Goal: Task Accomplishment & Management: Complete application form

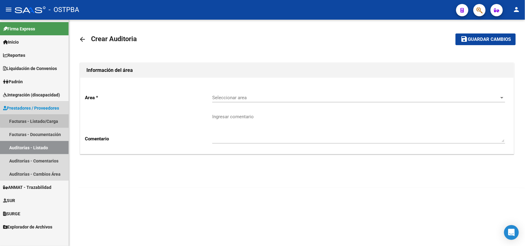
click at [45, 120] on link "Facturas - Listado/Carga" at bounding box center [34, 121] width 69 height 13
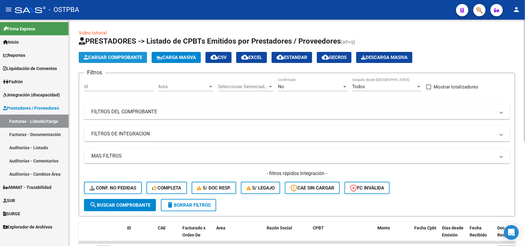
click at [118, 55] on span "Cargar Comprobante" at bounding box center [113, 58] width 58 height 6
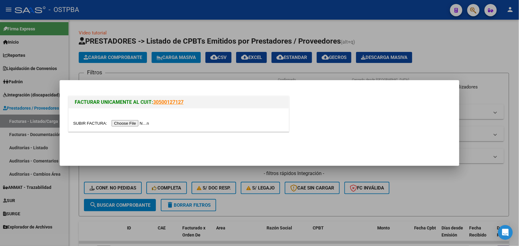
click at [131, 123] on input "file" at bounding box center [112, 123] width 78 height 6
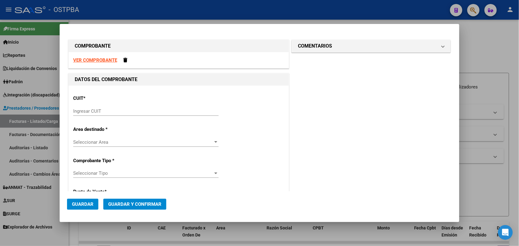
click at [80, 108] on div "Ingresar CUIT" at bounding box center [145, 111] width 145 height 9
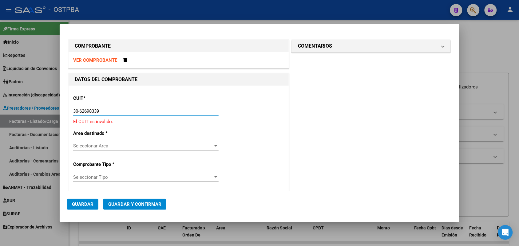
type input "30-62698339-8"
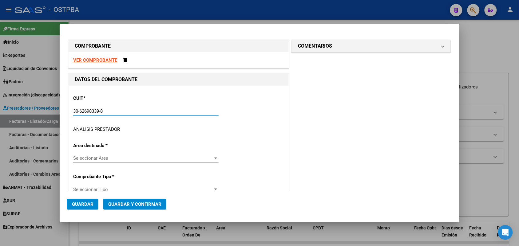
type input "169"
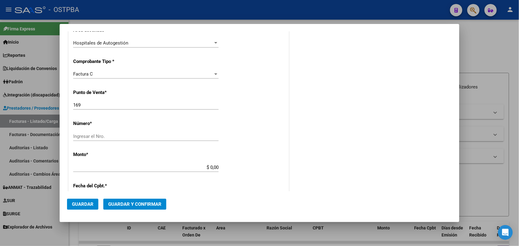
scroll to position [154, 0]
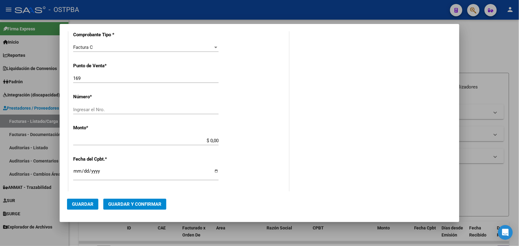
type input "30-62698339-8"
click at [88, 105] on div "Ingresar el Nro." at bounding box center [145, 109] width 145 height 9
type input "6558"
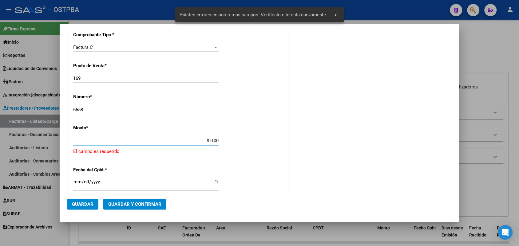
drag, startPoint x: 197, startPoint y: 139, endPoint x: 229, endPoint y: 139, distance: 32.3
click at [229, 139] on div "CUIT * 30-62698339-8 Ingresar CUIT ANALISIS PRESTADOR MINISTERIO DE SALUD PCIA …" at bounding box center [179, 157] width 220 height 450
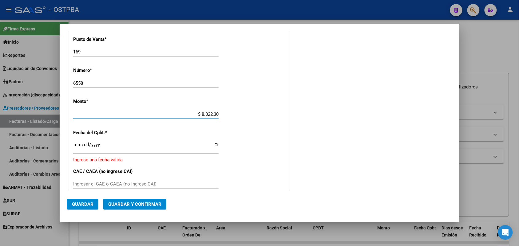
type input "$ 83.223,00"
click at [74, 148] on input "Ingresar la fecha" at bounding box center [145, 147] width 145 height 10
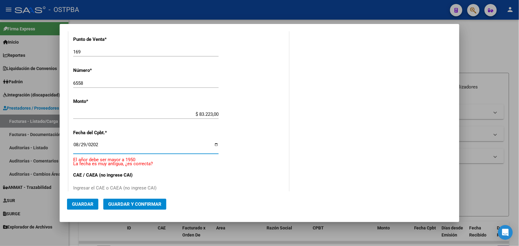
type input "2025-08-29"
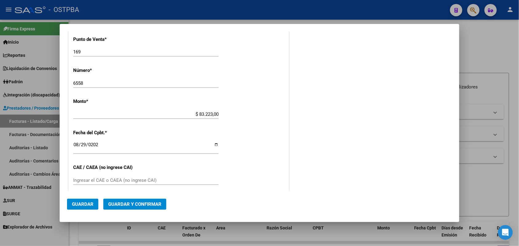
click at [76, 177] on div "Ingresar el CAE o CAEA (no ingrese CAI)" at bounding box center [145, 180] width 145 height 9
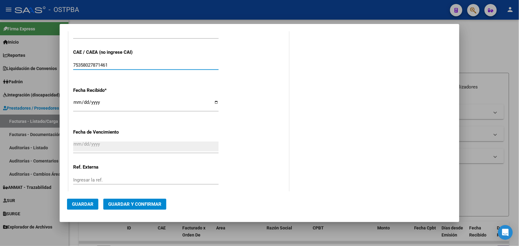
type input "75358027871461"
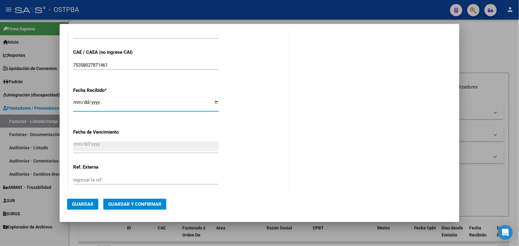
click at [77, 104] on input "[DATE]" at bounding box center [145, 105] width 145 height 10
type input "[DATE]"
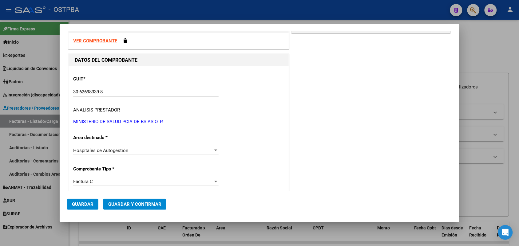
scroll to position [0, 0]
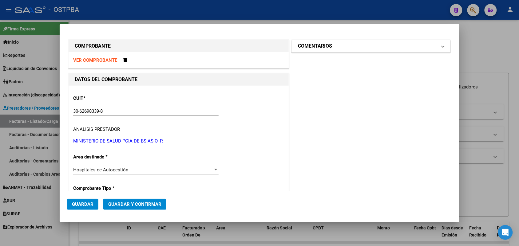
click at [442, 45] on span at bounding box center [443, 45] width 2 height 7
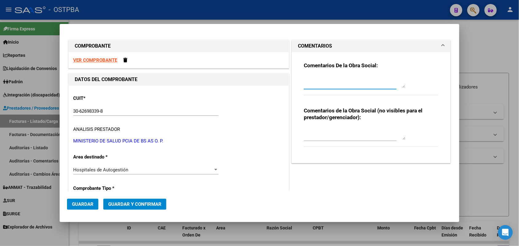
click at [306, 84] on textarea at bounding box center [354, 82] width 101 height 12
type textarea "HR 126855"
click at [87, 205] on span "Guardar" at bounding box center [83, 205] width 22 height 6
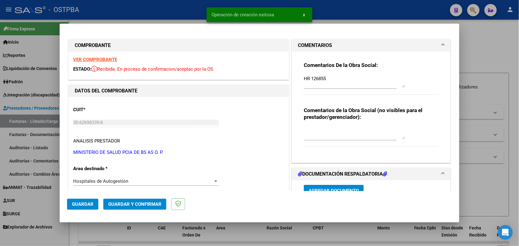
type input "2025-10-28"
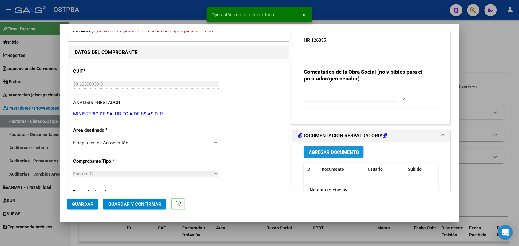
click at [329, 151] on span "Agregar Documento" at bounding box center [334, 153] width 50 height 6
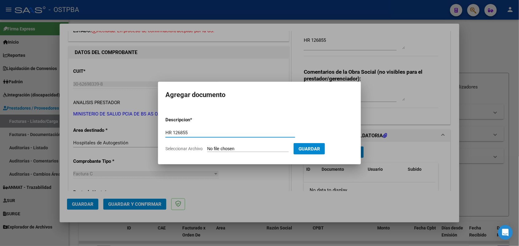
type input "HR 126855"
click at [214, 152] on form "Descripcion * HR 126855 Escriba aquí una descripcion Seleccionar Archivo Guardar" at bounding box center [259, 134] width 188 height 45
click at [212, 148] on input "Seleccionar Archivo" at bounding box center [247, 149] width 81 height 6
type input "C:\fakepath\HR 126855.pdf"
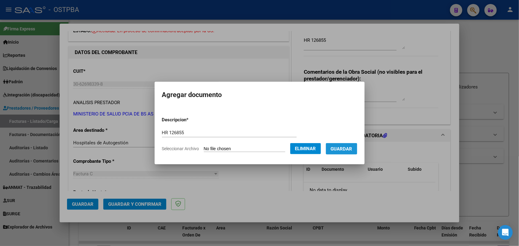
click at [348, 149] on span "Guardar" at bounding box center [342, 149] width 22 height 6
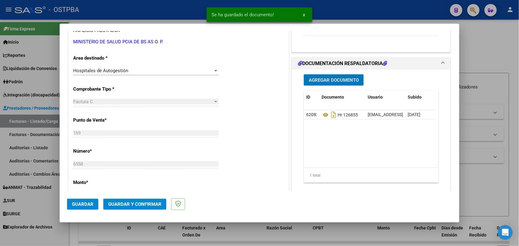
scroll to position [115, 0]
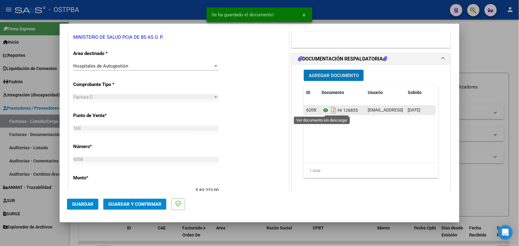
click at [322, 111] on icon at bounding box center [325, 110] width 8 height 7
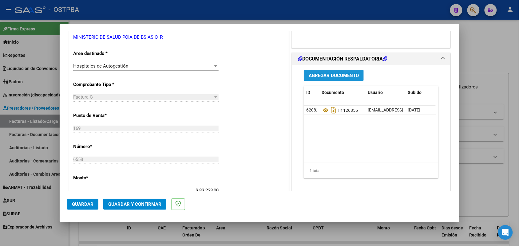
click at [328, 72] on button "Agregar Documento" at bounding box center [334, 75] width 60 height 11
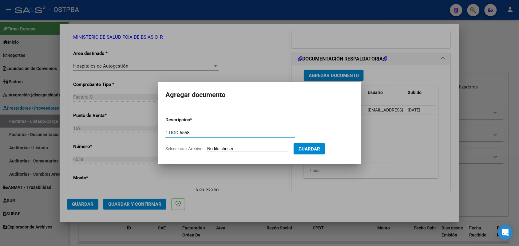
type input "1 DOC 6558"
click at [215, 149] on input "Seleccionar Archivo" at bounding box center [247, 149] width 81 height 6
type input "C:\fakepath\1 DOC 6558.pdf"
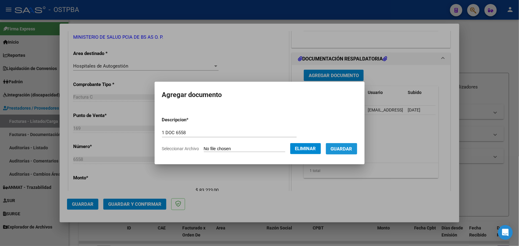
click at [348, 150] on span "Guardar" at bounding box center [342, 149] width 22 height 6
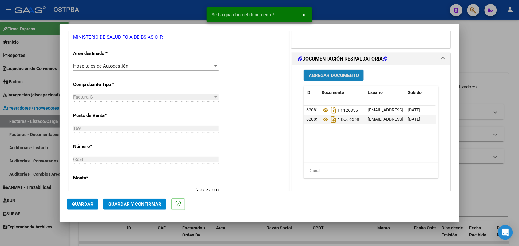
click at [340, 76] on span "Agregar Documento" at bounding box center [334, 76] width 50 height 6
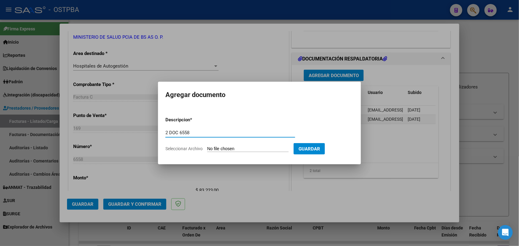
type input "2 DOC 6558"
click at [218, 150] on input "Seleccionar Archivo" at bounding box center [247, 149] width 81 height 6
type input "C:\fakepath\2 DOC 6558.pdf"
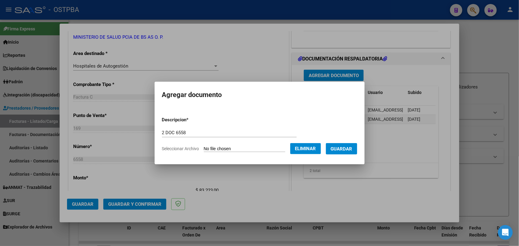
click at [348, 147] on span "Guardar" at bounding box center [342, 149] width 22 height 6
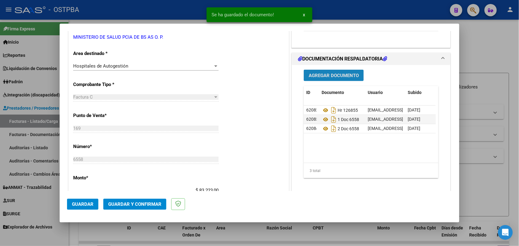
click at [335, 73] on span "Agregar Documento" at bounding box center [334, 76] width 50 height 6
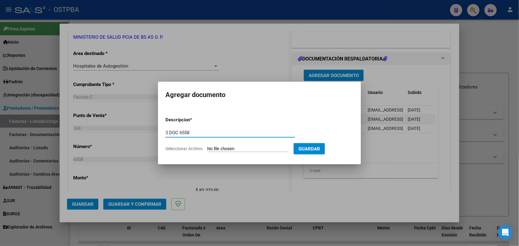
type input "3 DOC 6558"
click at [213, 146] on input "Seleccionar Archivo" at bounding box center [247, 149] width 81 height 6
type input "C:\fakepath\3 DOC 6558.pdf"
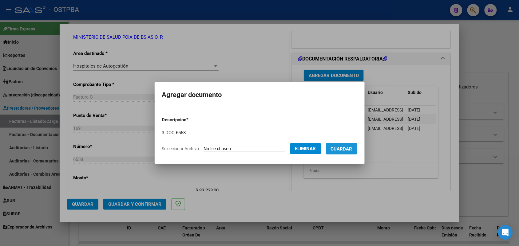
click at [352, 146] on span "Guardar" at bounding box center [342, 149] width 22 height 6
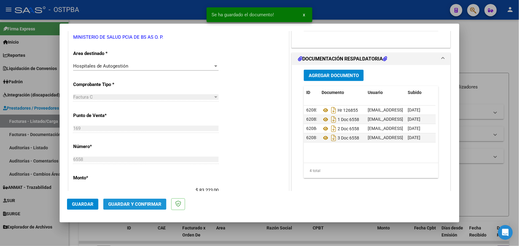
click at [134, 205] on span "Guardar y Confirmar" at bounding box center [134, 205] width 53 height 6
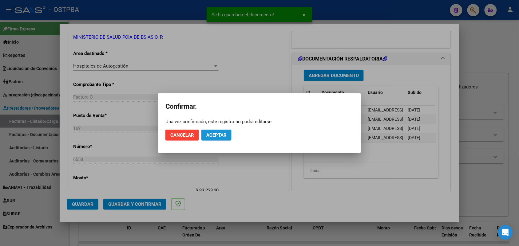
click at [223, 134] on span "Aceptar" at bounding box center [216, 135] width 20 height 6
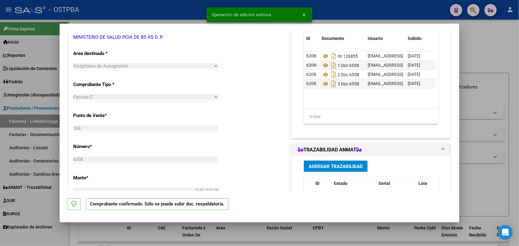
click at [42, 135] on div at bounding box center [259, 123] width 519 height 246
type input "$ 0,00"
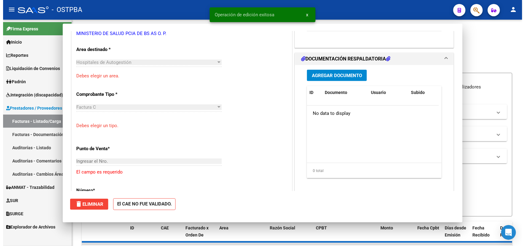
scroll to position [111, 0]
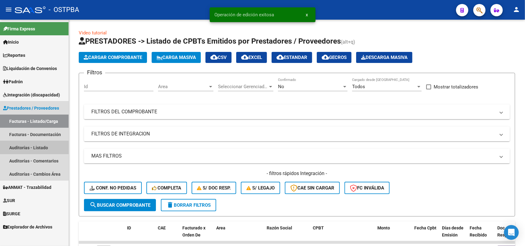
click at [41, 146] on link "Auditorías - Listado" at bounding box center [34, 147] width 69 height 13
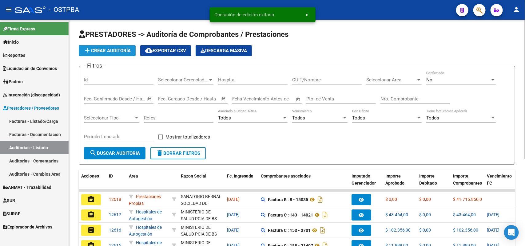
click at [122, 48] on span "add Crear Auditoría" at bounding box center [107, 51] width 47 height 6
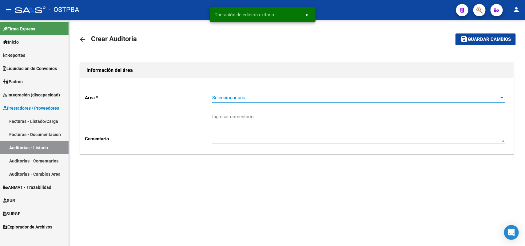
click at [233, 97] on span "Seleccionar area" at bounding box center [355, 98] width 287 height 6
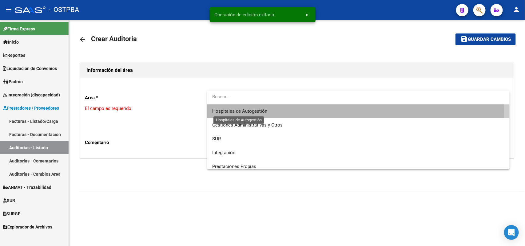
click at [245, 111] on span "Hospitales de Autogestión" at bounding box center [239, 111] width 55 height 6
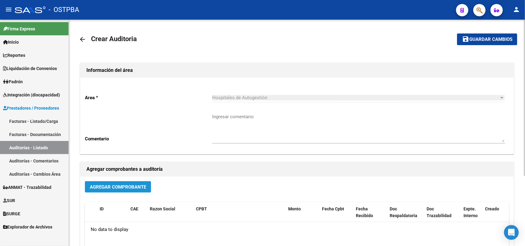
click at [119, 184] on span "Agregar Comprobante" at bounding box center [118, 187] width 56 height 6
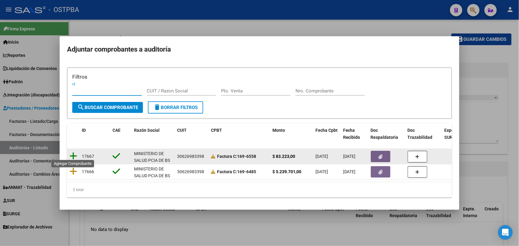
click at [72, 154] on icon at bounding box center [73, 156] width 8 height 9
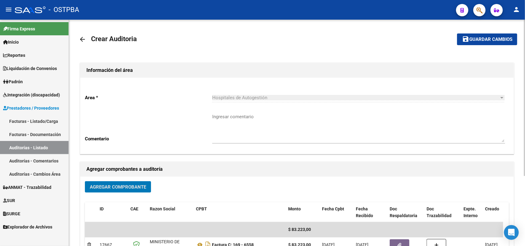
click at [492, 37] on span "Guardar cambios" at bounding box center [490, 40] width 43 height 6
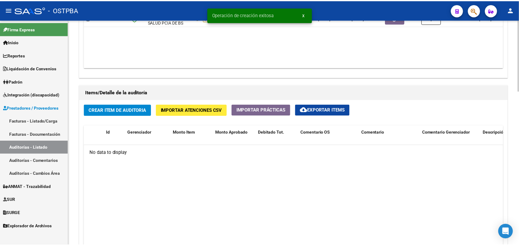
scroll to position [384, 0]
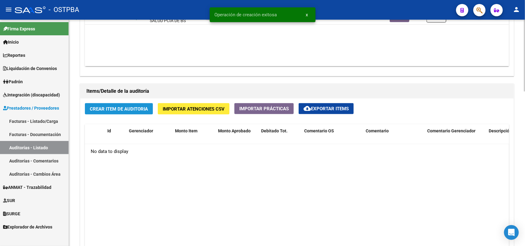
click at [129, 104] on button "Crear Item de Auditoria" at bounding box center [119, 108] width 68 height 11
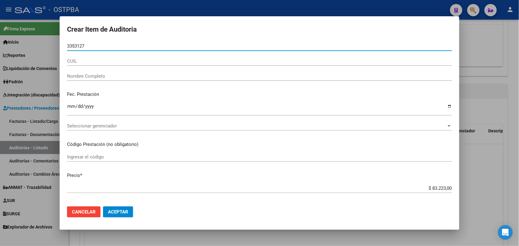
type input "33531273"
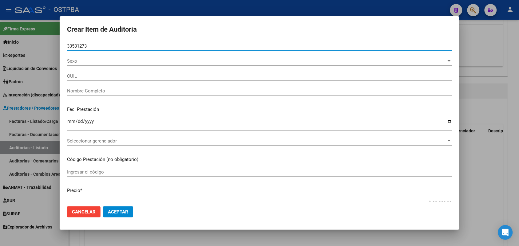
type input "27335312738"
type input "DENTONE TAMARA EDITH"
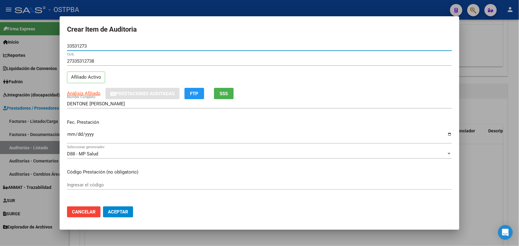
type input "33531273"
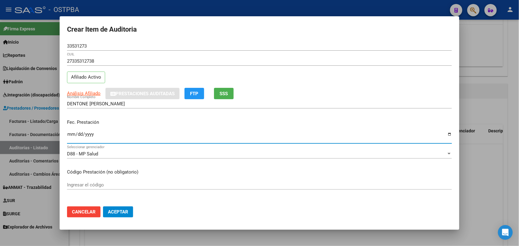
click at [69, 137] on input "Ingresar la fecha" at bounding box center [259, 137] width 385 height 10
type input "2025-07-04"
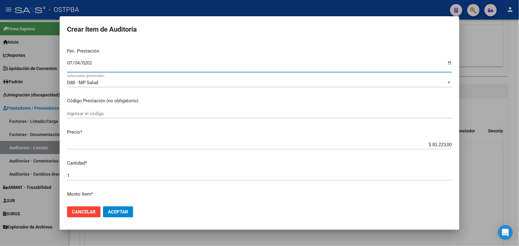
scroll to position [77, 0]
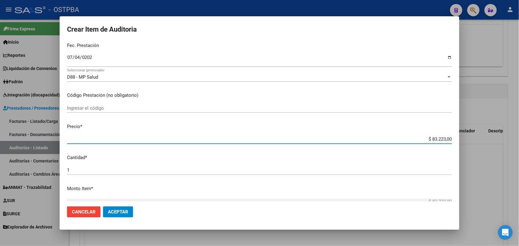
drag, startPoint x: 419, startPoint y: 138, endPoint x: 466, endPoint y: 141, distance: 47.4
click at [466, 141] on div "Crear Item de Auditoria 33531273 Nro Documento 27335312738 CUIL Afiliado Activo…" at bounding box center [259, 123] width 519 height 246
type input "$ 0,01"
type input "$ 0,11"
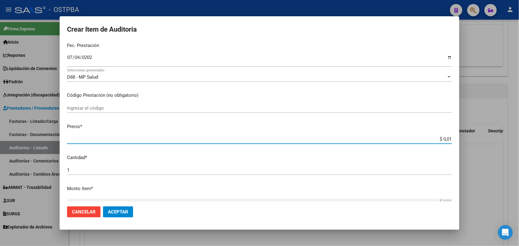
type input "$ 0,11"
type input "$ 1,18"
type input "$ 11,88"
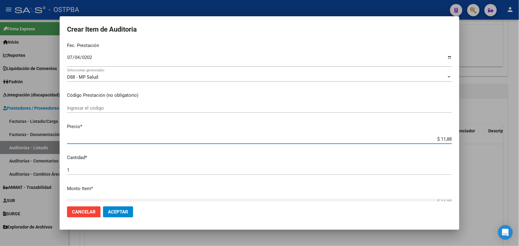
type input "$ 118,89"
type input "$ 1.188,90"
type input "$ 11.889,00"
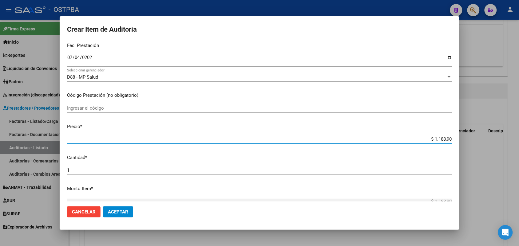
type input "$ 11.889,00"
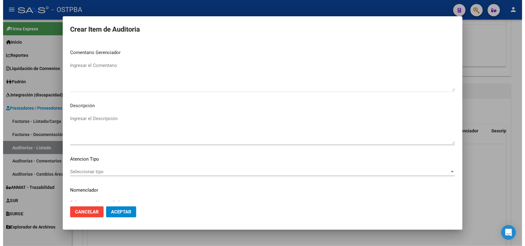
scroll to position [393, 0]
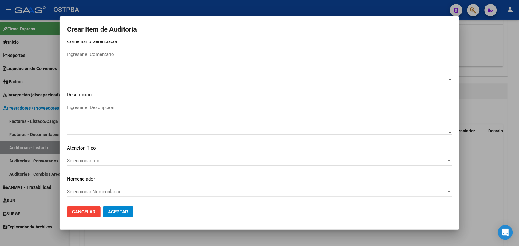
click at [98, 159] on span "Seleccionar tipo" at bounding box center [256, 161] width 379 height 6
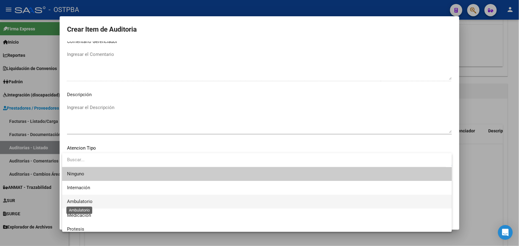
click at [87, 202] on span "Ambulatorio" at bounding box center [80, 202] width 26 height 6
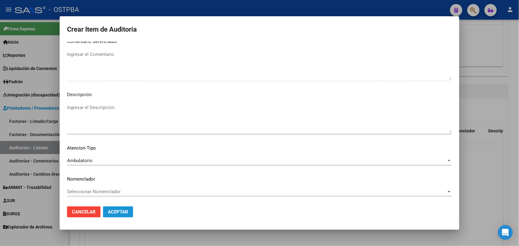
click at [111, 211] on span "Aceptar" at bounding box center [118, 212] width 20 height 6
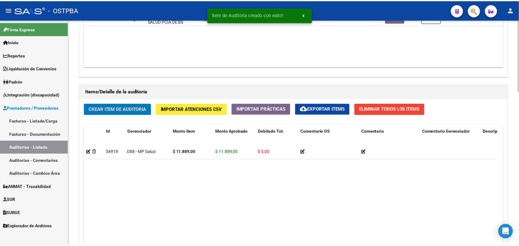
scroll to position [384, 0]
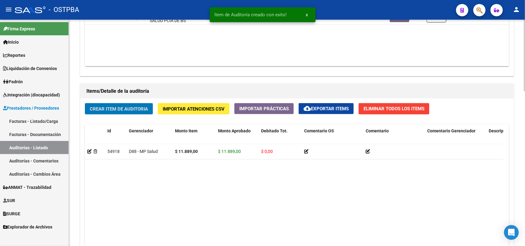
click at [134, 109] on span "Crear Item de Auditoria" at bounding box center [119, 109] width 58 height 6
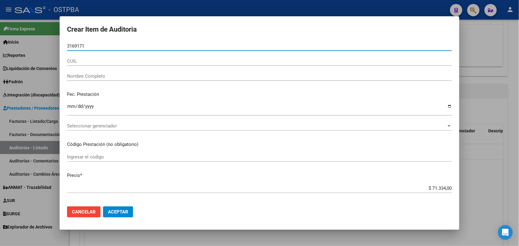
type input "31691712"
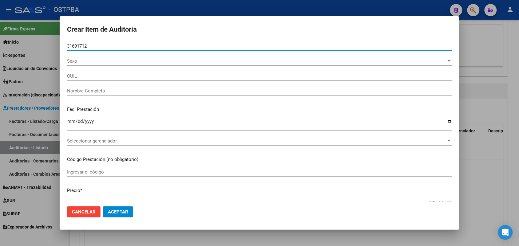
type input "27316917122"
type input "LUGO CRISTINA EUGENIA -"
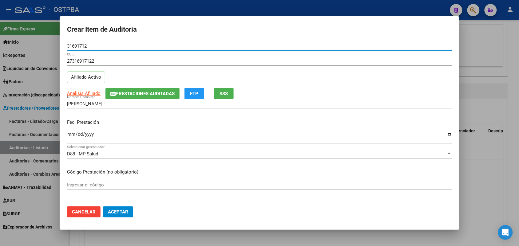
type input "31691712"
click at [70, 137] on input "Ingresar la fecha" at bounding box center [259, 137] width 385 height 10
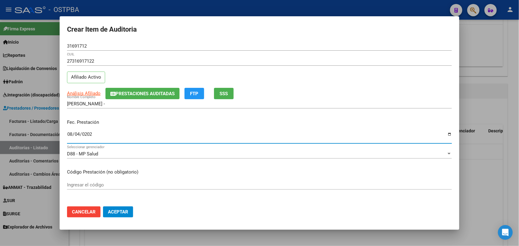
type input "2025-08-04"
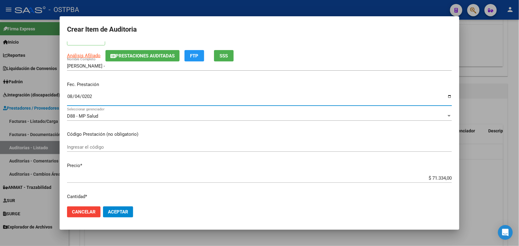
scroll to position [38, 0]
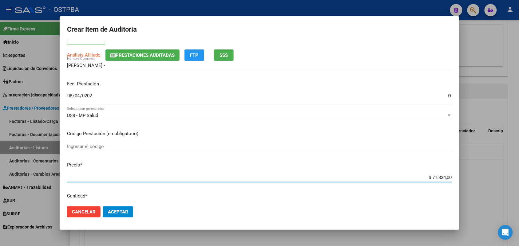
drag, startPoint x: 416, startPoint y: 179, endPoint x: 461, endPoint y: 178, distance: 44.6
click at [461, 178] on div "Crear Item de Auditoria 31691712 Nro Documento 27316917122 CUIL Afiliado Activo…" at bounding box center [259, 123] width 519 height 246
type input "$ 0,01"
type input "$ 0,11"
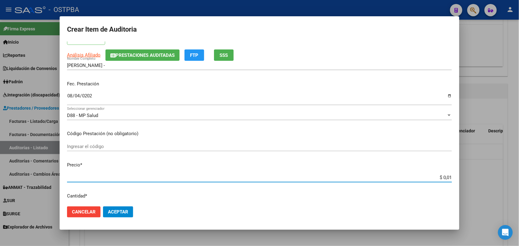
type input "$ 0,11"
type input "$ 1,18"
type input "$ 11,88"
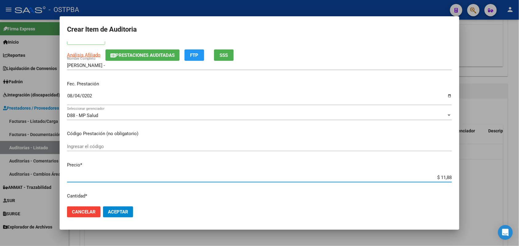
type input "$ 118,89"
type input "$ 1.188,90"
type input "$ 11.889,00"
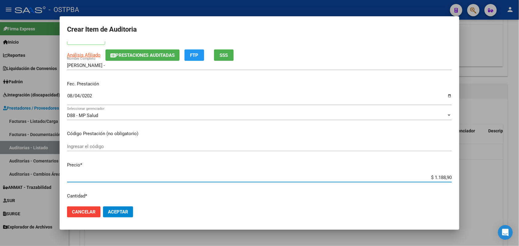
type input "$ 11.889,00"
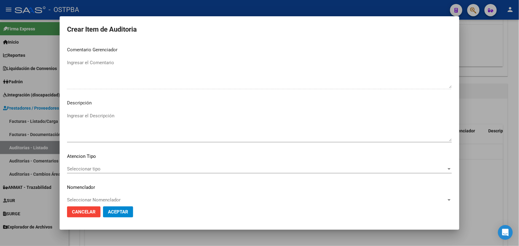
scroll to position [393, 0]
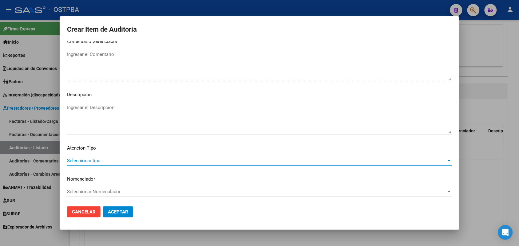
click at [97, 160] on span "Seleccionar tipo" at bounding box center [256, 161] width 379 height 6
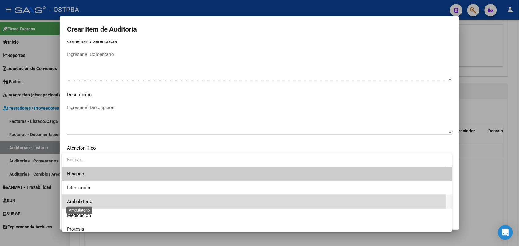
click at [90, 201] on span "Ambulatorio" at bounding box center [80, 202] width 26 height 6
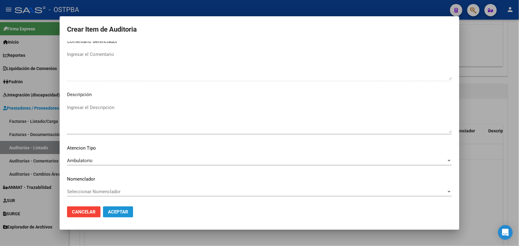
click at [122, 208] on button "Aceptar" at bounding box center [118, 212] width 30 height 11
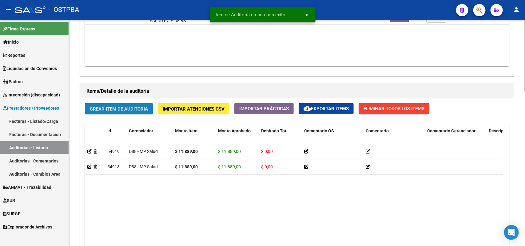
click at [146, 110] on span "Crear Item de Auditoria" at bounding box center [119, 109] width 58 height 6
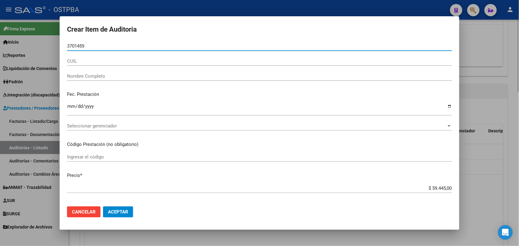
type input "37014590"
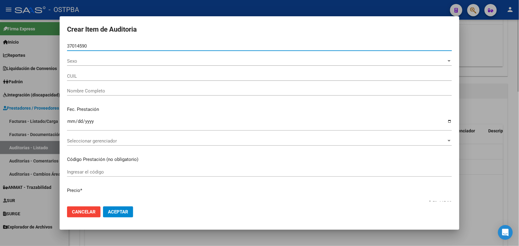
type input "27370145909"
type input "CORREZOLA ANABELLA -"
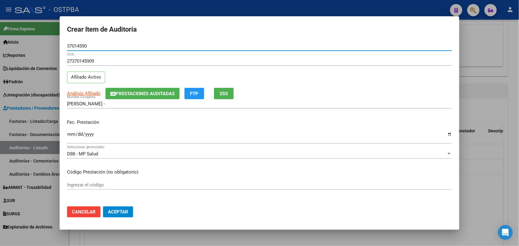
type input "37014590"
drag, startPoint x: 71, startPoint y: 138, endPoint x: 91, endPoint y: 139, distance: 19.4
click at [73, 139] on input "Ingresar la fecha" at bounding box center [259, 137] width 385 height 10
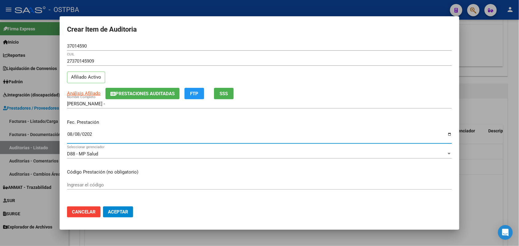
type input "[DATE]"
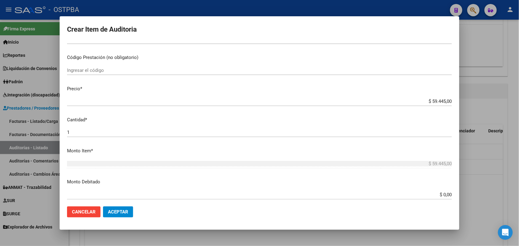
scroll to position [115, 0]
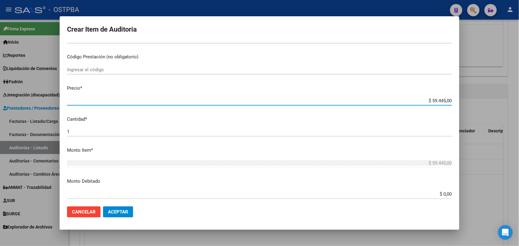
drag, startPoint x: 421, startPoint y: 101, endPoint x: 461, endPoint y: 100, distance: 40.0
click at [461, 100] on div "Crear Item de Auditoria 37014590 Nro Documento 27370145909 CUIL Afiliado Activo…" at bounding box center [259, 123] width 519 height 246
type input "$ 0,01"
type input "$ 0,11"
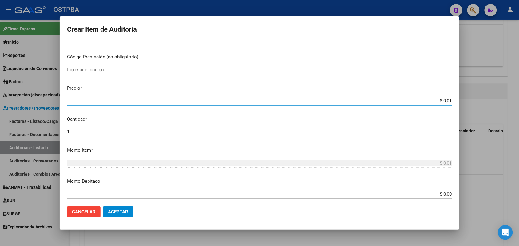
type input "$ 0,11"
type input "$ 1,18"
type input "$ 11,88"
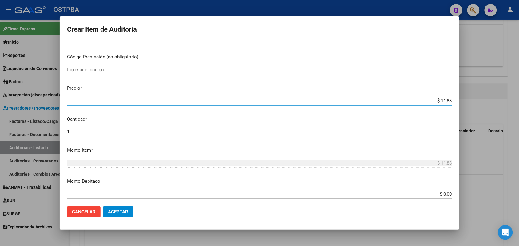
type input "$ 118,89"
type input "$ 1.188,90"
type input "$ 11.889,00"
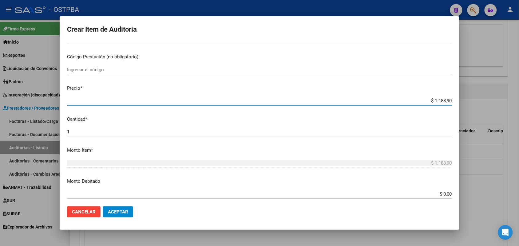
type input "$ 11.889,00"
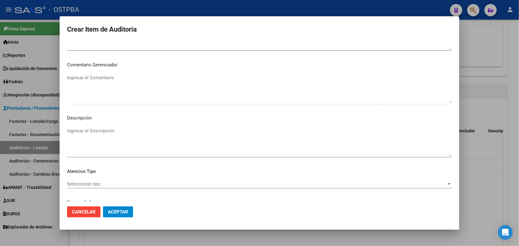
scroll to position [393, 0]
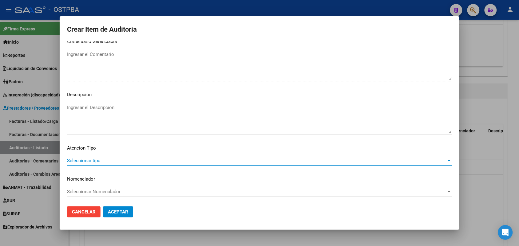
click at [90, 158] on span "Seleccionar tipo" at bounding box center [256, 161] width 379 height 6
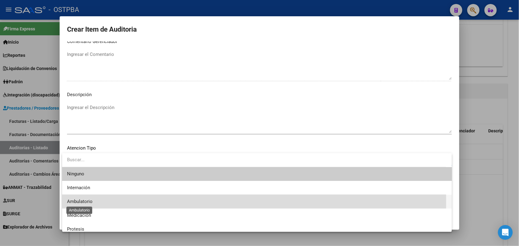
click at [87, 202] on span "Ambulatorio" at bounding box center [80, 202] width 26 height 6
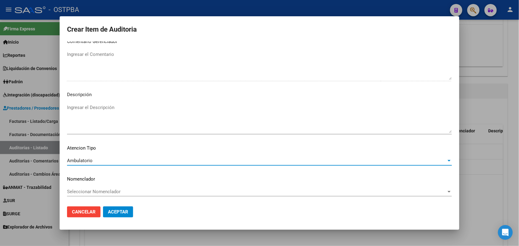
click at [122, 214] on span "Aceptar" at bounding box center [118, 212] width 20 height 6
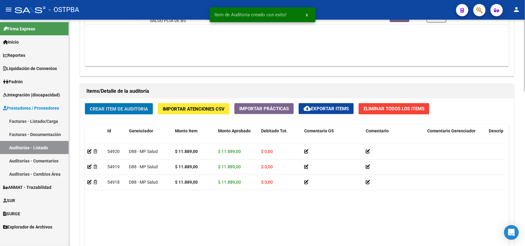
click at [125, 105] on button "Crear Item de Auditoria" at bounding box center [119, 108] width 68 height 11
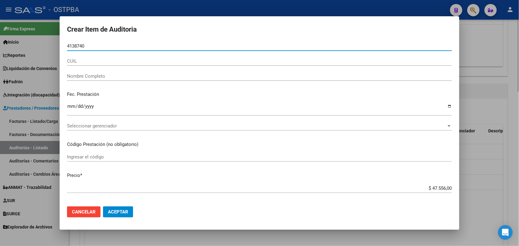
type input "41387402"
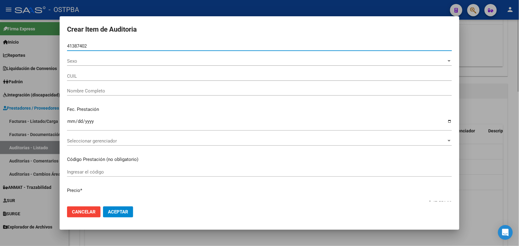
type input "27413874020"
type input "GUILLAZA BARBARA NOEMI"
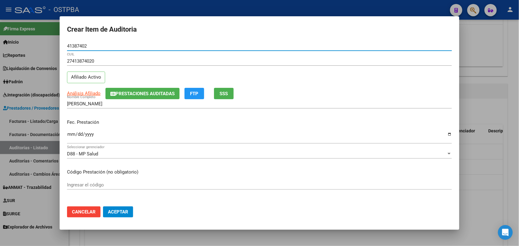
type input "41387402"
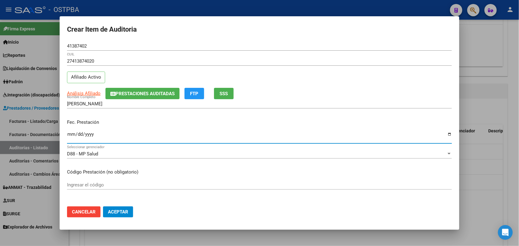
click at [70, 138] on input "Ingresar la fecha" at bounding box center [259, 137] width 385 height 10
type input "2025-08-14"
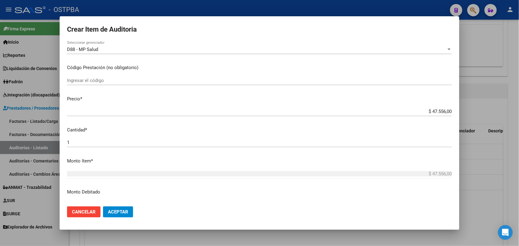
scroll to position [115, 0]
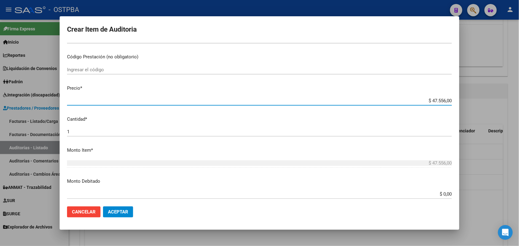
drag, startPoint x: 421, startPoint y: 98, endPoint x: 470, endPoint y: 113, distance: 50.4
click at [474, 104] on div "Crear Item de Auditoria 41387402 Nro Documento 27413874020 CUIL Afiliado Activo…" at bounding box center [259, 123] width 519 height 246
type input "$ 0,01"
type input "$ 0,11"
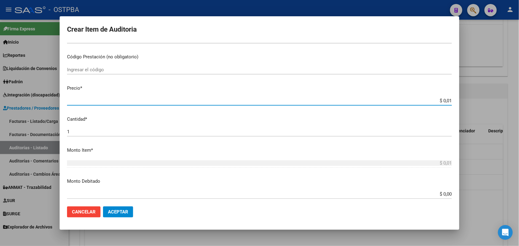
type input "$ 0,11"
type input "$ 1,18"
type input "$ 11,88"
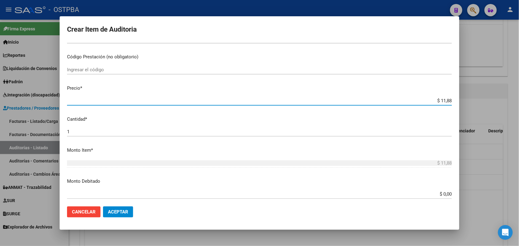
type input "$ 118,89"
type input "$ 1.188,90"
type input "$ 11.889,00"
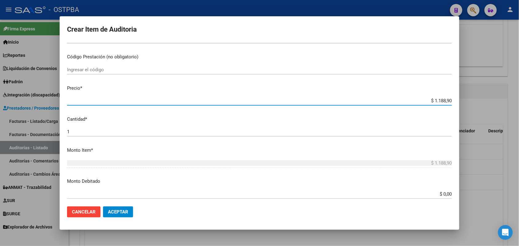
type input "$ 11.889,00"
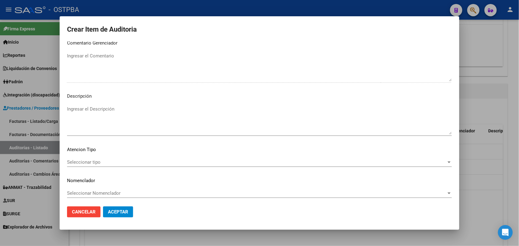
scroll to position [393, 0]
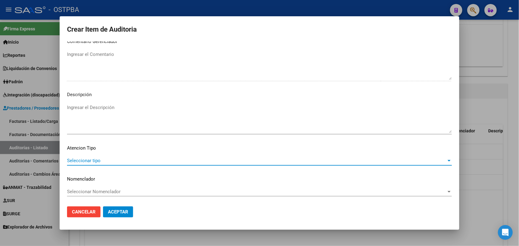
click at [97, 159] on span "Seleccionar tipo" at bounding box center [256, 161] width 379 height 6
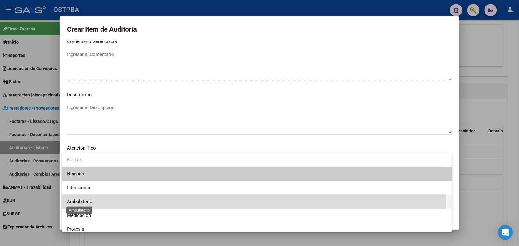
click at [85, 202] on span "Ambulatorio" at bounding box center [80, 202] width 26 height 6
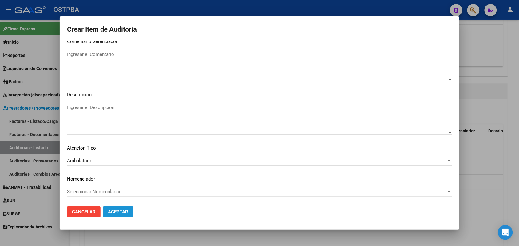
click at [122, 210] on span "Aceptar" at bounding box center [118, 212] width 20 height 6
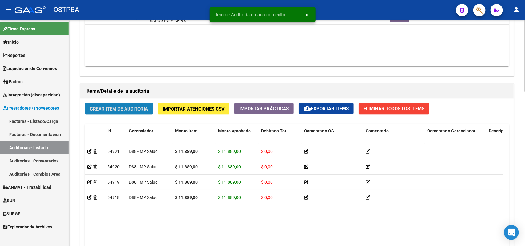
click at [128, 106] on span "Crear Item de Auditoria" at bounding box center [119, 109] width 58 height 6
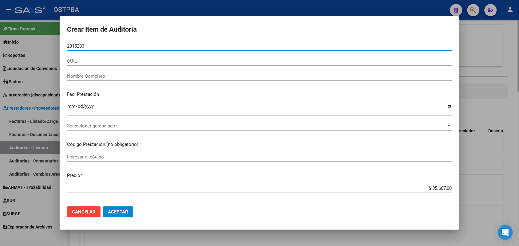
type input "23152837"
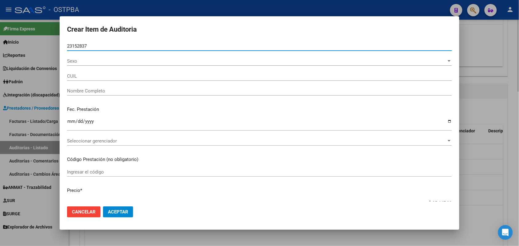
type input "20231528378"
type input "MOYANO HORACIO TOMAS"
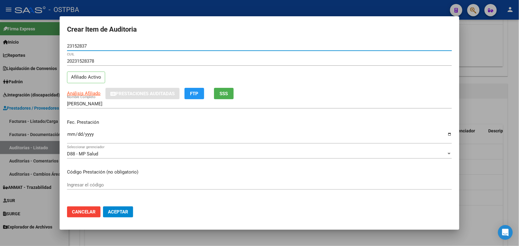
type input "23152837"
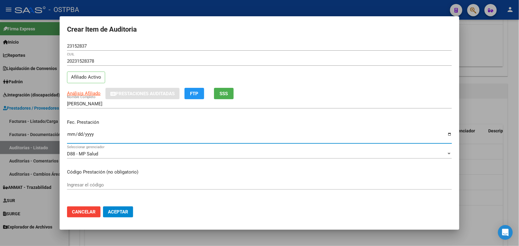
drag, startPoint x: 73, startPoint y: 137, endPoint x: 108, endPoint y: 143, distance: 34.9
click at [74, 138] on input "Ingresar la fecha" at bounding box center [259, 137] width 385 height 10
type input "2025-08-15"
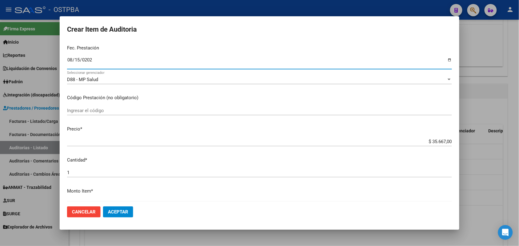
scroll to position [77, 0]
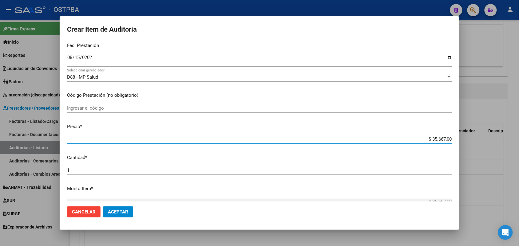
drag, startPoint x: 419, startPoint y: 140, endPoint x: 499, endPoint y: 145, distance: 80.7
click at [495, 144] on div "Crear Item de Auditoria 23152837 Nro Documento 20231528378 CUIL Afiliado Activo…" at bounding box center [259, 123] width 519 height 246
type input "$ 0,01"
type input "$ 0,11"
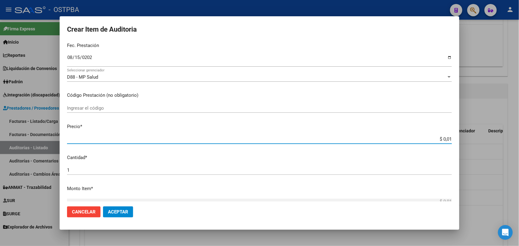
type input "$ 0,11"
type input "$ 1,18"
type input "$ 11,88"
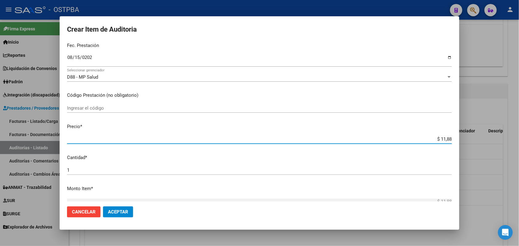
type input "$ 118,89"
type input "$ 1.188,90"
type input "$ 11.889,00"
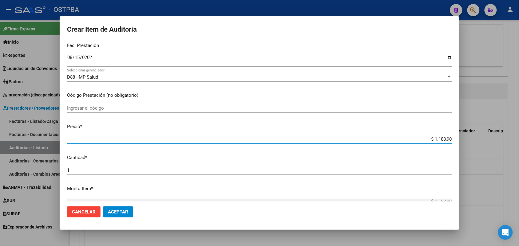
type input "$ 11.889,00"
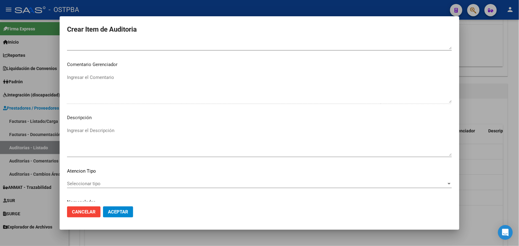
scroll to position [393, 0]
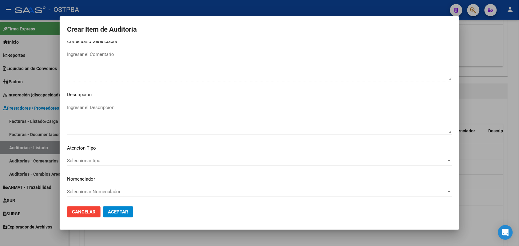
click at [93, 160] on span "Seleccionar tipo" at bounding box center [256, 161] width 379 height 6
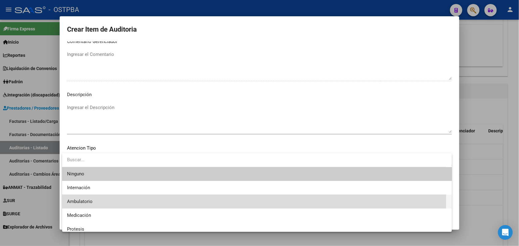
click at [93, 202] on span "Ambulatorio" at bounding box center [257, 202] width 380 height 14
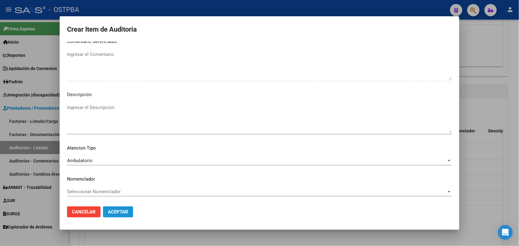
click at [126, 211] on span "Aceptar" at bounding box center [118, 212] width 20 height 6
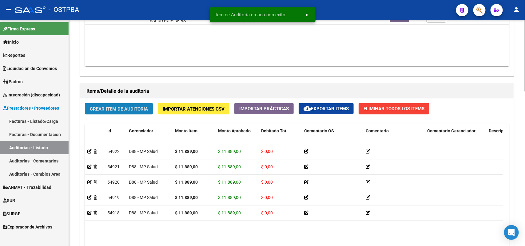
click at [124, 110] on span "Crear Item de Auditoria" at bounding box center [119, 109] width 58 height 6
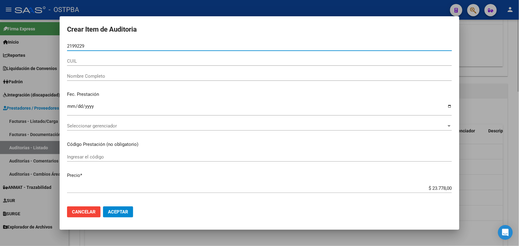
type input "21992294"
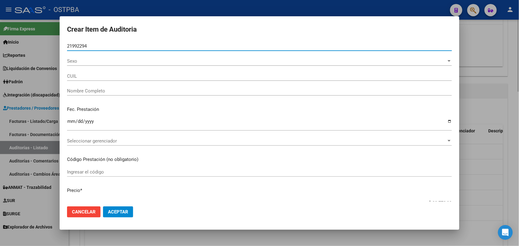
type input "23219922949"
type input "MOSQUEDA MIGUEL"
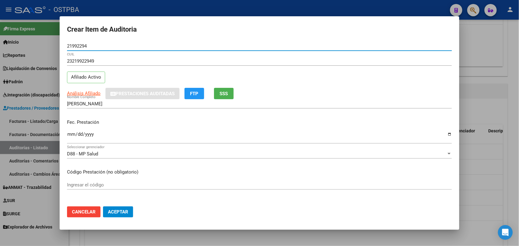
type input "21992294"
click at [72, 138] on input "Ingresar la fecha" at bounding box center [259, 137] width 385 height 10
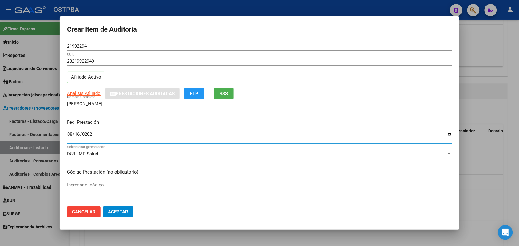
type input "2025-08-16"
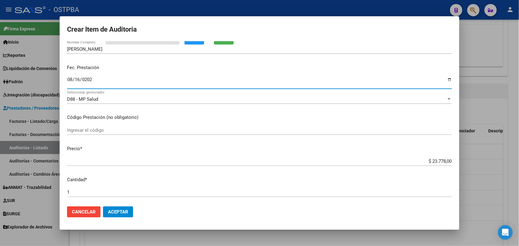
scroll to position [115, 0]
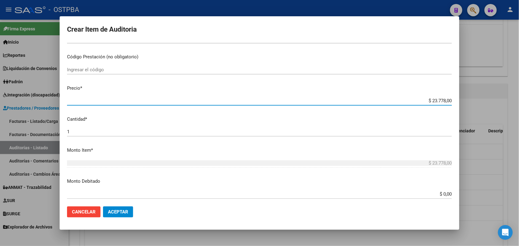
drag, startPoint x: 414, startPoint y: 101, endPoint x: 512, endPoint y: 108, distance: 98.3
click at [509, 102] on div "Crear Item de Auditoria 21992294 Nro Documento 23219922949 CUIL Afiliado Activo…" at bounding box center [259, 123] width 519 height 246
type input "$ 0,01"
type input "$ 0,11"
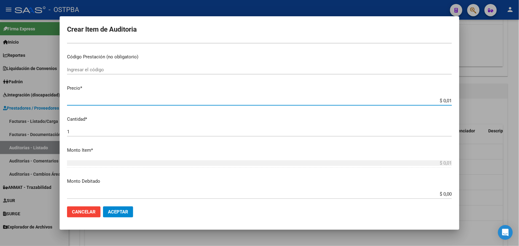
type input "$ 0,11"
type input "$ 1,18"
type input "$ 11,88"
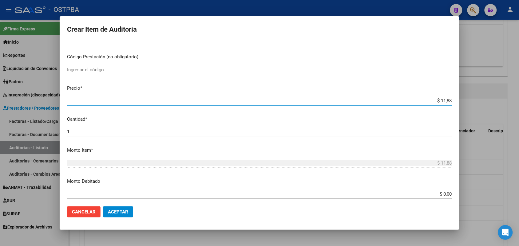
type input "$ 118,89"
type input "$ 1.188,90"
type input "$ 11.889,00"
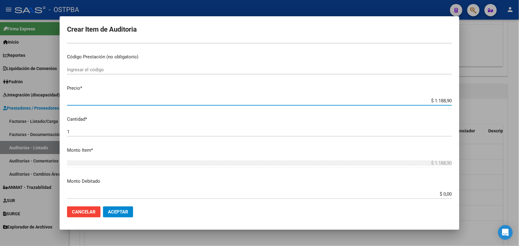
type input "$ 11.889,00"
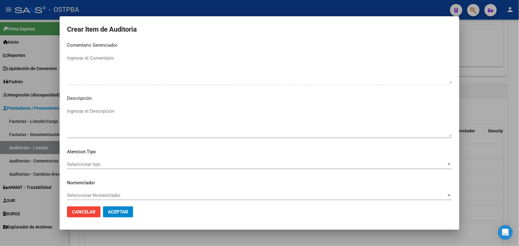
scroll to position [393, 0]
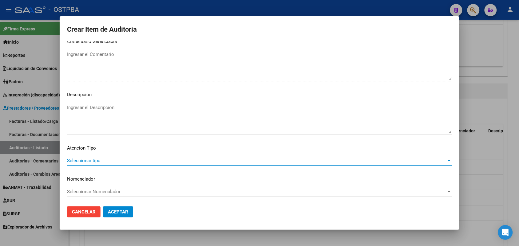
click at [88, 160] on span "Seleccionar tipo" at bounding box center [256, 161] width 379 height 6
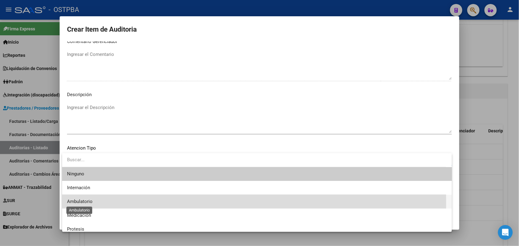
click at [92, 204] on span "Ambulatorio" at bounding box center [80, 202] width 26 height 6
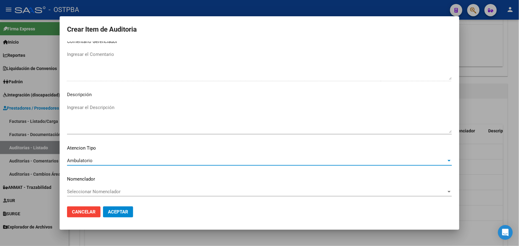
click at [120, 214] on span "Aceptar" at bounding box center [118, 212] width 20 height 6
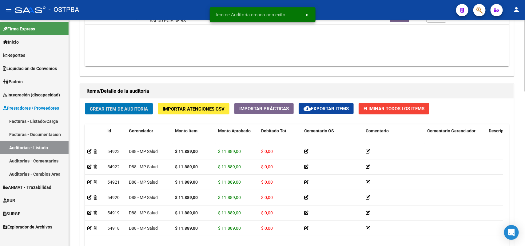
click at [128, 107] on span "Crear Item de Auditoria" at bounding box center [119, 109] width 58 height 6
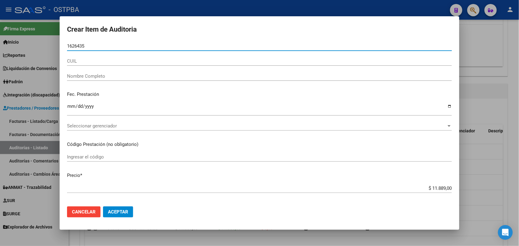
type input "16264358"
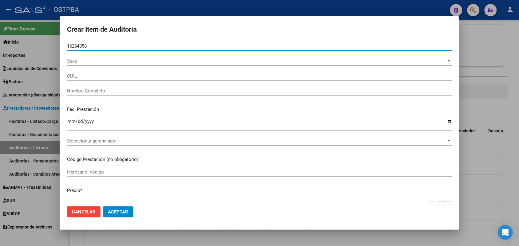
type input "20162643585"
type input "GALEANO MAXIMO ANGEL"
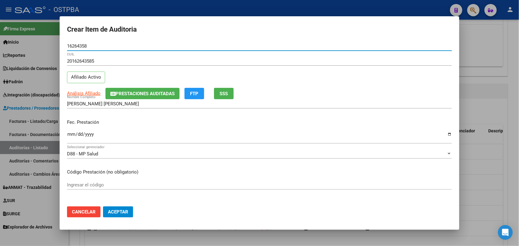
type input "16264358"
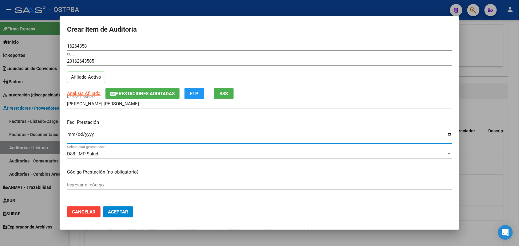
click at [69, 134] on input "Ingresar la fecha" at bounding box center [259, 137] width 385 height 10
type input "2025-08-18"
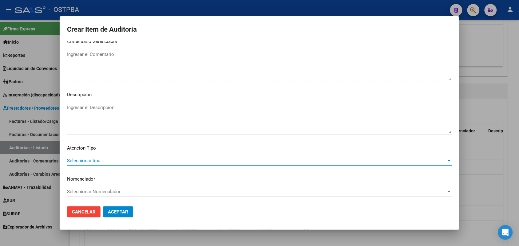
click at [95, 160] on span "Seleccionar tipo" at bounding box center [256, 161] width 379 height 6
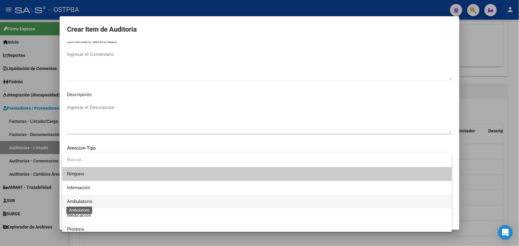
click at [88, 202] on span "Ambulatorio" at bounding box center [80, 202] width 26 height 6
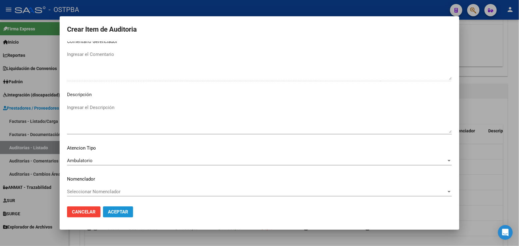
click at [116, 216] on button "Aceptar" at bounding box center [118, 212] width 30 height 11
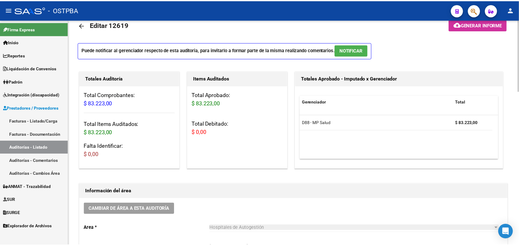
scroll to position [0, 0]
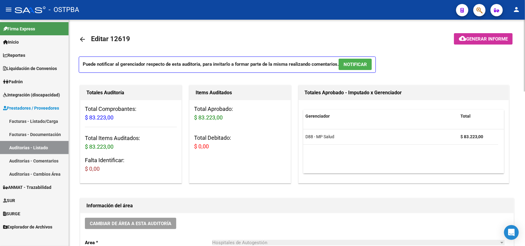
click at [480, 35] on button "cloud_download Generar informe" at bounding box center [483, 38] width 59 height 11
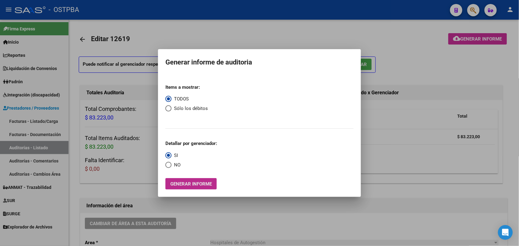
click at [210, 185] on span "Generar informe" at bounding box center [190, 184] width 41 height 6
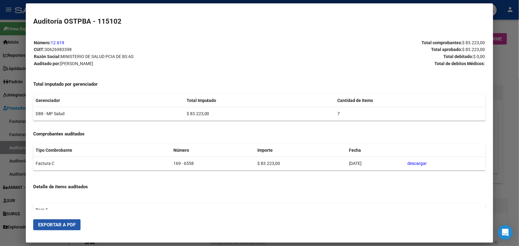
click at [59, 223] on span "Exportar a PDF" at bounding box center [56, 225] width 37 height 6
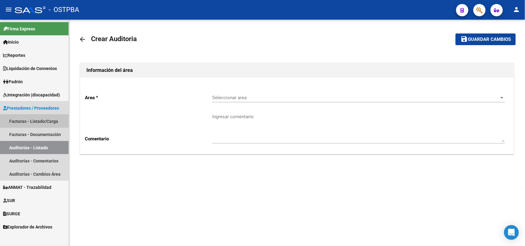
click at [40, 122] on link "Facturas - Listado/Carga" at bounding box center [34, 121] width 69 height 13
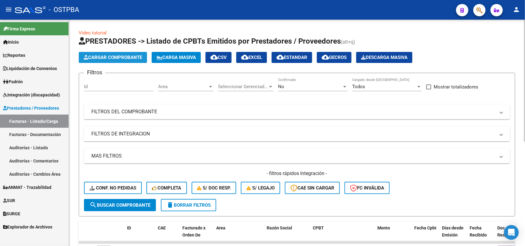
click at [123, 59] on span "Cargar Comprobante" at bounding box center [113, 58] width 58 height 6
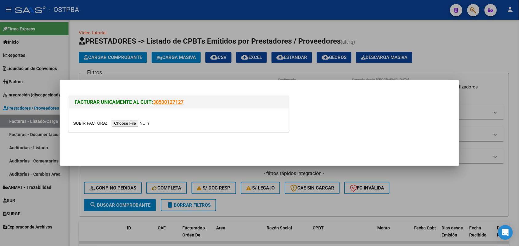
click at [118, 124] on input "file" at bounding box center [112, 123] width 78 height 6
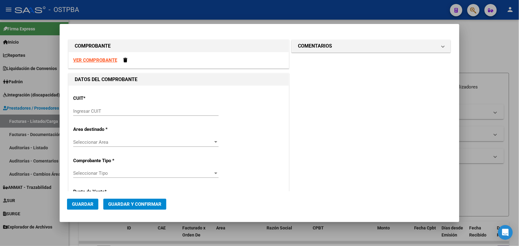
click at [103, 61] on strong "VER COMPROBANTE" at bounding box center [95, 60] width 44 height 6
click at [88, 112] on input "Ingresar CUIT" at bounding box center [145, 111] width 145 height 6
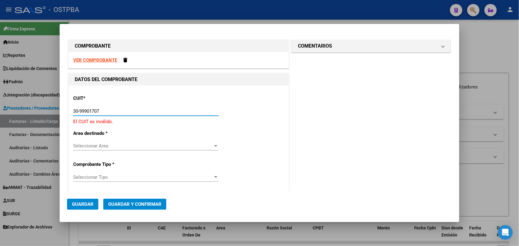
type input "30-99901707-6"
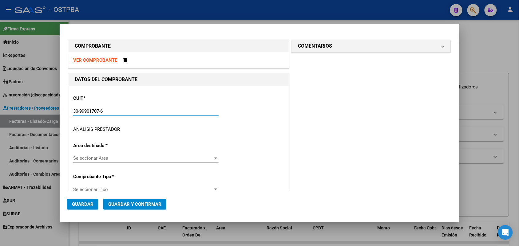
type input "4"
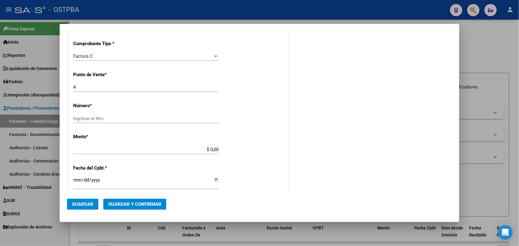
scroll to position [154, 0]
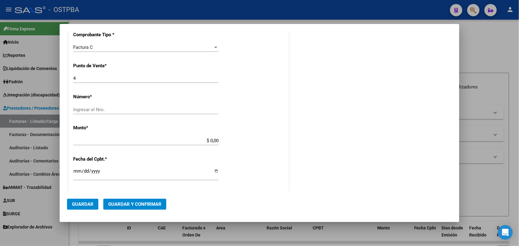
type input "30-99901707-6"
click at [83, 109] on input "Ingresar el Nro." at bounding box center [145, 110] width 145 height 6
type input "10341"
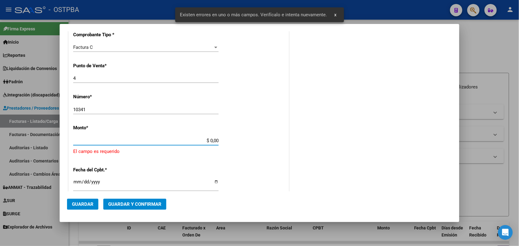
scroll to position [180, 0]
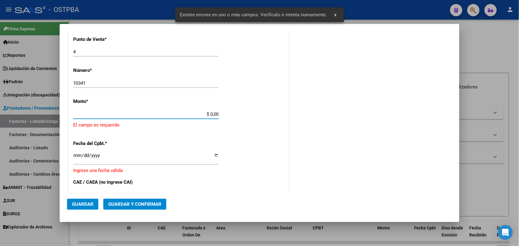
drag, startPoint x: 198, startPoint y: 139, endPoint x: 250, endPoint y: 139, distance: 52.3
click at [250, 139] on div "CUIT * 30-99901707-6 Ingresar CUIT ANALISIS PRESTADOR MUNICIPALIDAD DE GENERAL …" at bounding box center [179, 131] width 220 height 450
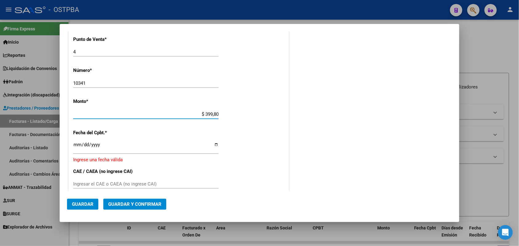
type input "$ 3.998,00"
click at [77, 148] on input "Ingresar la fecha" at bounding box center [145, 147] width 145 height 10
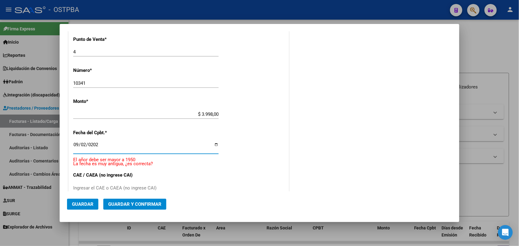
type input "2025-09-02"
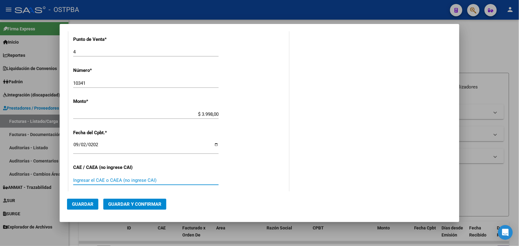
drag, startPoint x: 79, startPoint y: 179, endPoint x: 109, endPoint y: 167, distance: 32.2
click at [80, 179] on input "Ingresar el CAE o CAEA (no ingrese CAI)" at bounding box center [145, 181] width 145 height 6
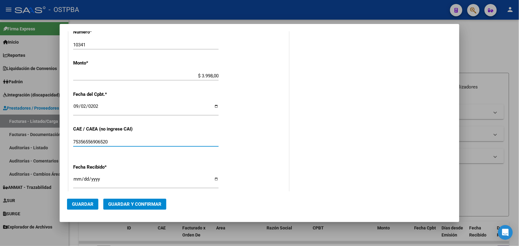
scroll to position [257, 0]
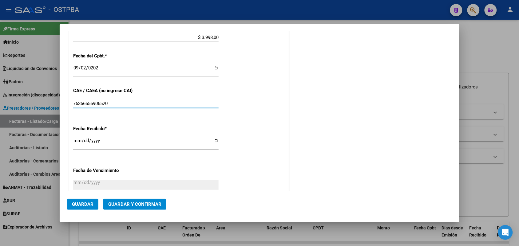
type input "75356556906520"
click at [77, 143] on input "[DATE]" at bounding box center [145, 143] width 145 height 10
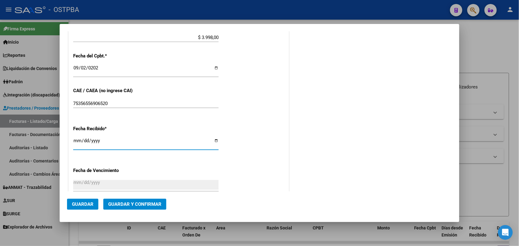
type input "[DATE]"
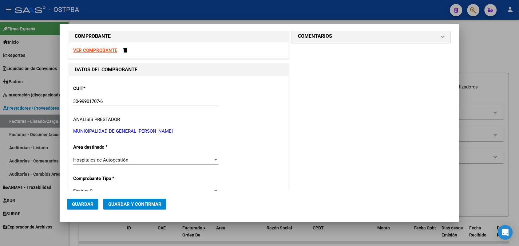
scroll to position [0, 0]
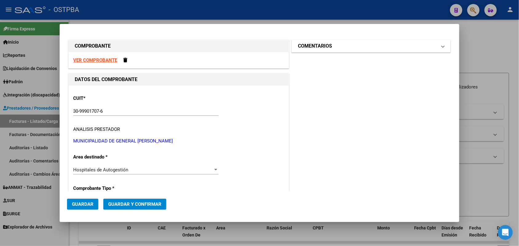
click at [442, 47] on span at bounding box center [443, 45] width 2 height 7
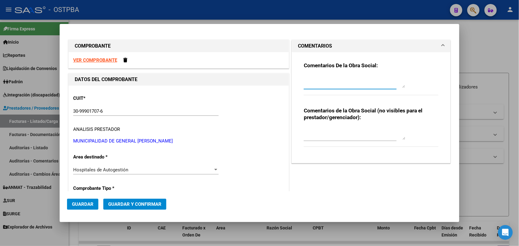
click at [307, 85] on textarea at bounding box center [354, 82] width 101 height 12
type textarea "HR 126850"
click at [81, 204] on span "Guardar" at bounding box center [83, 205] width 22 height 6
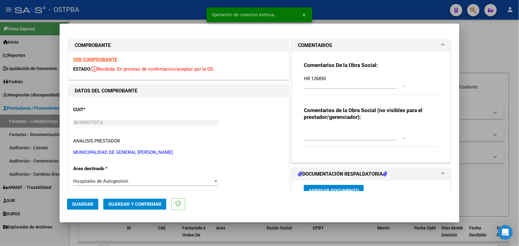
type input "2025-10-02"
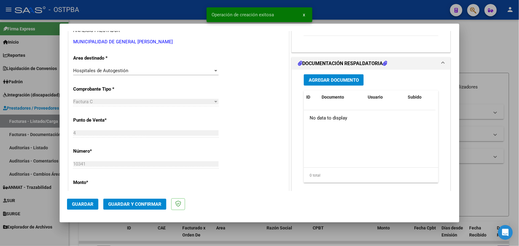
scroll to position [115, 0]
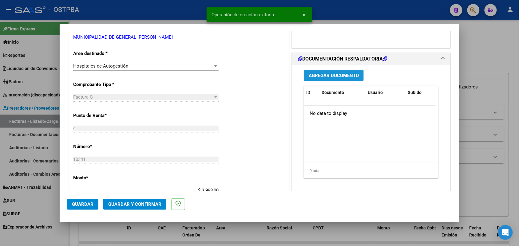
click at [328, 73] on span "Agregar Documento" at bounding box center [334, 76] width 50 height 6
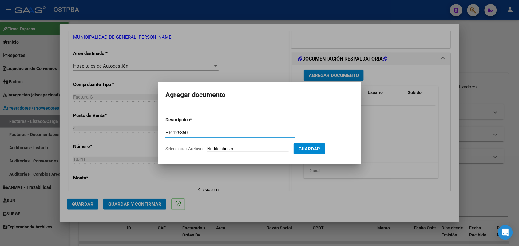
type input "HR 126850"
click at [208, 151] on input "Seleccionar Archivo" at bounding box center [247, 149] width 81 height 6
type input "C:\fakepath\HR 126850.pdf"
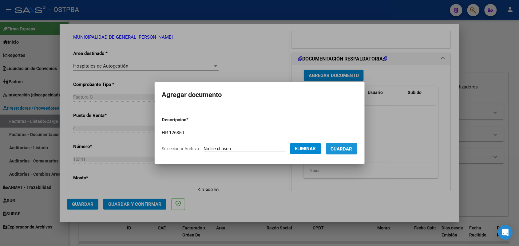
click at [347, 148] on span "Guardar" at bounding box center [342, 149] width 22 height 6
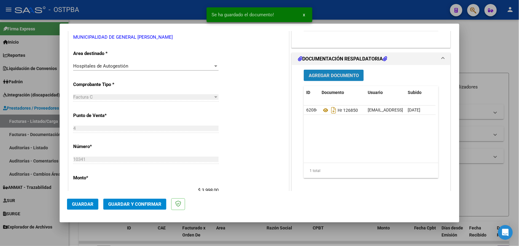
click at [328, 75] on span "Agregar Documento" at bounding box center [334, 76] width 50 height 6
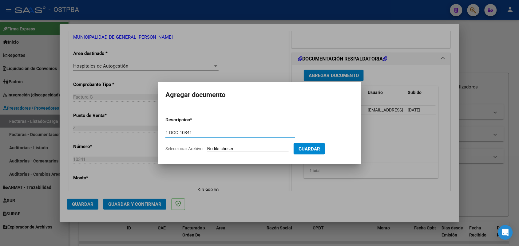
type input "1 DOC 10341"
click at [212, 148] on input "Seleccionar Archivo" at bounding box center [247, 149] width 81 height 6
type input "C:\fakepath\1 DOC 10341.pdf"
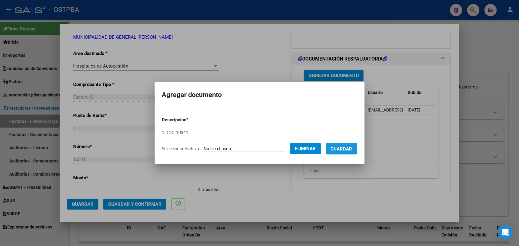
click at [343, 146] on span "Guardar" at bounding box center [342, 149] width 22 height 6
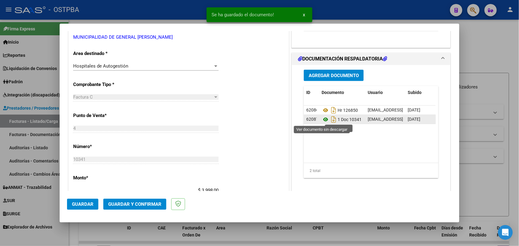
click at [322, 120] on icon at bounding box center [325, 119] width 8 height 7
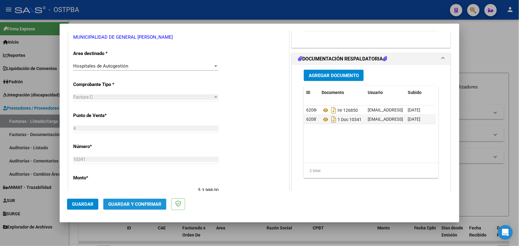
click at [128, 204] on span "Guardar y Confirmar" at bounding box center [134, 205] width 53 height 6
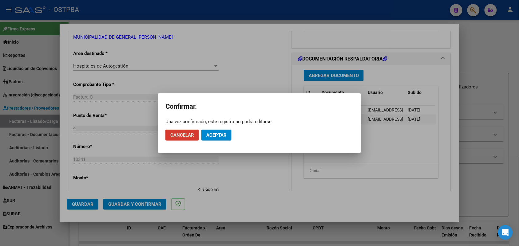
click at [227, 135] on button "Aceptar" at bounding box center [216, 135] width 30 height 11
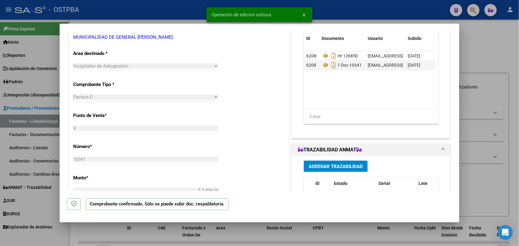
drag, startPoint x: 40, startPoint y: 136, endPoint x: 21, endPoint y: 133, distance: 19.2
click at [21, 133] on div at bounding box center [259, 123] width 519 height 246
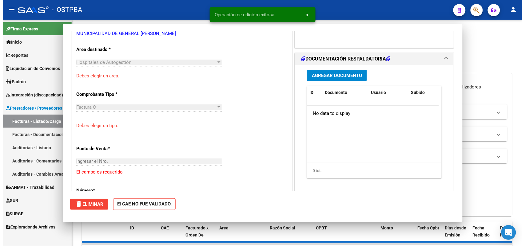
scroll to position [0, 0]
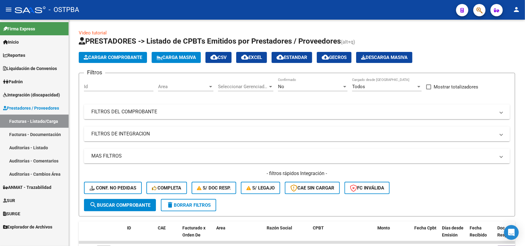
click at [30, 146] on link "Auditorías - Listado" at bounding box center [34, 147] width 69 height 13
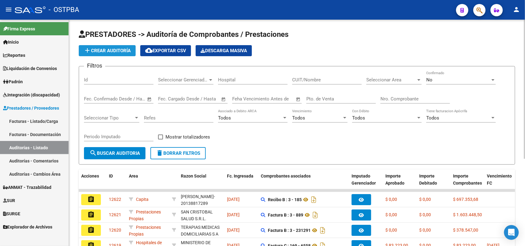
click at [123, 51] on span "add Crear Auditoría" at bounding box center [107, 51] width 47 height 6
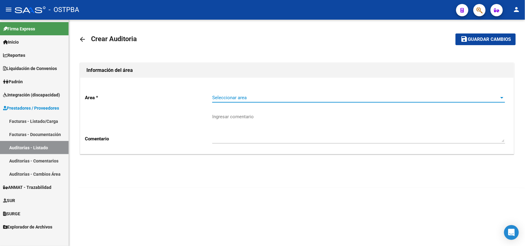
click at [232, 100] on span "Seleccionar area" at bounding box center [355, 98] width 287 height 6
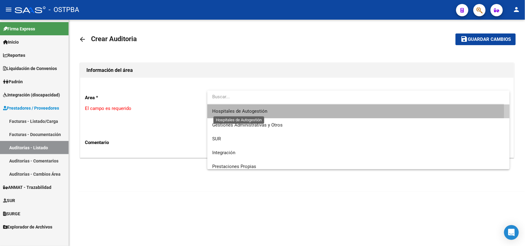
click at [222, 112] on span "Hospitales de Autogestión" at bounding box center [239, 111] width 55 height 6
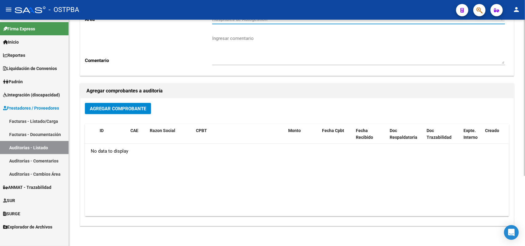
scroll to position [101, 0]
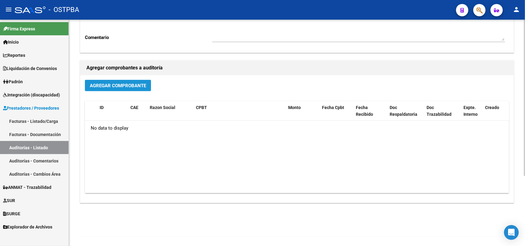
click at [132, 86] on span "Agregar Comprobante" at bounding box center [118, 86] width 56 height 6
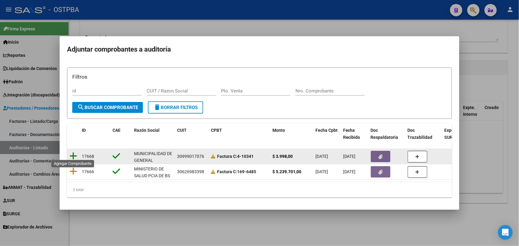
click at [74, 152] on icon at bounding box center [73, 156] width 8 height 9
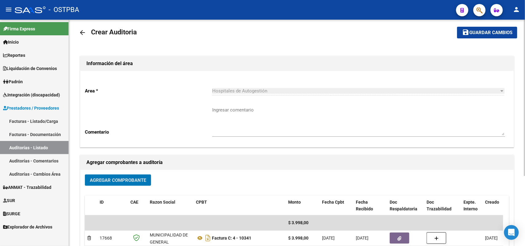
scroll to position [0, 0]
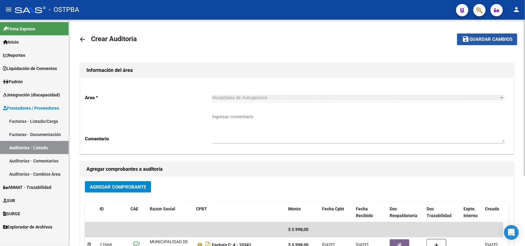
click at [492, 38] on span "Guardar cambios" at bounding box center [490, 40] width 43 height 6
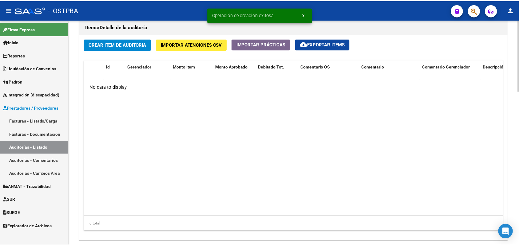
scroll to position [461, 0]
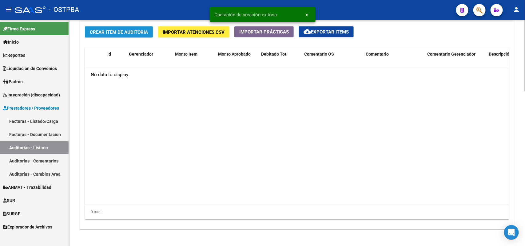
click at [133, 31] on span "Crear Item de Auditoria" at bounding box center [119, 33] width 58 height 6
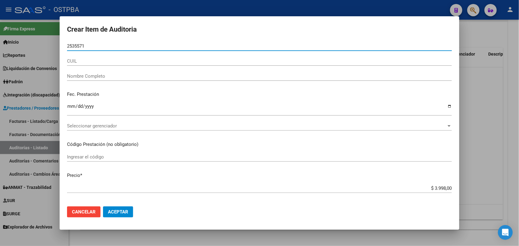
type input "25355714"
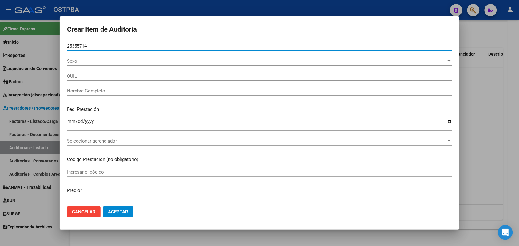
type input "20253557142"
type input "FERRUTTI JORGE JUAN FRANCO -"
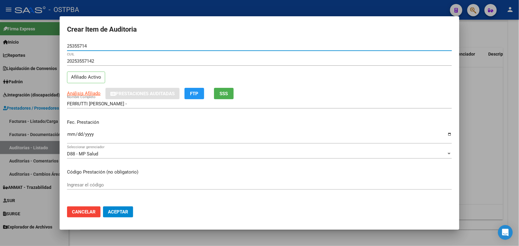
type input "25355714"
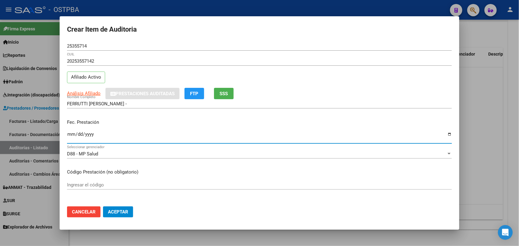
click at [70, 140] on input "Ingresar la fecha" at bounding box center [259, 137] width 385 height 10
type input "2025-09-09"
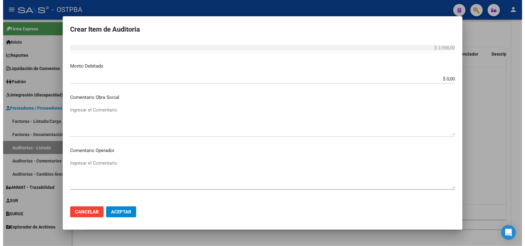
scroll to position [384, 0]
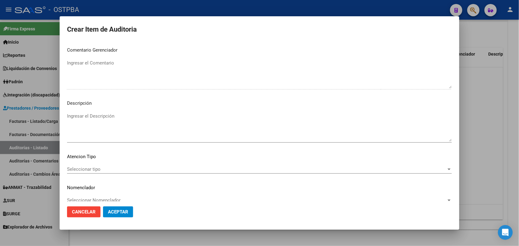
click at [91, 170] on span "Seleccionar tipo" at bounding box center [256, 170] width 379 height 6
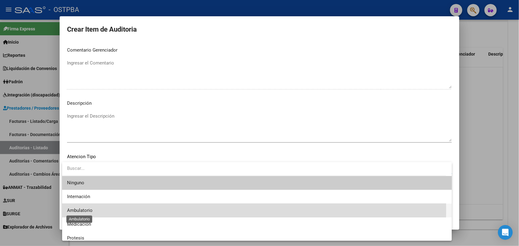
click at [85, 210] on span "Ambulatorio" at bounding box center [80, 211] width 26 height 6
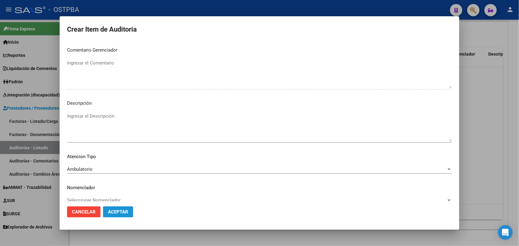
click at [127, 212] on span "Aceptar" at bounding box center [118, 212] width 20 height 6
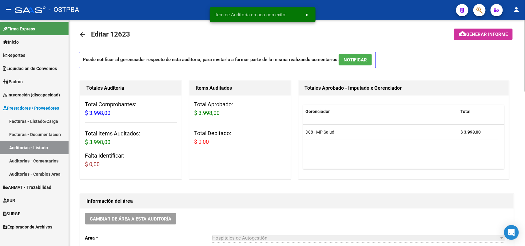
scroll to position [0, 0]
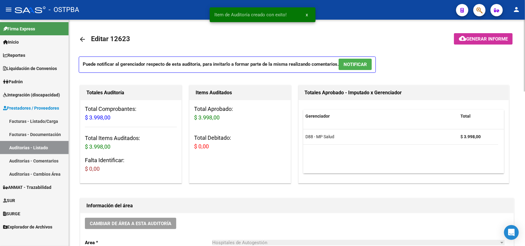
click at [477, 37] on span "Generar informe" at bounding box center [486, 39] width 41 height 6
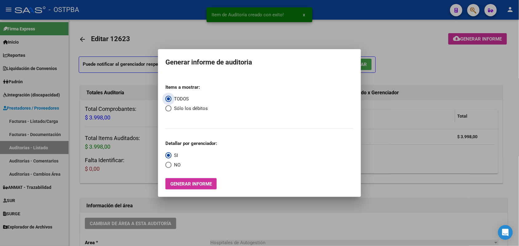
click at [189, 184] on span "Generar informe" at bounding box center [190, 184] width 41 height 6
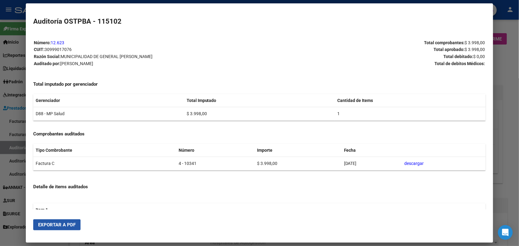
click at [52, 226] on span "Exportar a PDF" at bounding box center [56, 225] width 37 height 6
click at [5, 119] on div at bounding box center [259, 123] width 519 height 246
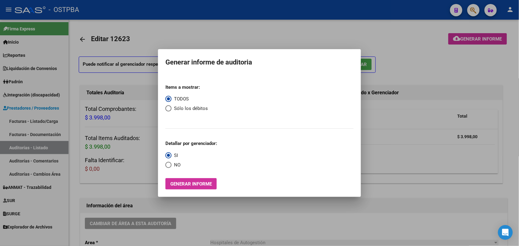
click at [5, 119] on div at bounding box center [259, 123] width 519 height 246
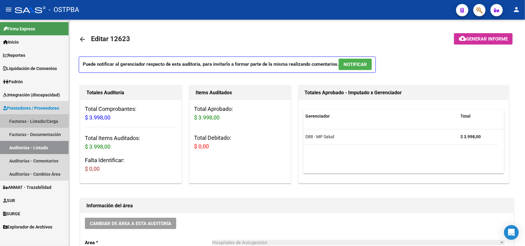
click at [28, 122] on link "Facturas - Listado/Carga" at bounding box center [34, 121] width 69 height 13
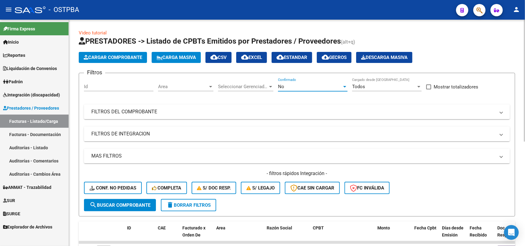
click at [345, 84] on div at bounding box center [345, 86] width 6 height 5
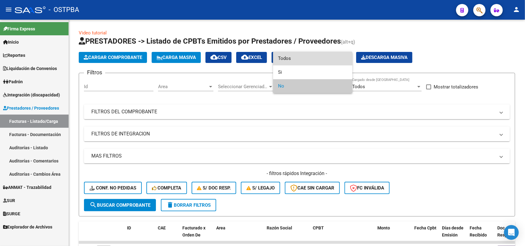
click at [308, 57] on span "Todos" at bounding box center [312, 59] width 69 height 14
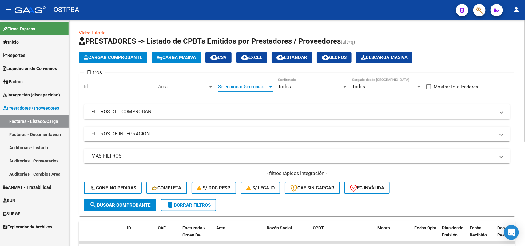
click at [271, 86] on div at bounding box center [270, 87] width 3 height 2
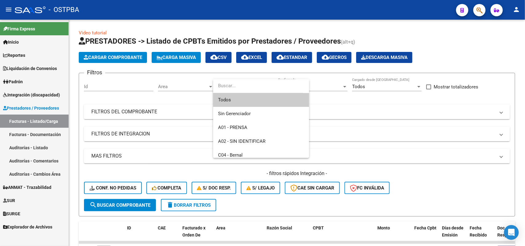
click at [241, 99] on span "Todos" at bounding box center [261, 100] width 86 height 14
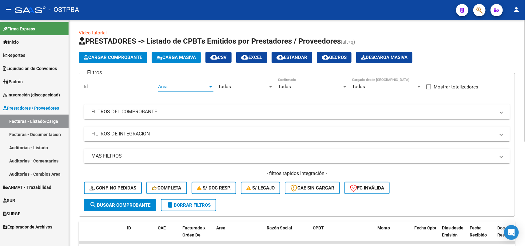
click at [210, 85] on div at bounding box center [211, 86] width 6 height 5
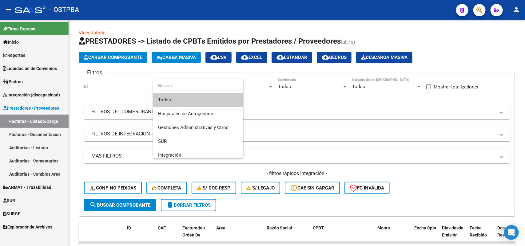
click at [197, 101] on span "Todos" at bounding box center [198, 100] width 80 height 14
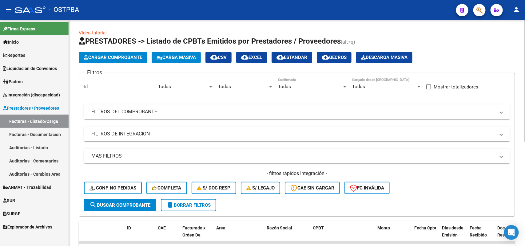
drag, startPoint x: 148, startPoint y: 112, endPoint x: 191, endPoint y: 128, distance: 46.1
click at [147, 112] on mat-panel-title "FILTROS DEL COMPROBANTE" at bounding box center [293, 111] width 404 height 7
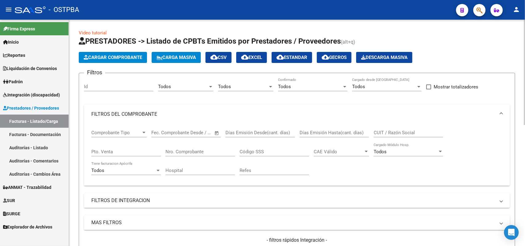
click at [203, 150] on input "Nro. Comprobante" at bounding box center [199, 152] width 69 height 6
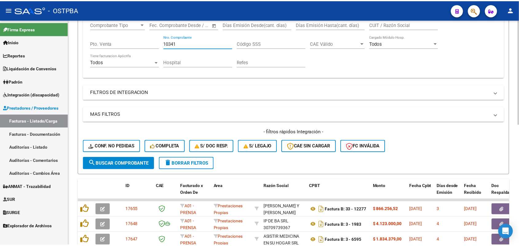
scroll to position [115, 0]
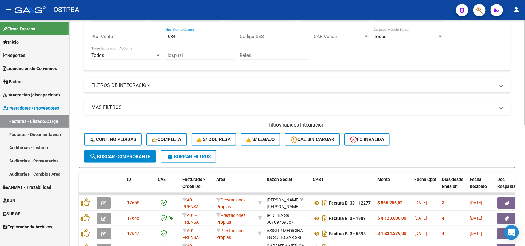
type input "10341"
click at [125, 155] on span "search Buscar Comprobante" at bounding box center [119, 157] width 61 height 6
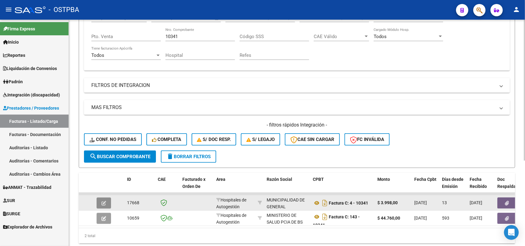
click at [102, 202] on icon "button" at bounding box center [103, 203] width 5 height 5
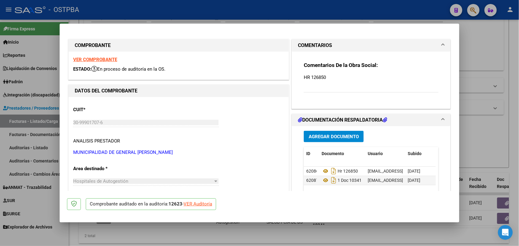
click at [113, 60] on strong "VER COMPROBANTE" at bounding box center [95, 60] width 44 height 6
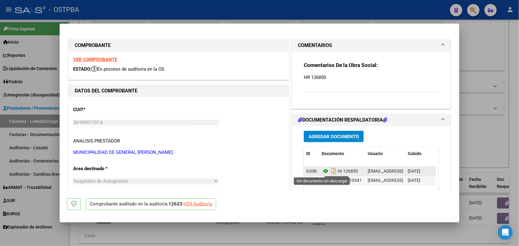
click at [322, 171] on icon at bounding box center [325, 171] width 8 height 7
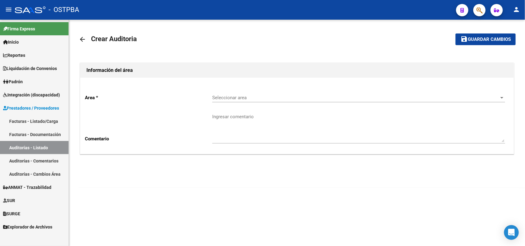
click at [54, 119] on link "Facturas - Listado/Carga" at bounding box center [34, 121] width 69 height 13
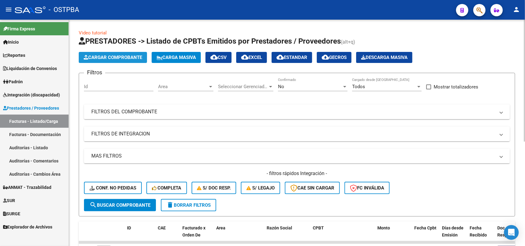
click at [119, 55] on span "Cargar Comprobante" at bounding box center [113, 58] width 58 height 6
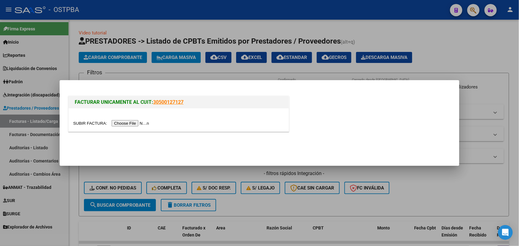
click at [151, 124] on input "file" at bounding box center [112, 123] width 78 height 6
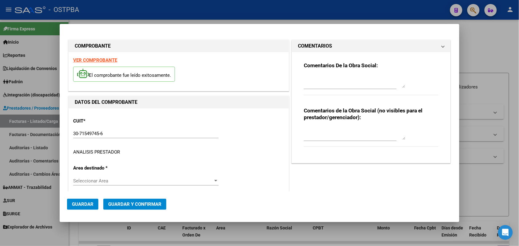
type input "2025-12-10"
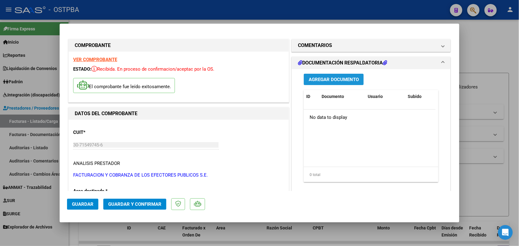
click at [328, 78] on span "Agregar Documento" at bounding box center [334, 80] width 50 height 6
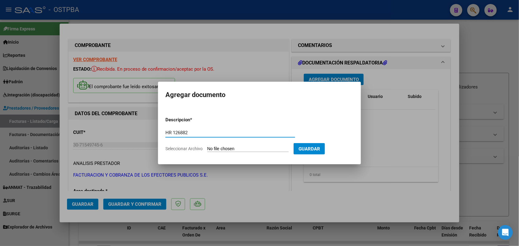
type input "HR 126882"
click at [213, 149] on input "Seleccionar Archivo" at bounding box center [247, 149] width 81 height 6
type input "C:\fakepath\HR 126882.pdf"
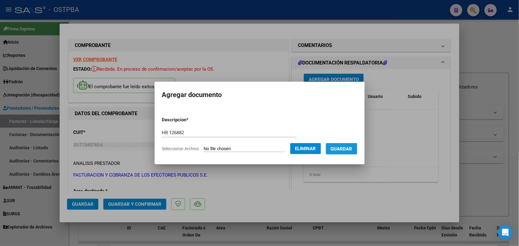
click at [346, 147] on span "Guardar" at bounding box center [342, 149] width 22 height 6
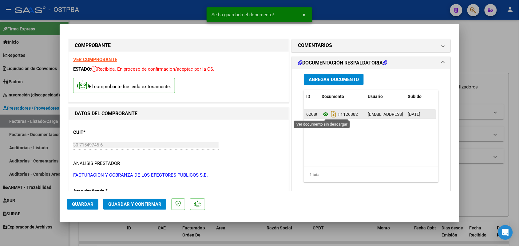
click at [321, 114] on icon at bounding box center [325, 114] width 8 height 7
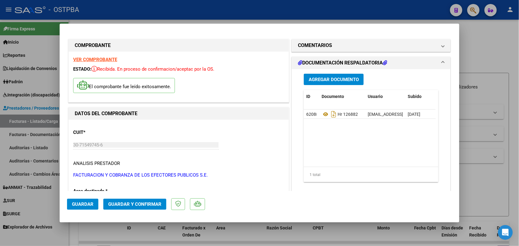
click at [92, 58] on strong "VER COMPROBANTE" at bounding box center [95, 60] width 44 height 6
click at [337, 79] on span "Agregar Documento" at bounding box center [334, 80] width 50 height 6
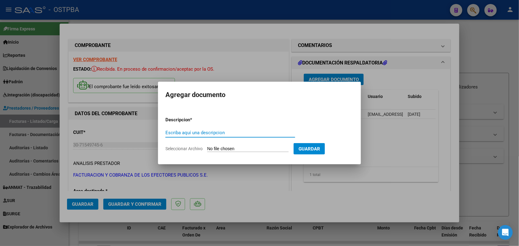
type input "1"
type input "DOC 85684"
click at [214, 148] on input "Seleccionar Archivo" at bounding box center [247, 149] width 81 height 6
type input "C:\fakepath\DOC 85684.pdf"
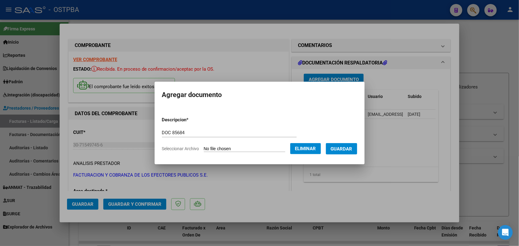
click at [344, 148] on span "Guardar" at bounding box center [342, 149] width 22 height 6
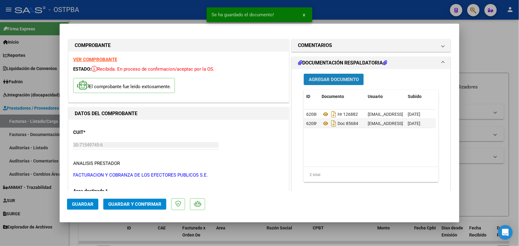
click at [340, 81] on span "Agregar Documento" at bounding box center [334, 80] width 50 height 6
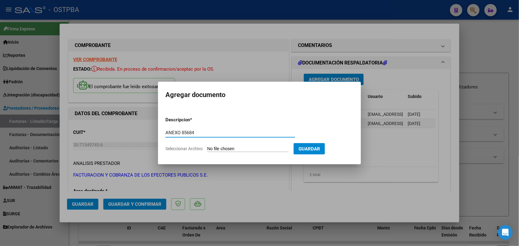
type input "ANEXO 85684"
click at [215, 152] on form "Descripcion * ANEXO 85684 Escriba aquí una descripcion Seleccionar Archivo Guar…" at bounding box center [259, 134] width 188 height 45
click at [215, 146] on input "Seleccionar Archivo" at bounding box center [247, 149] width 81 height 6
type input "C:\fakepath\ANEXO 85684.pdf"
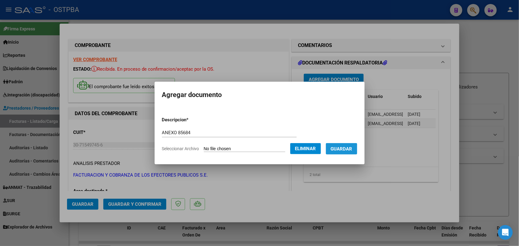
click at [341, 150] on span "Guardar" at bounding box center [342, 149] width 22 height 6
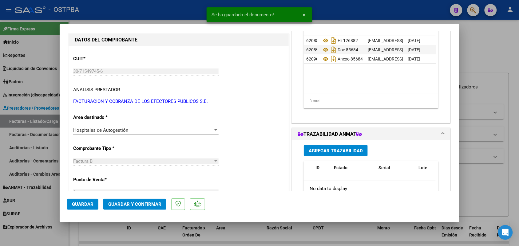
scroll to position [77, 0]
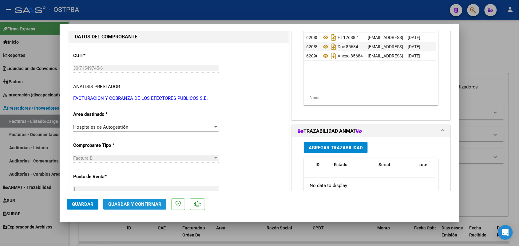
click at [136, 204] on span "Guardar y Confirmar" at bounding box center [134, 205] width 53 height 6
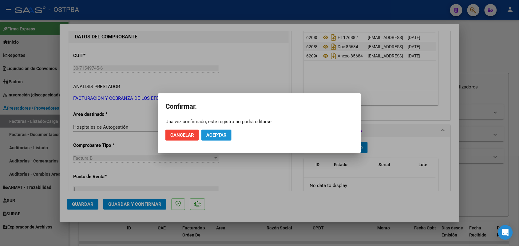
click at [223, 133] on span "Aceptar" at bounding box center [216, 135] width 20 height 6
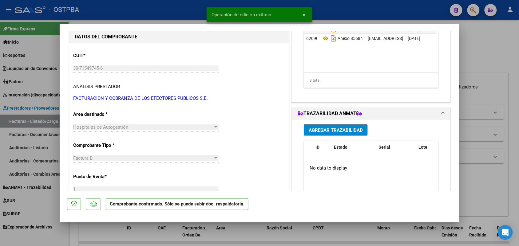
click at [53, 117] on div at bounding box center [259, 123] width 519 height 246
type input "$ 0,00"
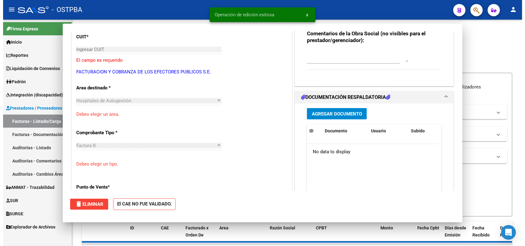
scroll to position [58, 0]
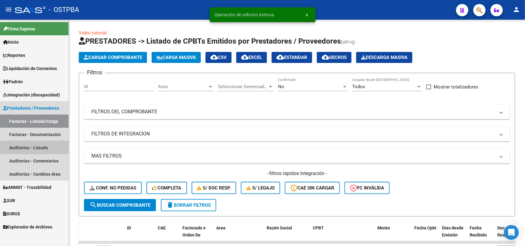
click at [35, 148] on link "Auditorías - Listado" at bounding box center [34, 147] width 69 height 13
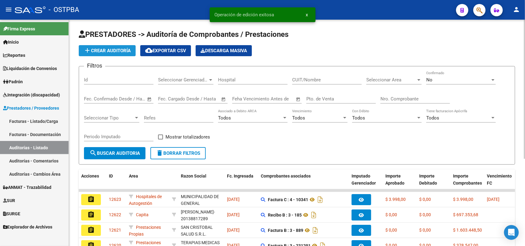
click at [125, 49] on span "add Crear Auditoría" at bounding box center [107, 51] width 47 height 6
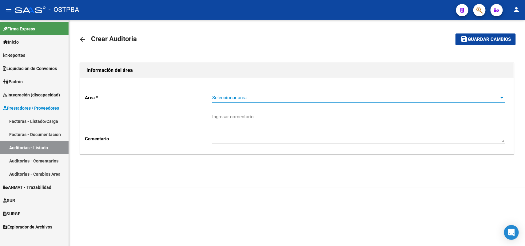
click at [225, 100] on span "Seleccionar area" at bounding box center [355, 98] width 287 height 6
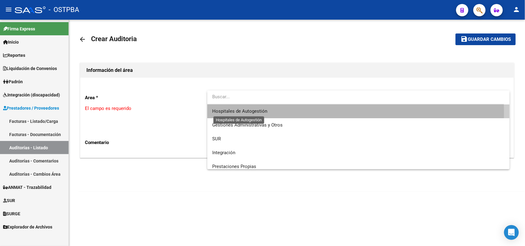
click at [235, 113] on span "Hospitales de Autogestión" at bounding box center [239, 111] width 55 height 6
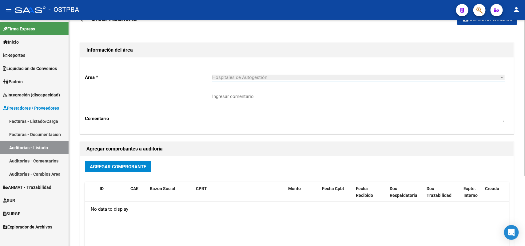
scroll to position [77, 0]
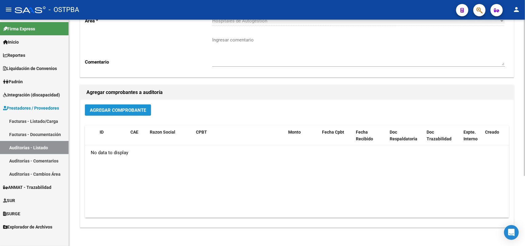
click at [123, 106] on button "Agregar Comprobante" at bounding box center [118, 109] width 66 height 11
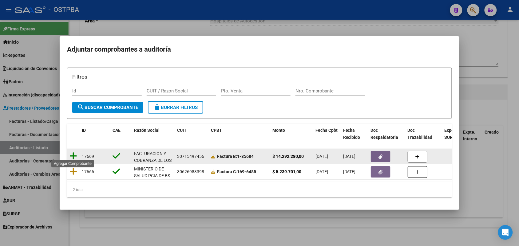
click at [73, 152] on icon at bounding box center [73, 156] width 8 height 9
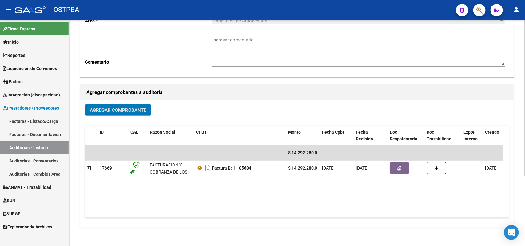
scroll to position [0, 0]
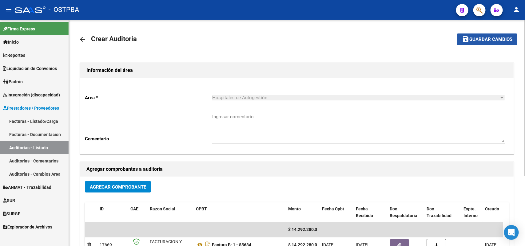
click at [480, 37] on span "Guardar cambios" at bounding box center [490, 40] width 43 height 6
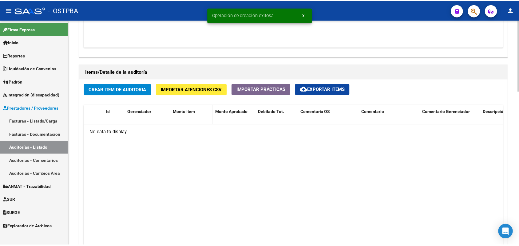
scroll to position [423, 0]
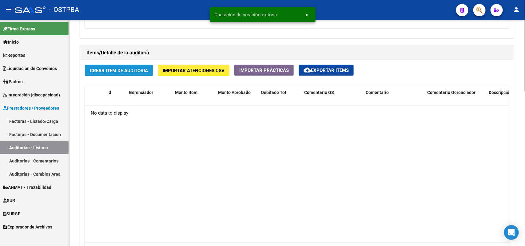
click at [122, 70] on span "Crear Item de Auditoria" at bounding box center [119, 71] width 58 height 6
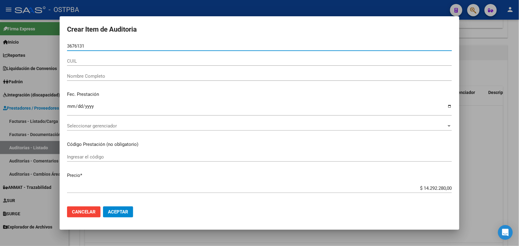
type input "36761319"
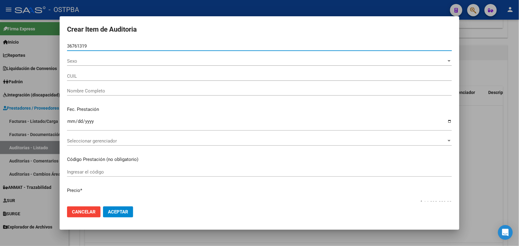
type input "27367613195"
type input "SOSA MAYRA BELEN"
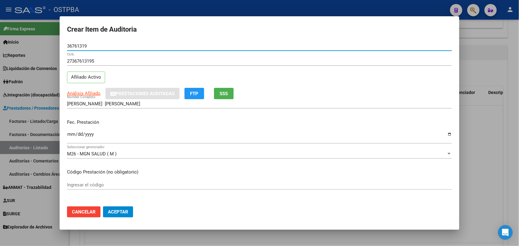
type input "36761319"
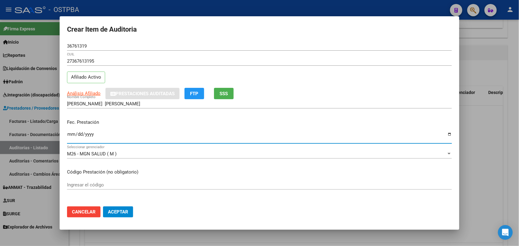
click at [71, 139] on input "Ingresar la fecha" at bounding box center [259, 137] width 385 height 10
type input "2025-07-22"
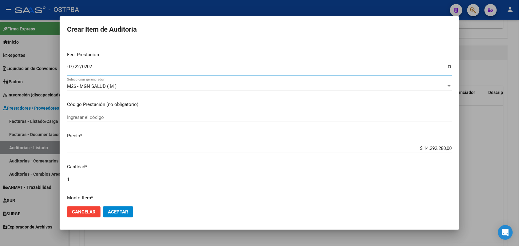
scroll to position [77, 0]
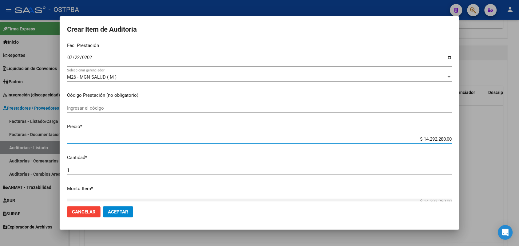
drag, startPoint x: 411, startPoint y: 140, endPoint x: 455, endPoint y: 139, distance: 44.0
click at [455, 139] on mat-dialog-content "36761319 Nro Documento 27367613195 CUIL Afiliado Activo Análisis Afiliado Prest…" at bounding box center [260, 121] width 400 height 160
type input "$ 0,07"
type input "$ 0,71"
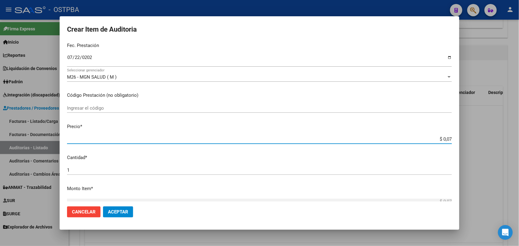
type input "$ 0,71"
type input "$ 7,11"
type input "$ 71,12"
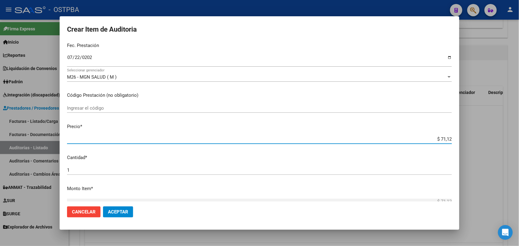
type input "$ 711,23"
type input "$ 7.112,30"
type input "$ 71.123,00"
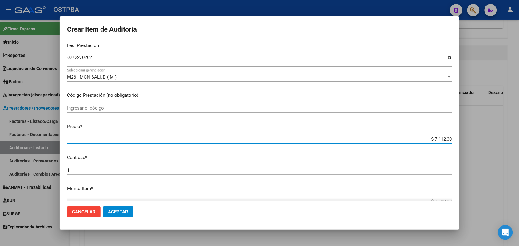
type input "$ 71.123,00"
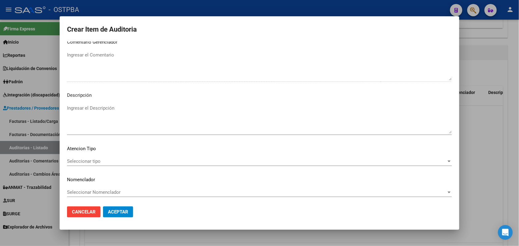
scroll to position [393, 0]
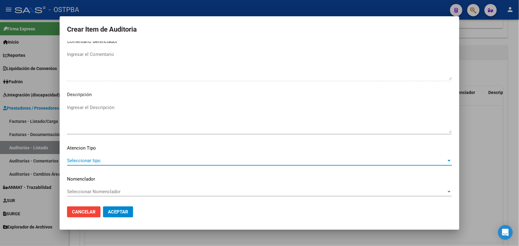
click at [85, 160] on span "Seleccionar tipo" at bounding box center [256, 161] width 379 height 6
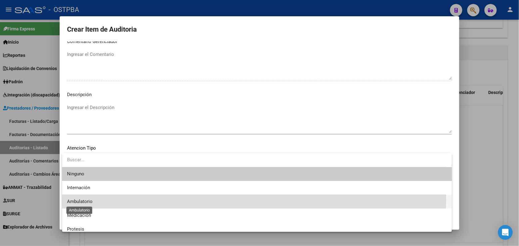
click at [83, 200] on span "Ambulatorio" at bounding box center [80, 202] width 26 height 6
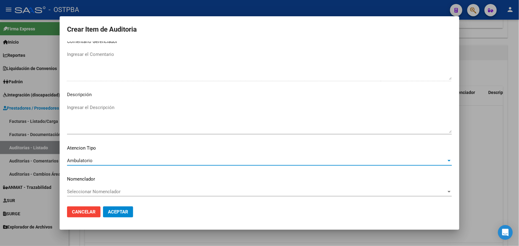
click at [118, 211] on span "Aceptar" at bounding box center [118, 212] width 20 height 6
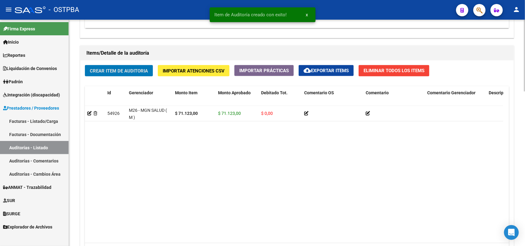
click at [134, 70] on span "Crear Item de Auditoria" at bounding box center [119, 71] width 58 height 6
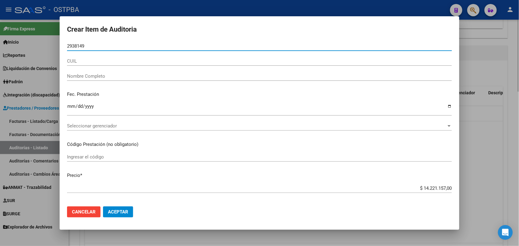
type input "29381495"
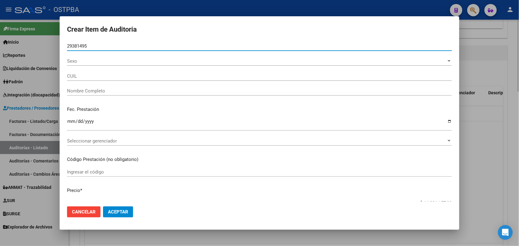
type input "27293814959"
type input "RAVELLO VERONICA ANDREA"
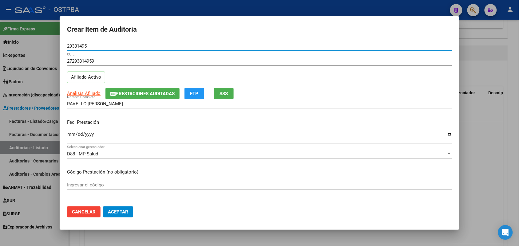
type input "29381495"
click at [71, 134] on input "Ingresar la fecha" at bounding box center [259, 137] width 385 height 10
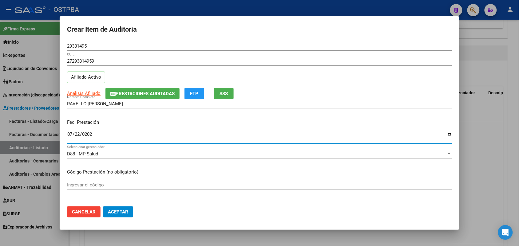
type input "2025-07-22"
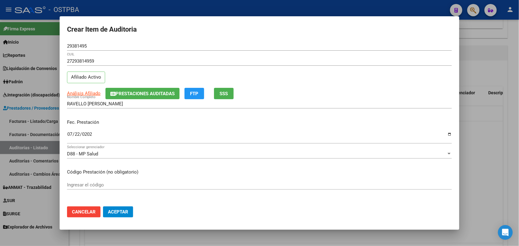
scroll to position [77, 0]
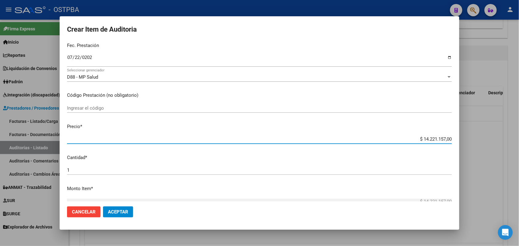
drag, startPoint x: 411, startPoint y: 137, endPoint x: 468, endPoint y: 144, distance: 57.2
click at [463, 144] on div "Crear Item de Auditoria 29381495 Nro Documento 27293814959 CUIL Afiliado Activo…" at bounding box center [259, 123] width 519 height 246
type input "$ 0,04"
type input "$ 0,45"
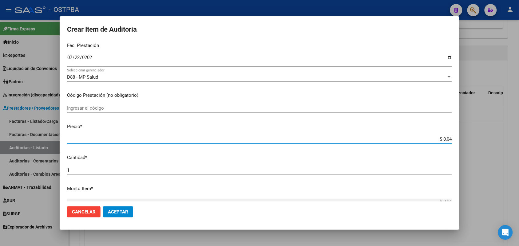
type input "$ 0,45"
type input "$ 4,51"
type input "$ 45,13"
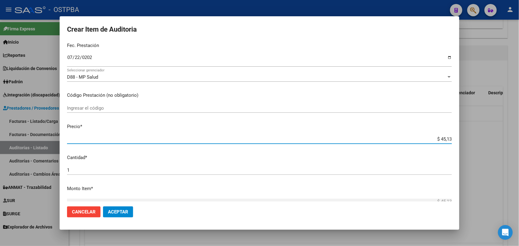
type input "$ 451,37"
type input "$ 4.513,70"
type input "$ 45.137,00"
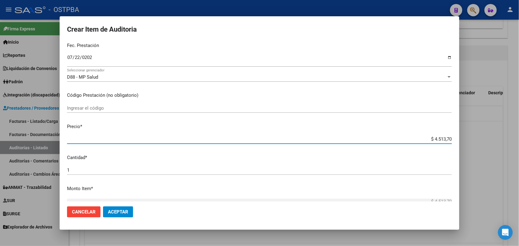
type input "$ 45.137,00"
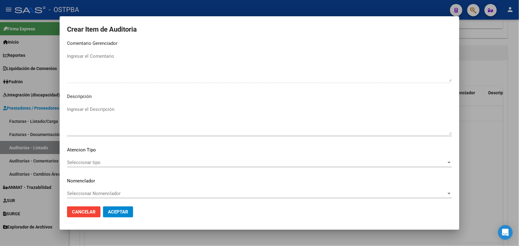
scroll to position [393, 0]
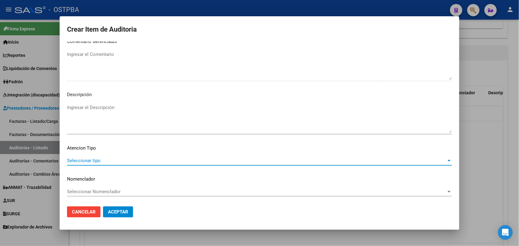
click at [95, 158] on span "Seleccionar tipo" at bounding box center [256, 161] width 379 height 6
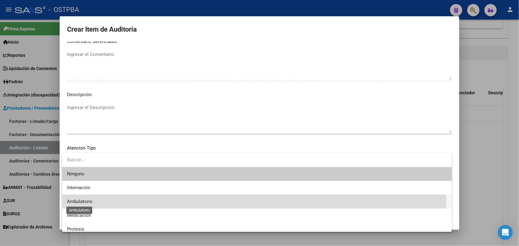
click at [89, 202] on span "Ambulatorio" at bounding box center [80, 202] width 26 height 6
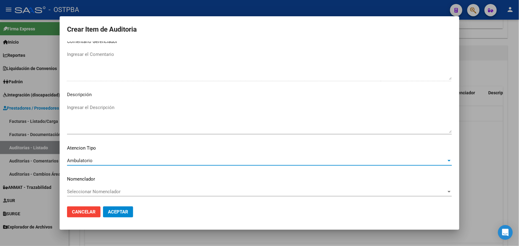
click at [117, 210] on span "Aceptar" at bounding box center [118, 212] width 20 height 6
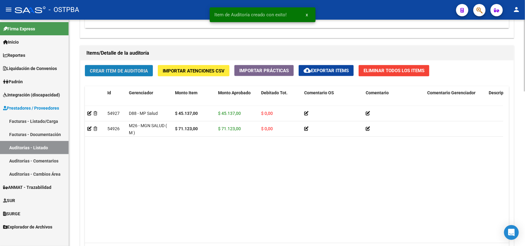
click at [140, 69] on span "Crear Item de Auditoria" at bounding box center [119, 71] width 58 height 6
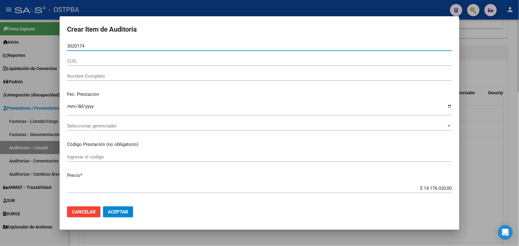
type input "30201744"
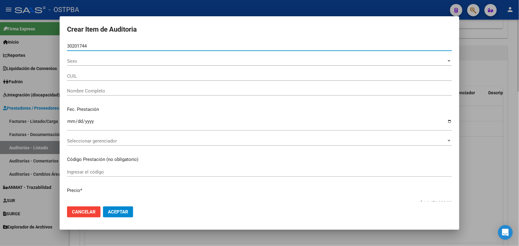
type input "20302017442"
type input "FERNANDEZ RAUL EMANUEL -"
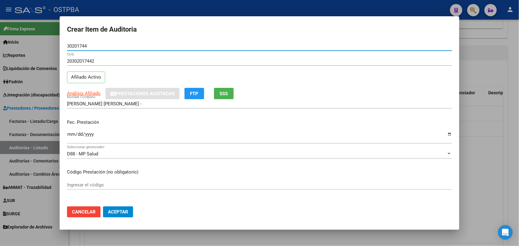
type input "30201744"
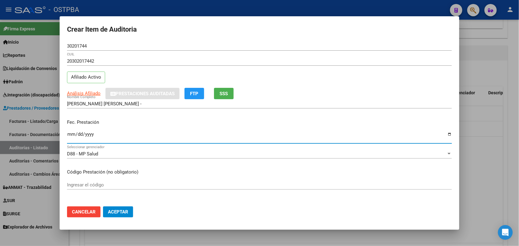
click at [69, 134] on input "Ingresar la fecha" at bounding box center [259, 137] width 385 height 10
type input "2025-07-22"
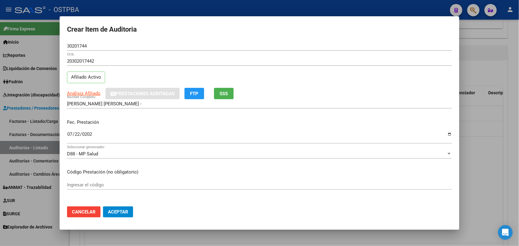
scroll to position [77, 0]
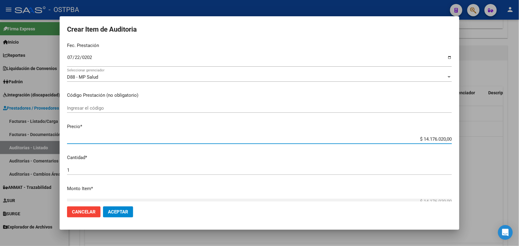
drag, startPoint x: 411, startPoint y: 140, endPoint x: 477, endPoint y: 142, distance: 66.4
click at [476, 141] on div "Crear Item de Auditoria 30201744 Nro Documento 20302017442 CUIL Afiliado Activo…" at bounding box center [259, 123] width 519 height 246
type input "$ 0,04"
type input "$ 0,45"
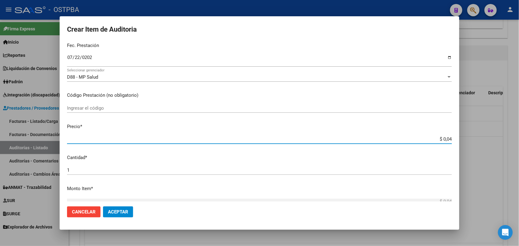
type input "$ 0,45"
type input "$ 4,51"
type input "$ 45,13"
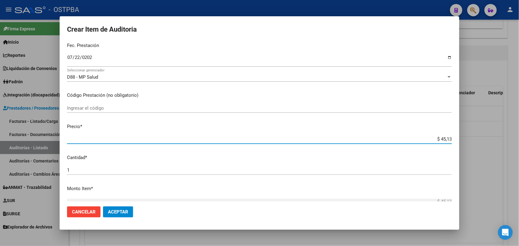
type input "$ 451,37"
type input "$ 4.513,70"
type input "$ 45.137,00"
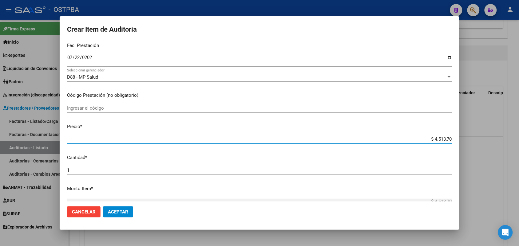
type input "$ 45.137,00"
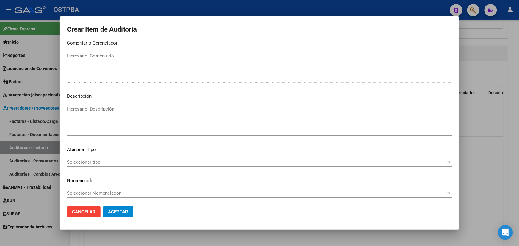
scroll to position [393, 0]
click at [95, 160] on span "Seleccionar tipo" at bounding box center [256, 161] width 379 height 6
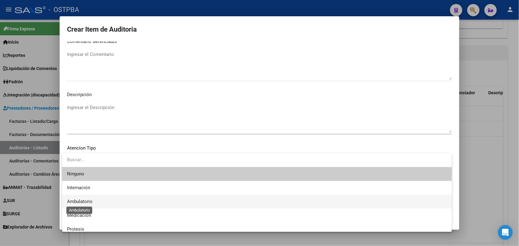
click at [91, 199] on span "Ambulatorio" at bounding box center [80, 202] width 26 height 6
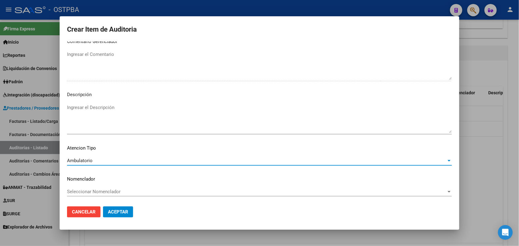
click at [117, 211] on span "Aceptar" at bounding box center [118, 212] width 20 height 6
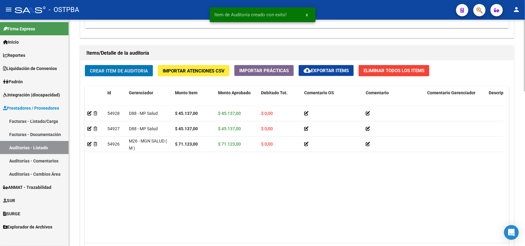
click at [138, 69] on span "Crear Item de Auditoria" at bounding box center [119, 71] width 58 height 6
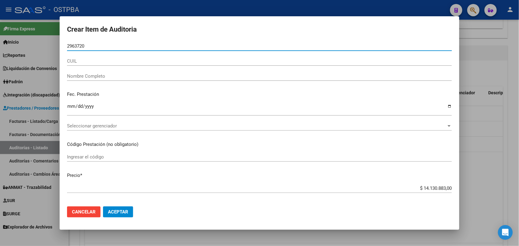
type input "29637203"
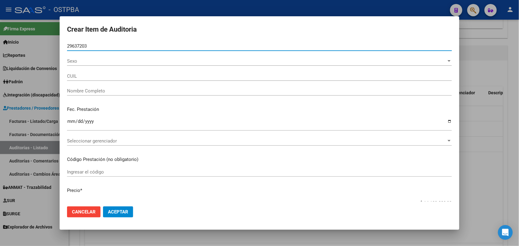
type input "27296372035"
type input "MONZON LILIANA BEATRIZ"
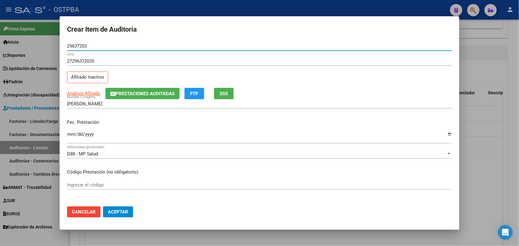
type input "29637203"
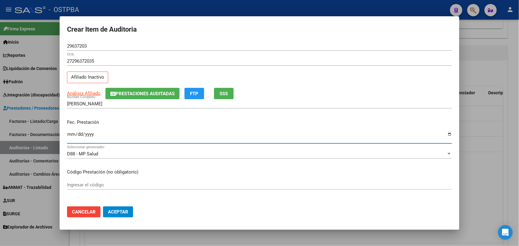
click at [68, 137] on input "Ingresar la fecha" at bounding box center [259, 137] width 385 height 10
type input "2025-07-23"
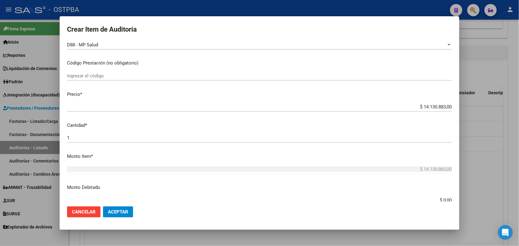
scroll to position [115, 0]
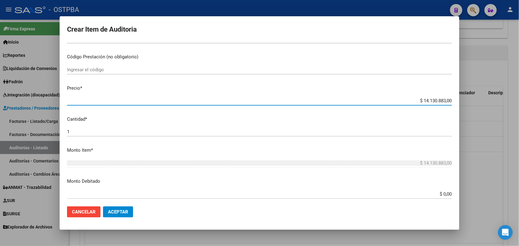
drag, startPoint x: 409, startPoint y: 101, endPoint x: 506, endPoint y: 102, distance: 96.5
click at [504, 101] on div "Crear Item de Auditoria 29637203 Nro Documento 27296372035 CUIL Afiliado Inacti…" at bounding box center [259, 123] width 519 height 246
type input "$ 0,04"
type input "$ 0,45"
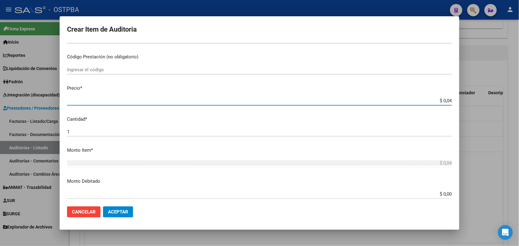
type input "$ 0,45"
type input "$ 4,51"
type input "$ 45,13"
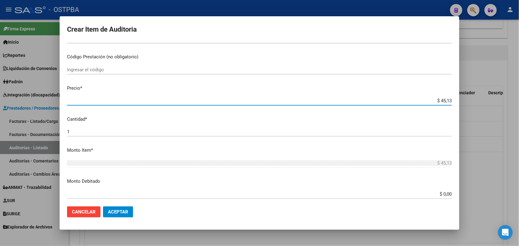
type input "$ 451,37"
type input "$ 4.513,70"
type input "$ 45.137,00"
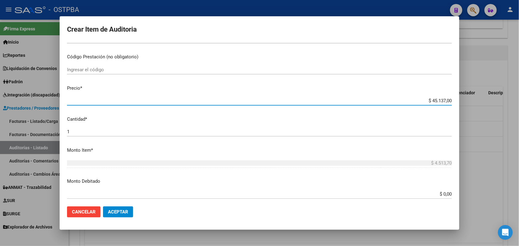
type input "$ 45.137,00"
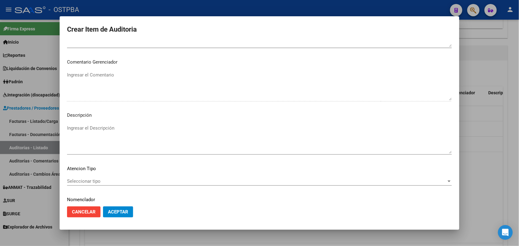
scroll to position [393, 0]
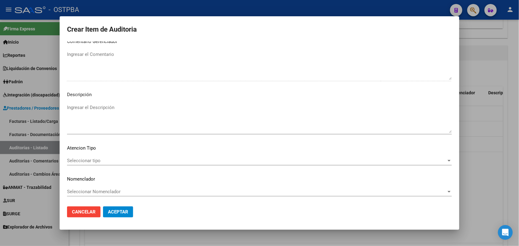
click at [93, 160] on span "Seleccionar tipo" at bounding box center [256, 161] width 379 height 6
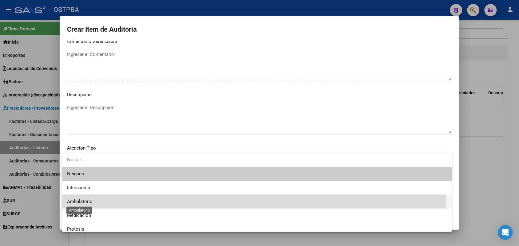
click at [90, 203] on span "Ambulatorio" at bounding box center [80, 202] width 26 height 6
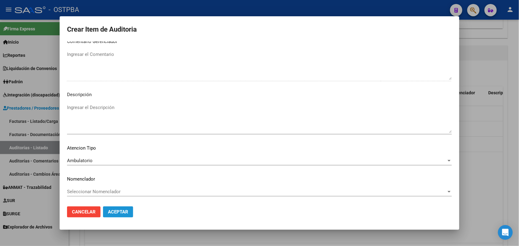
click at [109, 210] on span "Aceptar" at bounding box center [118, 212] width 20 height 6
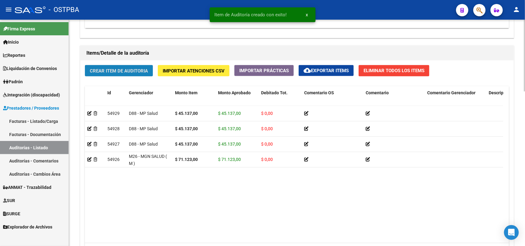
click at [134, 67] on button "Crear Item de Auditoria" at bounding box center [119, 70] width 68 height 11
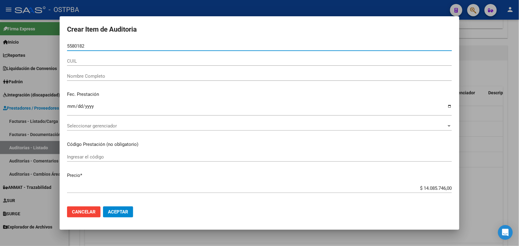
type input "55801828"
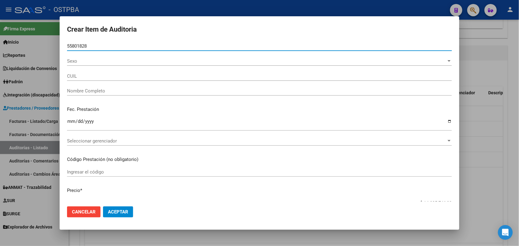
type input "20558018284"
type input "LOPEZ MOISES ALEJANDRO"
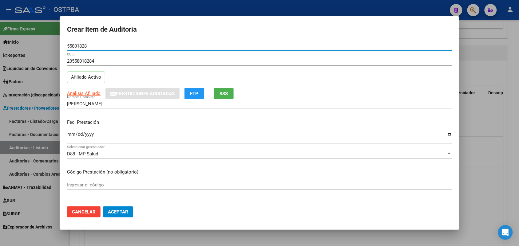
type input "55801828"
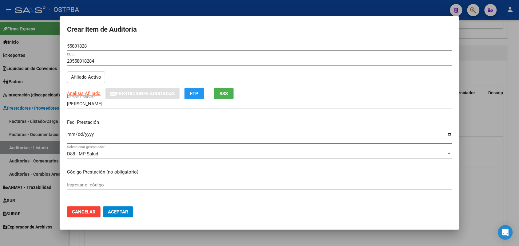
click at [69, 136] on input "Ingresar la fecha" at bounding box center [259, 137] width 385 height 10
type input "2025-07-25"
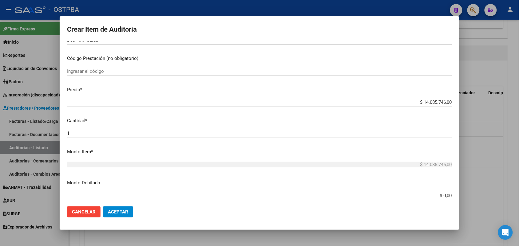
scroll to position [115, 0]
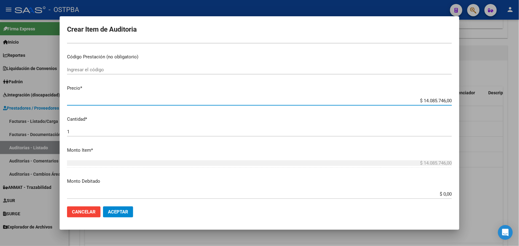
drag, startPoint x: 412, startPoint y: 101, endPoint x: 480, endPoint y: 94, distance: 68.3
click at [480, 94] on div "Crear Item de Auditoria 55801828 Nro Documento 20558018284 CUIL Afiliado Activo…" at bounding box center [259, 123] width 519 height 246
type input "$ 0,04"
type input "$ 0,45"
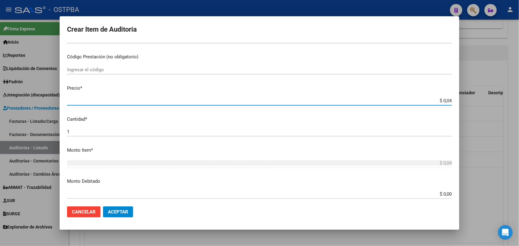
type input "$ 0,45"
type input "$ 4,51"
type input "$ 45,13"
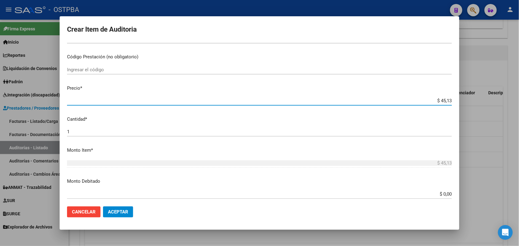
type input "$ 451,37"
type input "$ 4.513,70"
type input "$ 45.137,00"
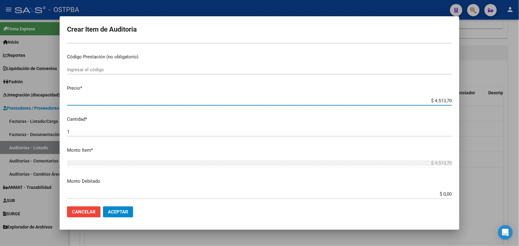
type input "$ 45.137,00"
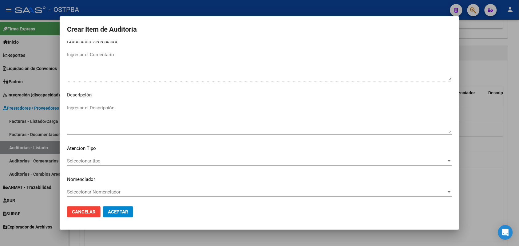
scroll to position [393, 0]
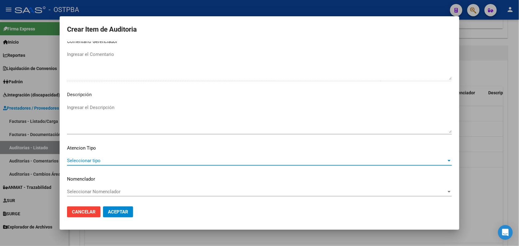
click at [94, 160] on span "Seleccionar tipo" at bounding box center [256, 161] width 379 height 6
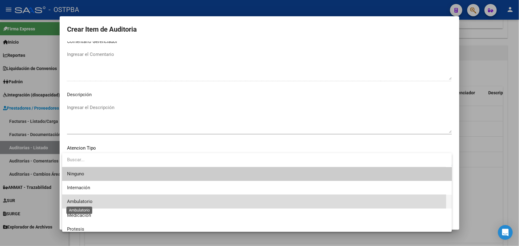
click at [85, 200] on span "Ambulatorio" at bounding box center [80, 202] width 26 height 6
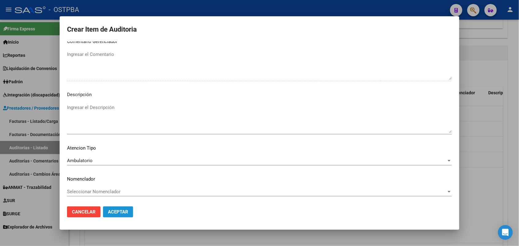
click at [121, 211] on span "Aceptar" at bounding box center [118, 212] width 20 height 6
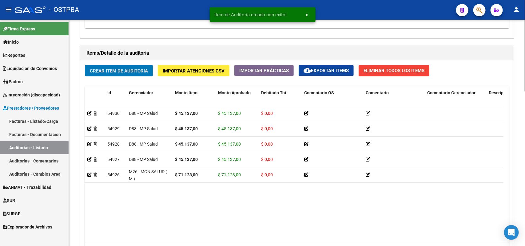
click at [136, 72] on span "Crear Item de Auditoria" at bounding box center [119, 71] width 58 height 6
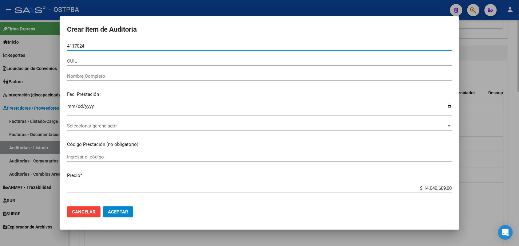
type input "41170242"
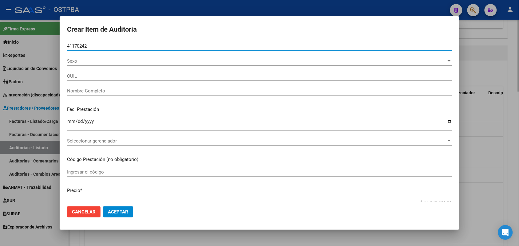
type input "20411702422"
type input "FRUTOS CRISTIAN ALEJANDRO"
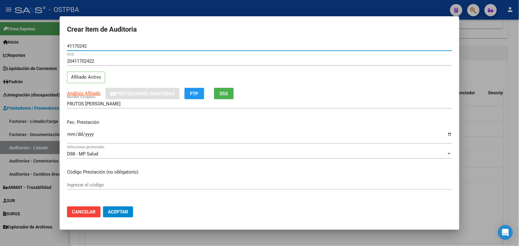
type input "41170242"
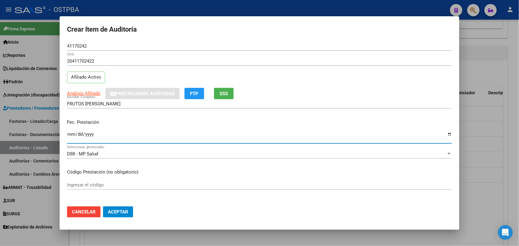
click at [71, 137] on input "Ingresar la fecha" at bounding box center [259, 137] width 385 height 10
type input "2025-07-21"
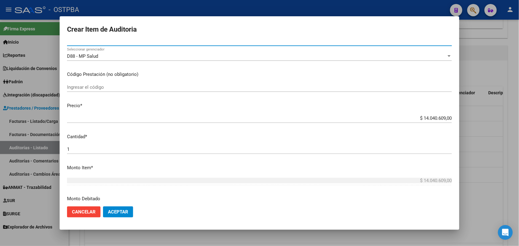
scroll to position [115, 0]
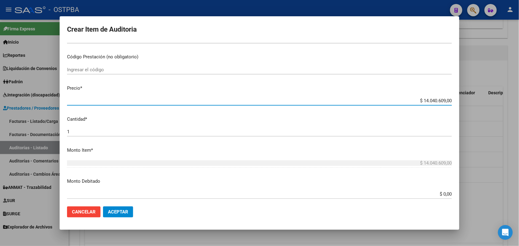
drag, startPoint x: 408, startPoint y: 101, endPoint x: 474, endPoint y: 101, distance: 65.8
click at [474, 101] on div "Crear Item de Auditoria 41170242 Nro Documento 20411702422 CUIL Afiliado Activo…" at bounding box center [259, 123] width 519 height 246
type input "$ 0,04"
type input "$ 0,42"
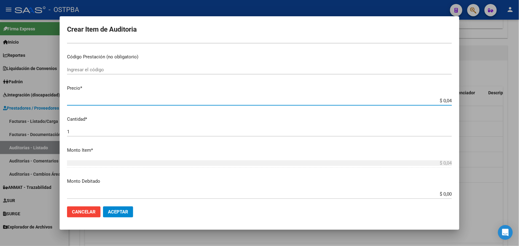
type input "$ 0,42"
type input "$ 0,04"
type input "$ 0,45"
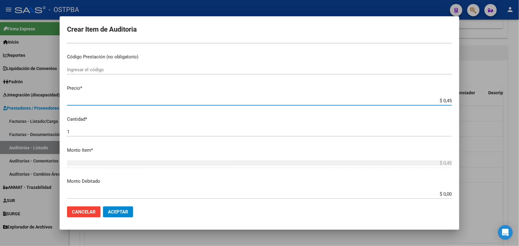
type input "$ 4,51"
type input "$ 45,13"
type input "$ 451,37"
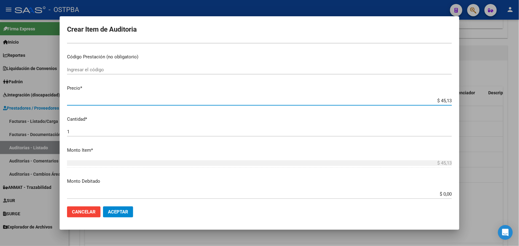
type input "$ 451,37"
type input "$ 4.513,70"
type input "$ 45.137,00"
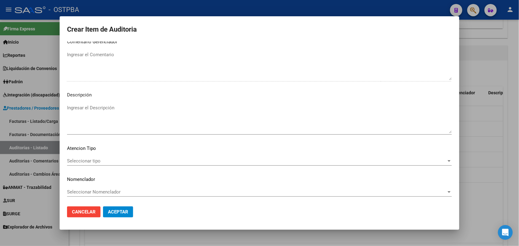
scroll to position [393, 0]
click at [96, 160] on span "Seleccionar tipo" at bounding box center [256, 161] width 379 height 6
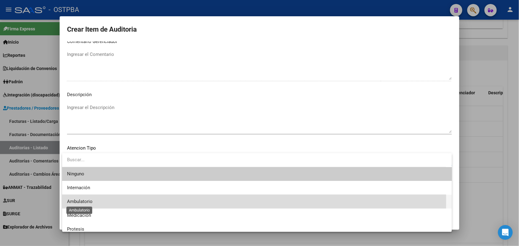
click at [86, 200] on span "Ambulatorio" at bounding box center [80, 202] width 26 height 6
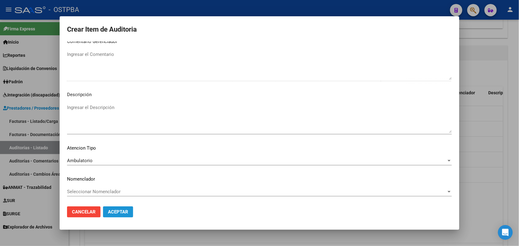
click at [110, 209] on span "Aceptar" at bounding box center [118, 212] width 20 height 6
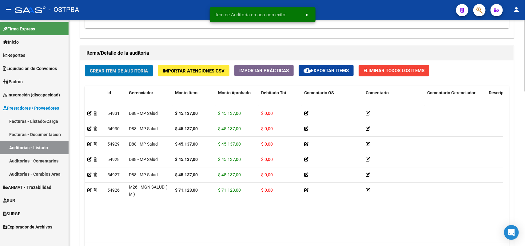
click at [134, 71] on span "Crear Item de Auditoria" at bounding box center [119, 71] width 58 height 6
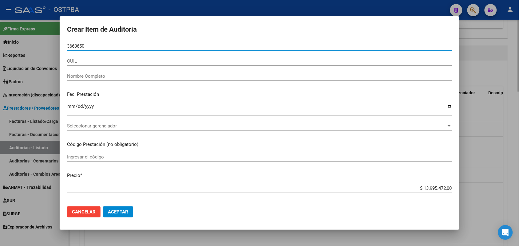
type input "36636508"
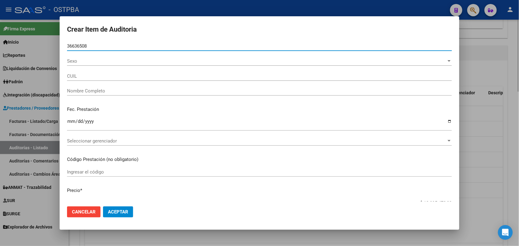
type input "20366365088"
type input "RUEJAS JOSE BENJAMIN"
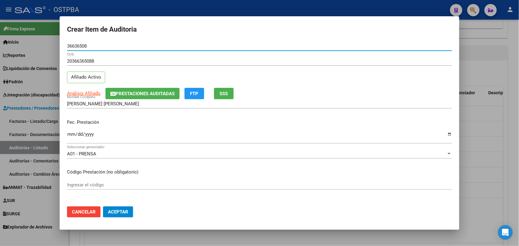
type input "36636508"
click at [69, 137] on input "Ingresar la fecha" at bounding box center [259, 137] width 385 height 10
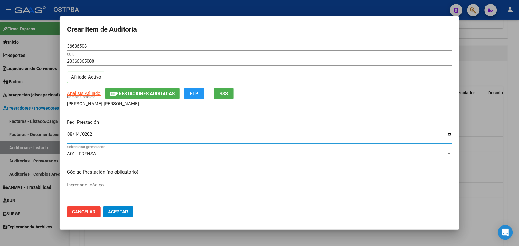
type input "2025-08-14"
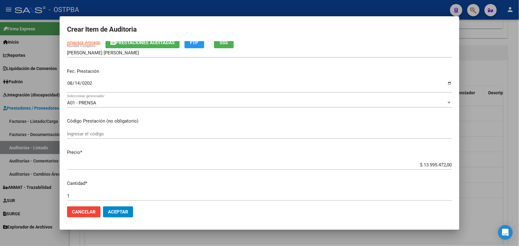
scroll to position [77, 0]
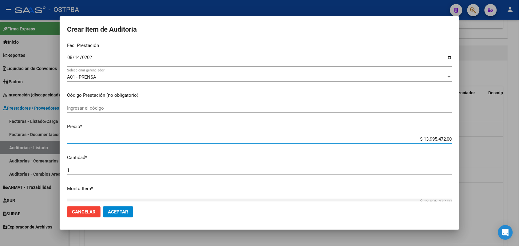
drag, startPoint x: 409, startPoint y: 139, endPoint x: 451, endPoint y: 142, distance: 41.9
click at [451, 142] on mat-dialog-content "36636508 Nro Documento 20366365088 CUIL Afiliado Activo Análisis Afiliado Prest…" at bounding box center [260, 121] width 400 height 160
type input "$ 0,04"
type input "$ 0,43"
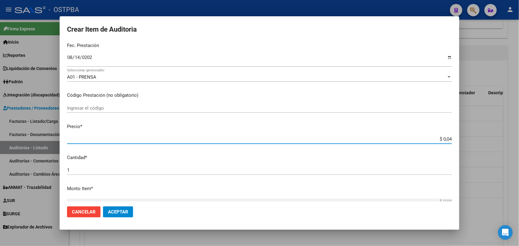
type input "$ 0,43"
type input "$ 4,37"
type input "$ 43,71"
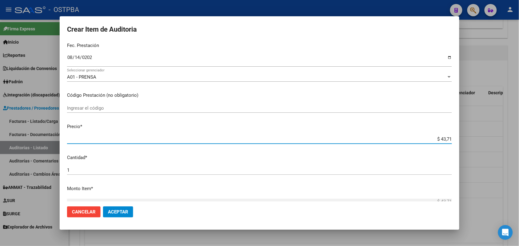
type input "$ 437,19"
type input "$ 4.371,90"
type input "$ 43.719,00"
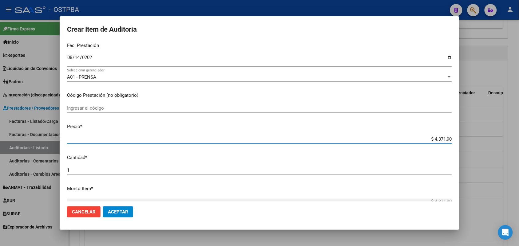
type input "$ 43.719,00"
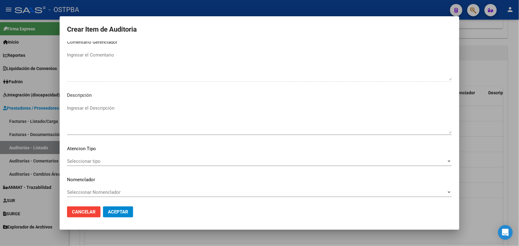
scroll to position [393, 0]
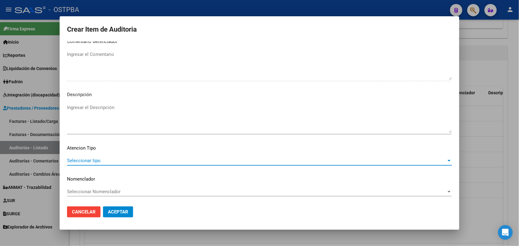
click at [89, 160] on span "Seleccionar tipo" at bounding box center [256, 161] width 379 height 6
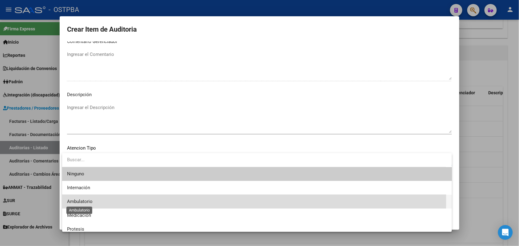
click at [86, 201] on span "Ambulatorio" at bounding box center [80, 202] width 26 height 6
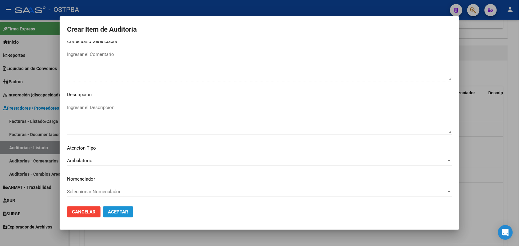
click at [125, 212] on span "Aceptar" at bounding box center [118, 212] width 20 height 6
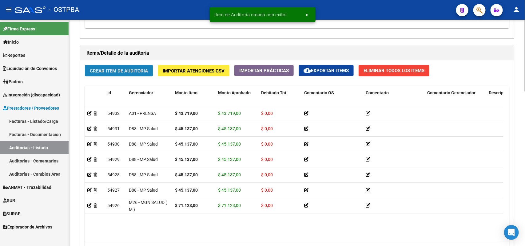
click at [134, 70] on span "Crear Item de Auditoria" at bounding box center [119, 71] width 58 height 6
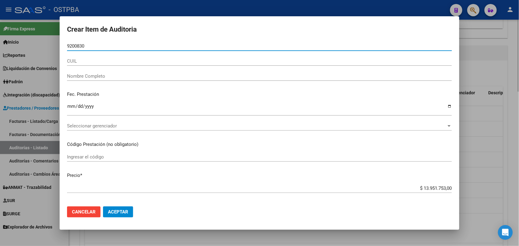
type input "92008302"
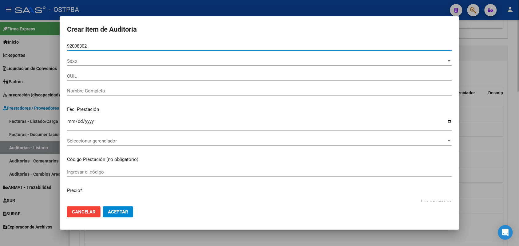
type input "20920083022"
type input "AQUINO CHAMARRO ESTEBAN AGAPITO"
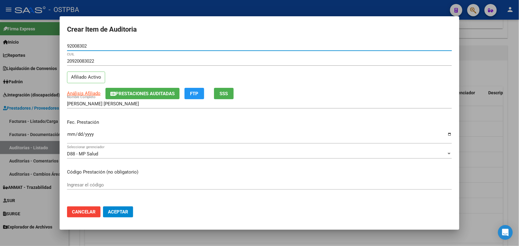
type input "92008302"
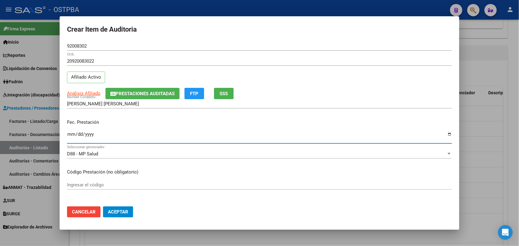
click at [70, 136] on input "Ingresar la fecha" at bounding box center [259, 137] width 385 height 10
type input "2025-08-25"
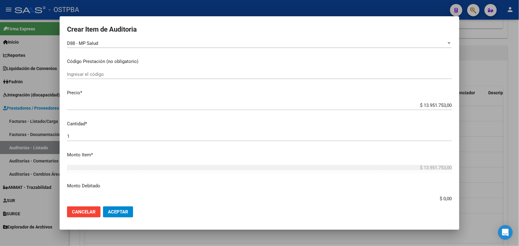
scroll to position [115, 0]
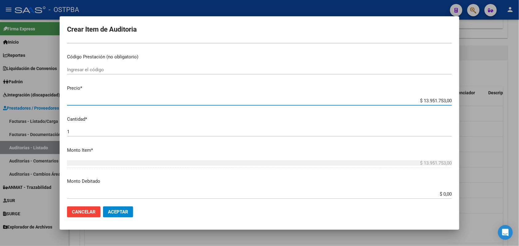
drag, startPoint x: 412, startPoint y: 100, endPoint x: 515, endPoint y: 103, distance: 103.3
click at [515, 102] on div "Crear Item de Auditoria 92008302 Nro Documento 20920083022 CUIL Afiliado Activo…" at bounding box center [259, 123] width 519 height 246
type input "$ 0,01"
type input "$ 0,18"
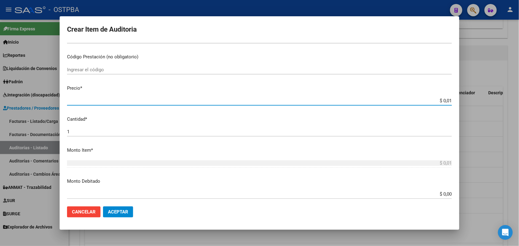
type input "$ 0,18"
type input "$ 1,80"
type input "$ 18,05"
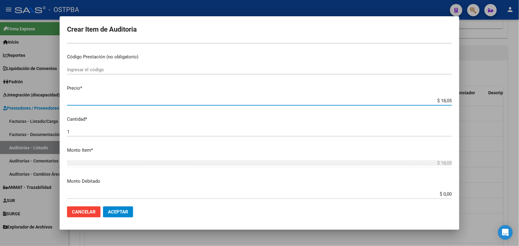
type input "$ 180,52"
type input "$ 1.805,20"
type input "$ 18.052,00"
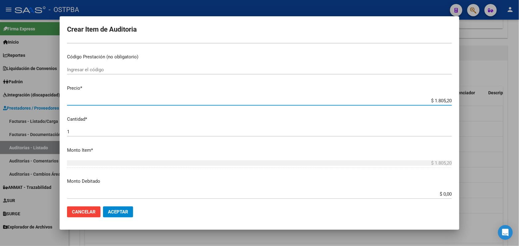
type input "$ 18.052,00"
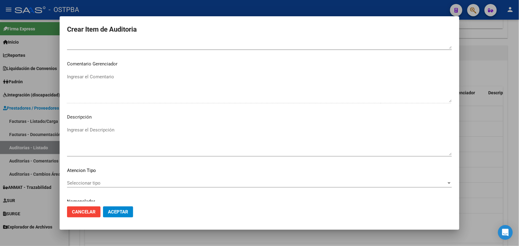
scroll to position [393, 0]
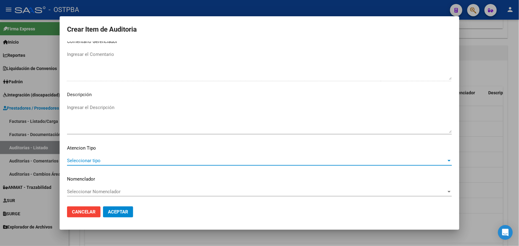
click at [99, 162] on span "Seleccionar tipo" at bounding box center [256, 161] width 379 height 6
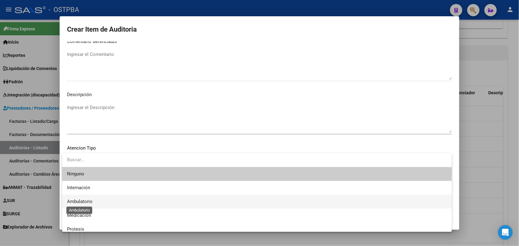
click at [83, 200] on span "Ambulatorio" at bounding box center [80, 202] width 26 height 6
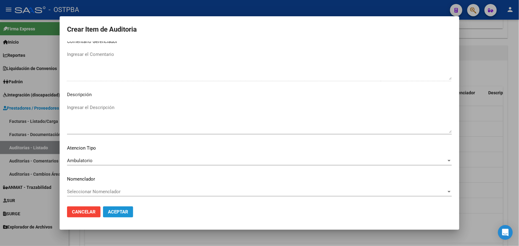
click at [122, 212] on span "Aceptar" at bounding box center [118, 212] width 20 height 6
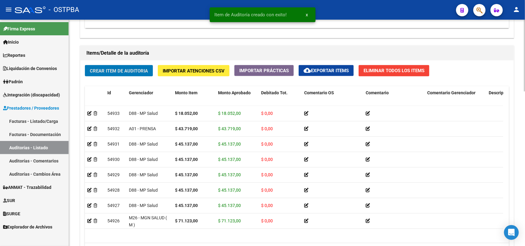
click at [131, 71] on span "Crear Item de Auditoria" at bounding box center [119, 71] width 58 height 6
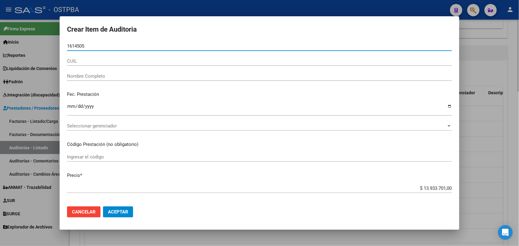
type input "16145056"
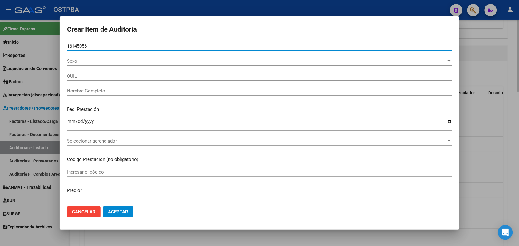
type input "20161450562"
type input "ORDOÑEZ OMAR HILARIO"
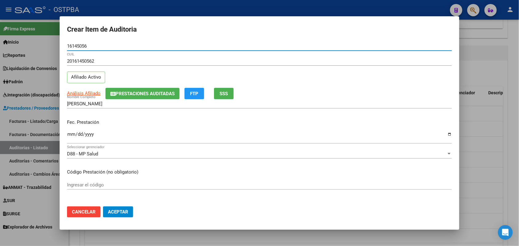
type input "16145056"
click at [71, 137] on input "Ingresar la fecha" at bounding box center [259, 137] width 385 height 10
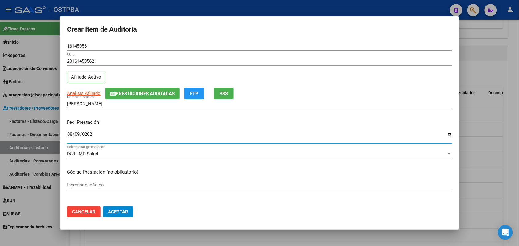
type input "2025-08-09"
click at [76, 136] on input "2025-08-09" at bounding box center [259, 137] width 385 height 10
type input "2025-09-09"
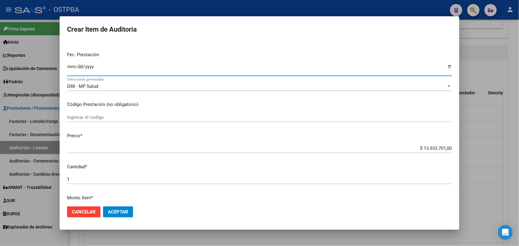
scroll to position [77, 0]
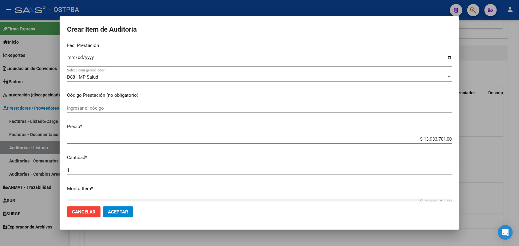
drag, startPoint x: 411, startPoint y: 138, endPoint x: 461, endPoint y: 138, distance: 50.1
click at [461, 138] on div "Crear Item de Auditoria 16145056 Nro Documento 20161450562 CUIL Afiliado Activo…" at bounding box center [259, 123] width 519 height 246
type input "$ 0,03"
type input "$ 0,34"
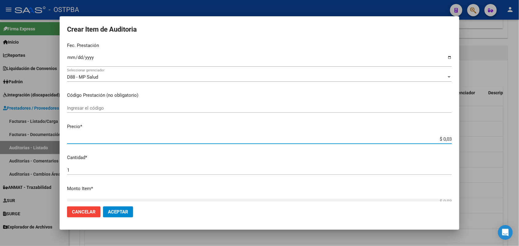
type input "$ 0,34"
type input "$ 3,42"
type input "$ 34,25"
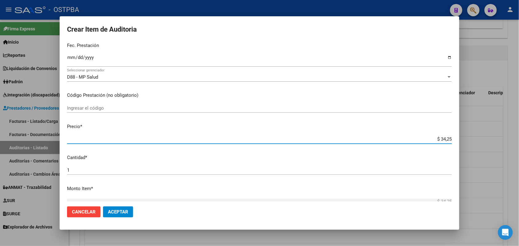
type input "$ 342,56"
type input "$ 3.425,60"
type input "$ 34.256,00"
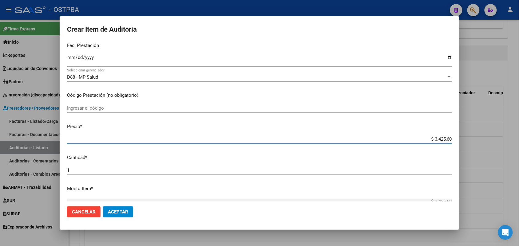
type input "$ 34.256,00"
type input "$ 342.560,00"
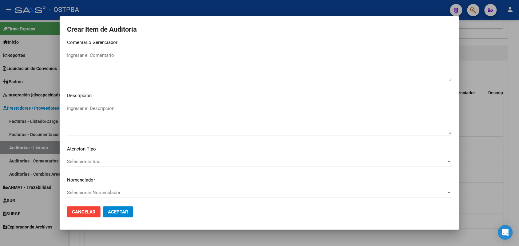
scroll to position [393, 0]
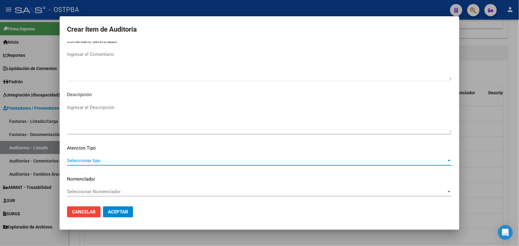
click at [85, 160] on span "Seleccionar tipo" at bounding box center [256, 161] width 379 height 6
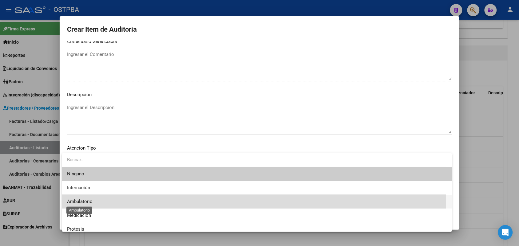
click at [90, 199] on span "Ambulatorio" at bounding box center [80, 202] width 26 height 6
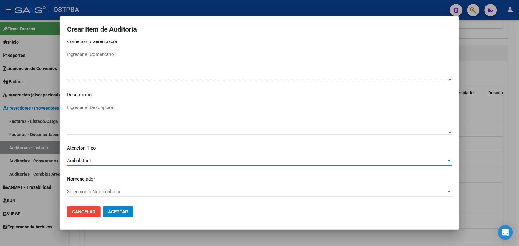
click at [118, 212] on span "Aceptar" at bounding box center [118, 212] width 20 height 6
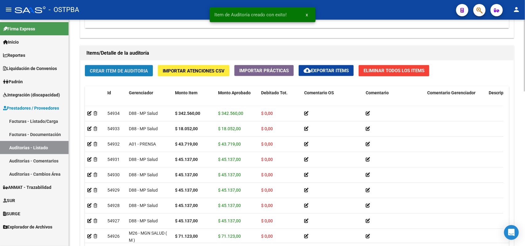
click at [148, 69] on span "Crear Item de Auditoria" at bounding box center [119, 71] width 58 height 6
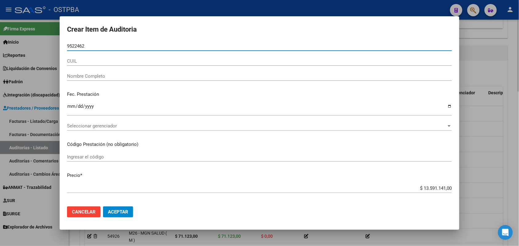
type input "95224620"
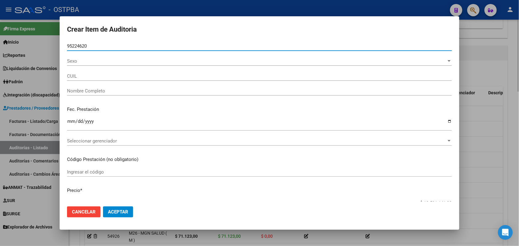
type input "27952246203"
type input "CARBALLO DE BARIJHO NANCY"
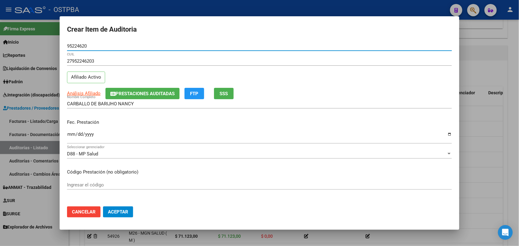
type input "95224620"
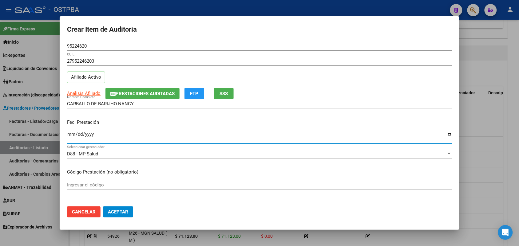
click at [71, 136] on input "Ingresar la fecha" at bounding box center [259, 137] width 385 height 10
type input "2025-09-04"
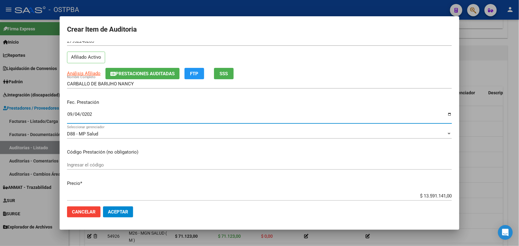
scroll to position [38, 0]
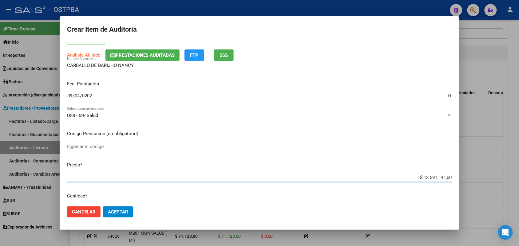
drag, startPoint x: 405, startPoint y: 179, endPoint x: 524, endPoint y: 188, distance: 119.6
click at [519, 188] on html "menu - OSTPBA person Firma Express Inicio Calendario SSS Instructivos Contacto …" at bounding box center [259, 123] width 519 height 246
type input "$ 0,09"
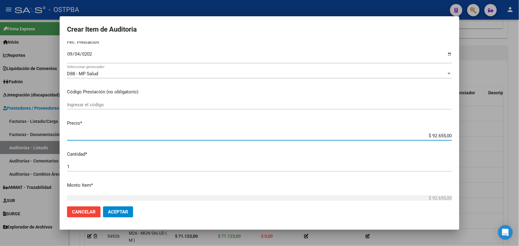
scroll to position [77, 0]
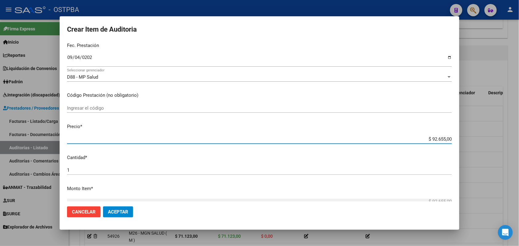
drag, startPoint x: 421, startPoint y: 141, endPoint x: 462, endPoint y: 140, distance: 40.3
click at [462, 140] on div "Crear Item de Auditoria 95224620 Nro Documento 27952246203 CUIL Afiliado Activo…" at bounding box center [259, 123] width 519 height 246
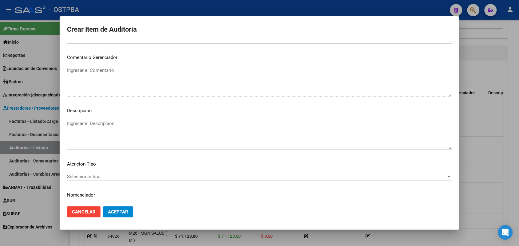
scroll to position [393, 0]
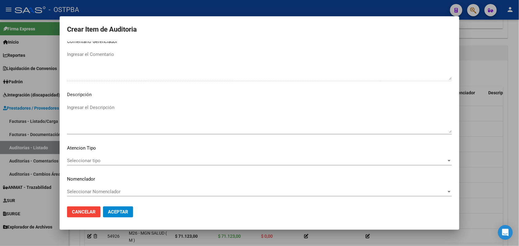
click at [94, 158] on span "Seleccionar tipo" at bounding box center [256, 161] width 379 height 6
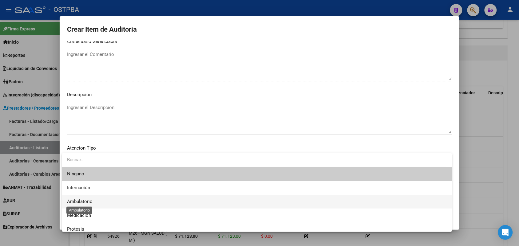
click at [87, 200] on span "Ambulatorio" at bounding box center [80, 202] width 26 height 6
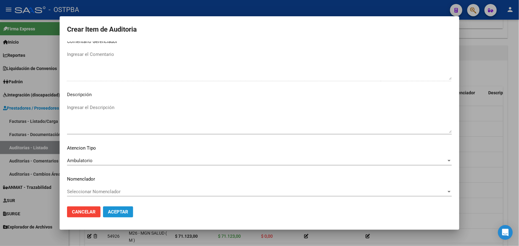
click at [120, 212] on span "Aceptar" at bounding box center [118, 212] width 20 height 6
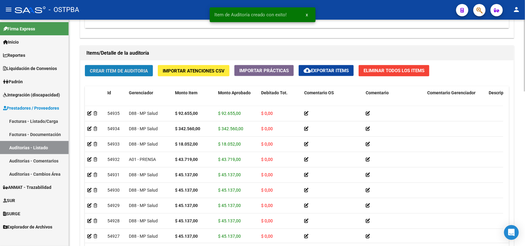
click at [126, 66] on button "Crear Item de Auditoria" at bounding box center [119, 70] width 68 height 11
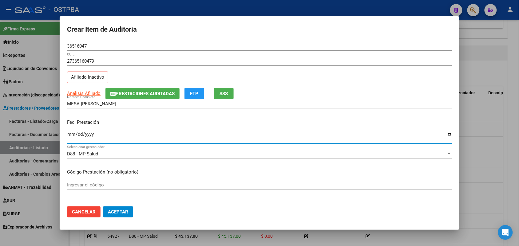
click at [69, 136] on input "Ingresar la fecha" at bounding box center [259, 137] width 385 height 10
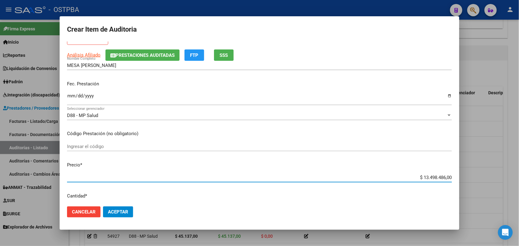
drag, startPoint x: 409, startPoint y: 179, endPoint x: 493, endPoint y: 177, distance: 83.6
click at [493, 177] on div "Crear Item de Auditoria 36516047 Nro Documento 27365160479 CUIL Afiliado Inacti…" at bounding box center [259, 123] width 519 height 246
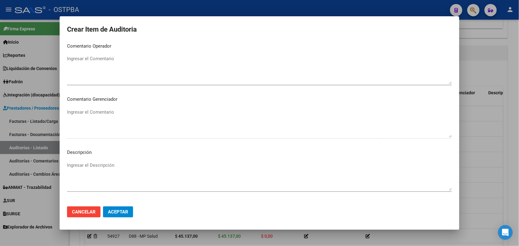
scroll to position [393, 0]
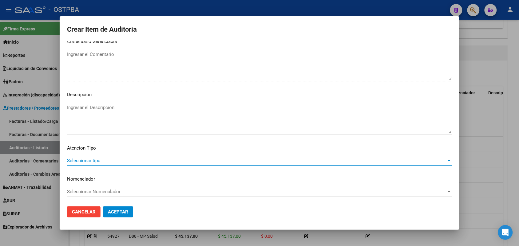
click at [89, 160] on span "Seleccionar tipo" at bounding box center [256, 161] width 379 height 6
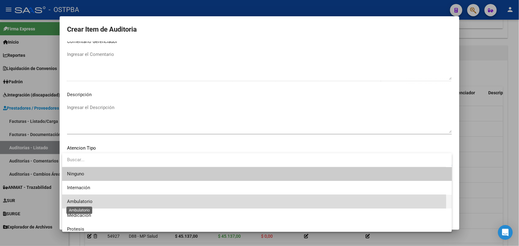
click at [89, 202] on span "Ambulatorio" at bounding box center [80, 202] width 26 height 6
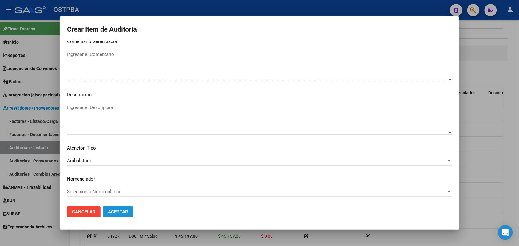
click at [125, 212] on span "Aceptar" at bounding box center [118, 212] width 20 height 6
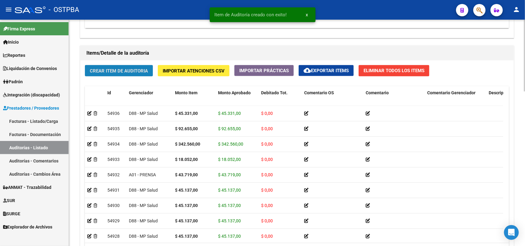
click at [134, 69] on span "Crear Item de Auditoria" at bounding box center [119, 71] width 58 height 6
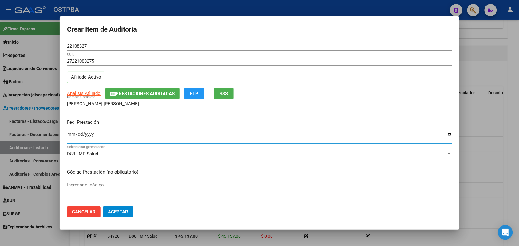
click at [73, 139] on input "Ingresar la fecha" at bounding box center [259, 137] width 385 height 10
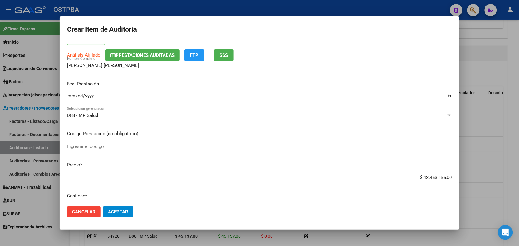
drag, startPoint x: 411, startPoint y: 177, endPoint x: 484, endPoint y: 177, distance: 73.5
click at [484, 177] on div "Crear Item de Auditoria 22108327 Nro Documento 27221083275 CUIL Afiliado Activo…" at bounding box center [259, 123] width 519 height 246
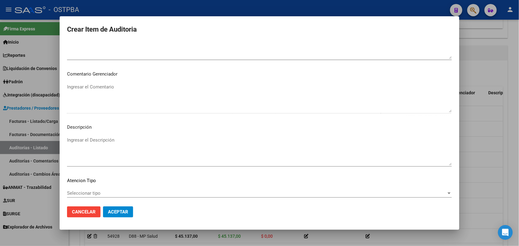
scroll to position [393, 0]
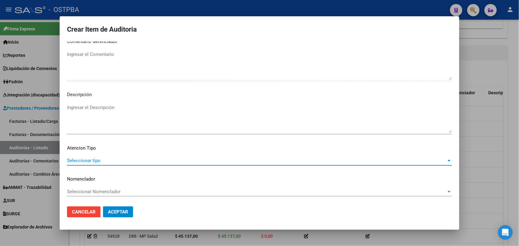
click at [95, 159] on span "Seleccionar tipo" at bounding box center [256, 161] width 379 height 6
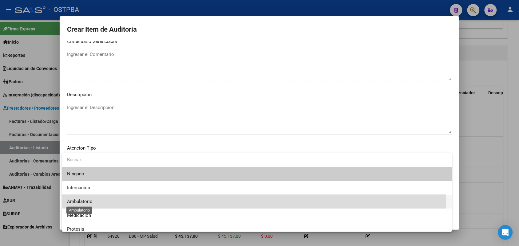
click at [88, 203] on span "Ambulatorio" at bounding box center [80, 202] width 26 height 6
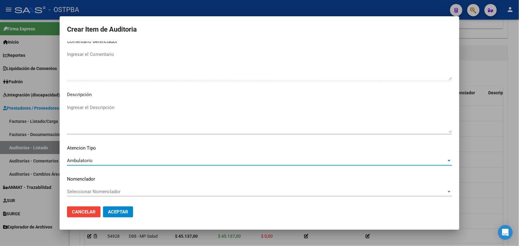
click at [123, 211] on span "Aceptar" at bounding box center [118, 212] width 20 height 6
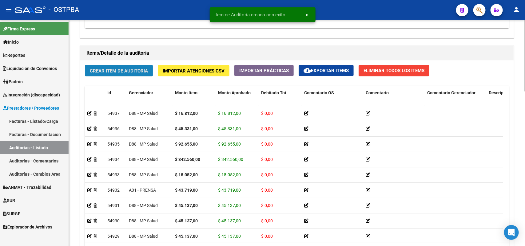
click at [130, 71] on span "Crear Item de Auditoria" at bounding box center [119, 71] width 58 height 6
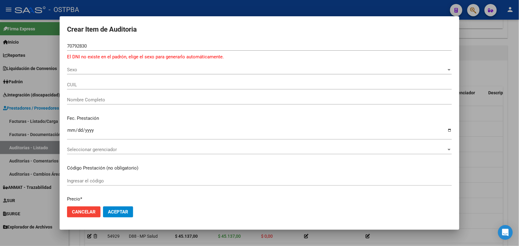
click at [36, 59] on div at bounding box center [259, 123] width 519 height 246
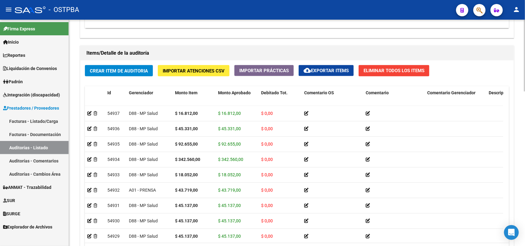
click at [105, 71] on span "Crear Item de Auditoria" at bounding box center [119, 71] width 58 height 6
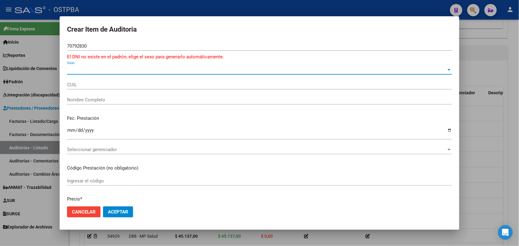
click at [72, 71] on span "Sexo" at bounding box center [256, 70] width 379 height 6
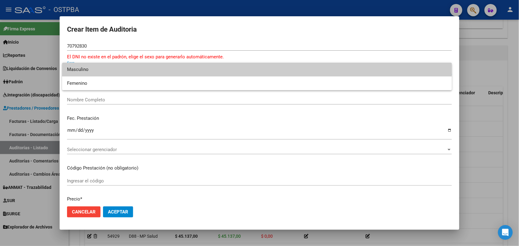
click at [101, 71] on span "Masculino" at bounding box center [257, 70] width 380 height 14
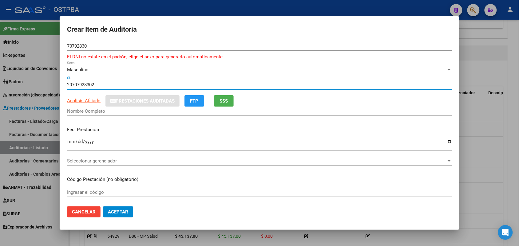
click at [95, 85] on input "20707928302" at bounding box center [259, 85] width 385 height 6
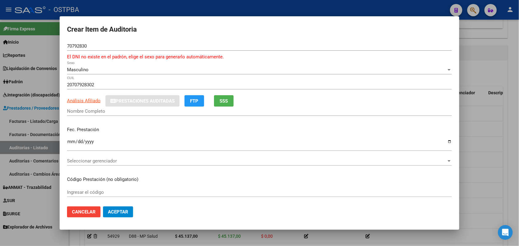
click at [41, 131] on div at bounding box center [259, 123] width 519 height 246
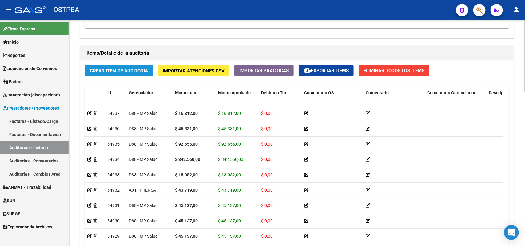
click at [111, 68] on span "Crear Item de Auditoria" at bounding box center [119, 71] width 58 height 6
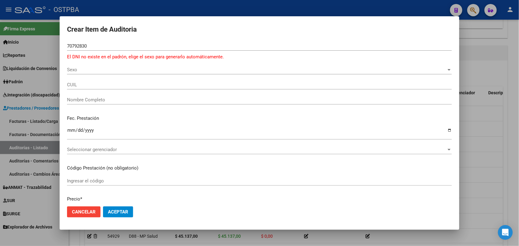
click at [2, 108] on div at bounding box center [259, 123] width 519 height 246
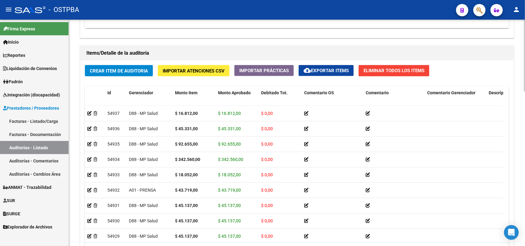
click at [114, 68] on span "Crear Item de Auditoria" at bounding box center [119, 71] width 58 height 6
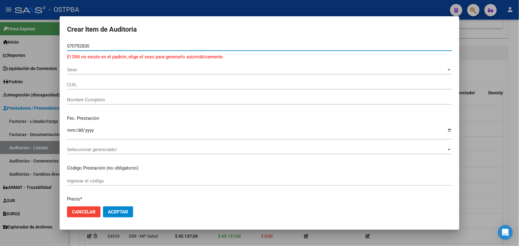
click at [71, 70] on span "Sexo" at bounding box center [256, 70] width 379 height 6
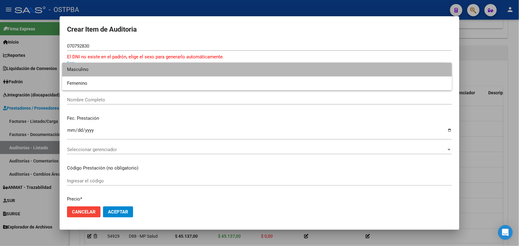
click at [97, 70] on span "Masculino" at bounding box center [257, 70] width 380 height 14
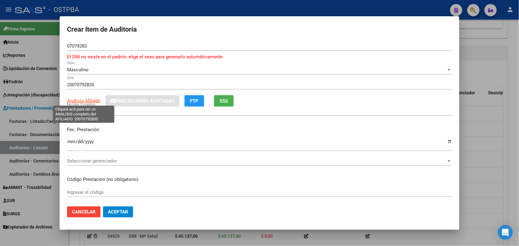
click at [88, 99] on span "Análisis Afiliado" at bounding box center [84, 101] width 34 height 6
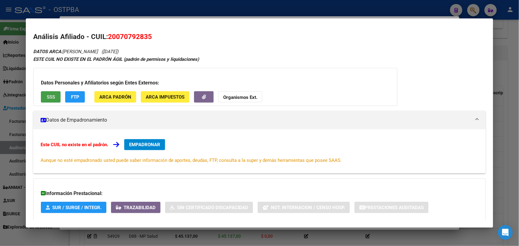
click at [47, 97] on span "SSS" at bounding box center [51, 97] width 8 height 6
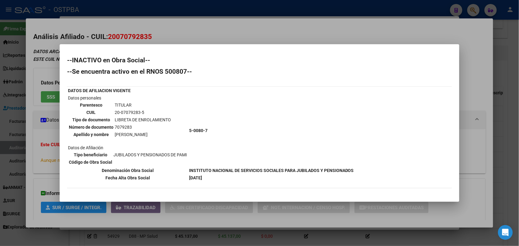
click at [41, 151] on div at bounding box center [259, 123] width 519 height 246
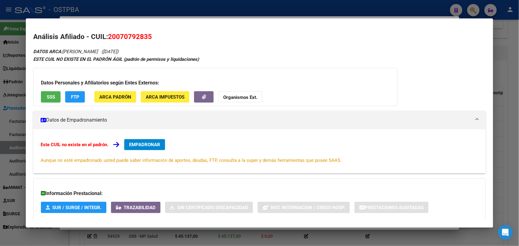
click at [15, 123] on div at bounding box center [259, 123] width 519 height 246
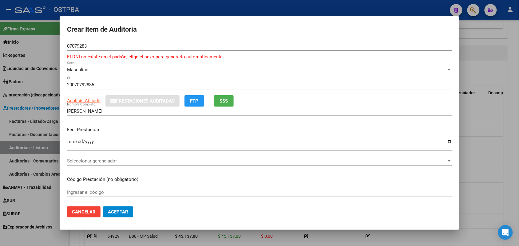
click at [38, 82] on div at bounding box center [259, 123] width 519 height 246
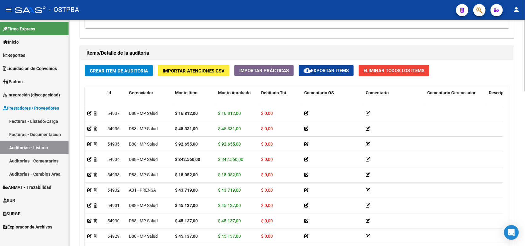
click at [114, 69] on span "Crear Item de Auditoria" at bounding box center [119, 71] width 58 height 6
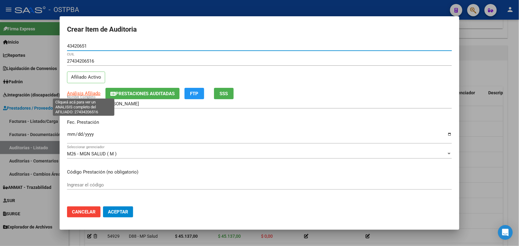
click at [77, 94] on span "Análisis Afiliado" at bounding box center [84, 94] width 34 height 6
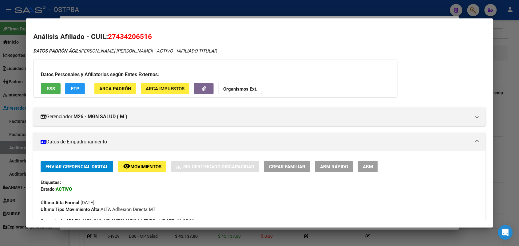
click at [56, 88] on button "SSS" at bounding box center [51, 88] width 20 height 11
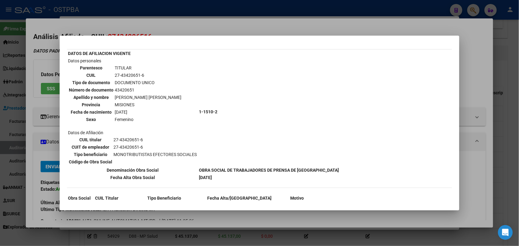
scroll to position [31, 0]
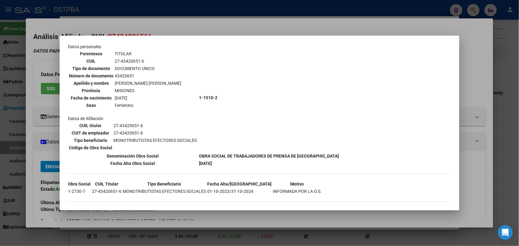
click at [182, 32] on div at bounding box center [259, 123] width 519 height 246
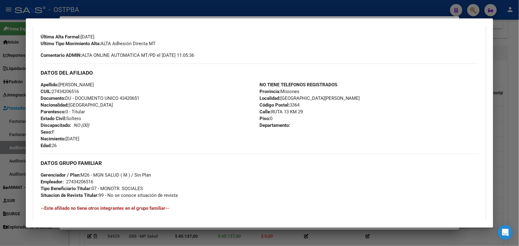
scroll to position [259, 0]
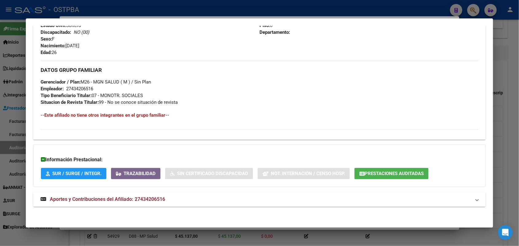
click at [119, 196] on mat-expansion-panel-header "Aportes y Contribuciones del Afiliado: 27434206516" at bounding box center [259, 199] width 452 height 15
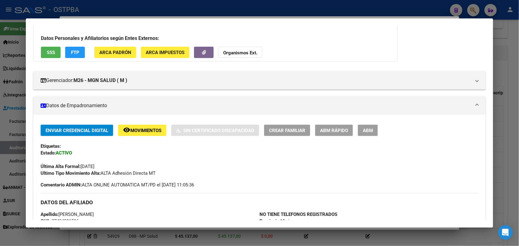
scroll to position [0, 0]
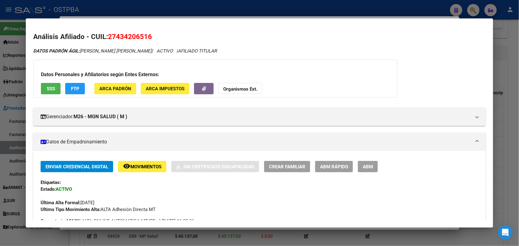
click at [51, 89] on span "SSS" at bounding box center [51, 89] width 8 height 6
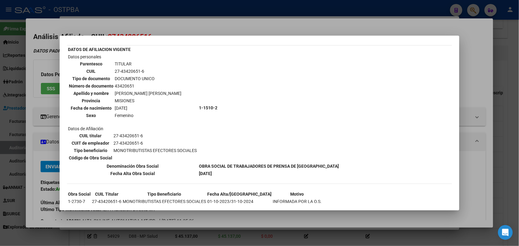
scroll to position [31, 0]
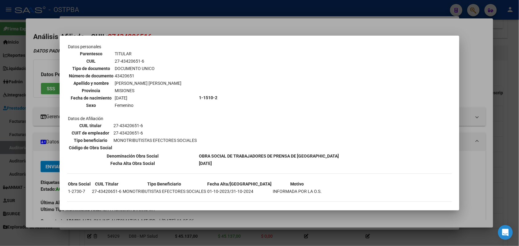
click at [467, 54] on div at bounding box center [259, 123] width 519 height 246
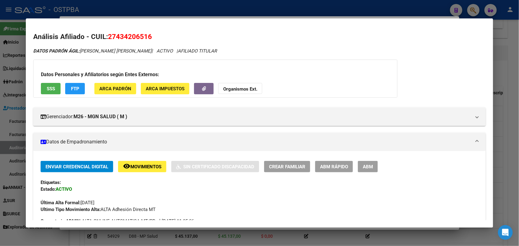
click at [71, 88] on span "FTP" at bounding box center [75, 89] width 8 height 6
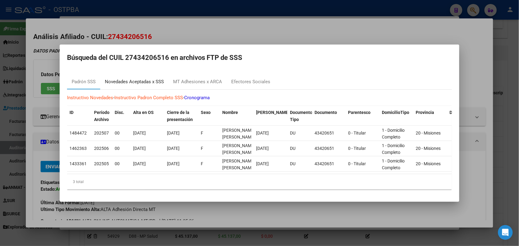
click at [131, 81] on div "Novedades Aceptadas x SSS" at bounding box center [134, 81] width 59 height 7
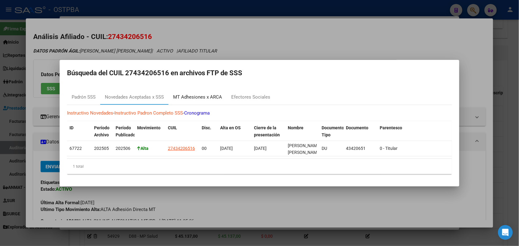
click at [194, 94] on div "MT Adhesiones x ARCA" at bounding box center [197, 97] width 49 height 7
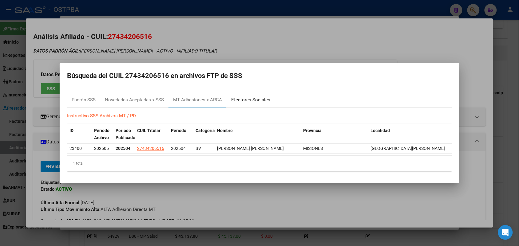
click at [240, 99] on div "Efectores Sociales" at bounding box center [250, 100] width 39 height 7
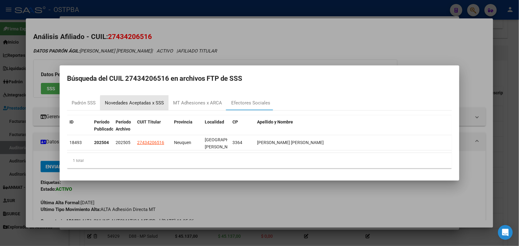
click at [157, 104] on div "Novedades Aceptadas x SSS" at bounding box center [134, 103] width 59 height 7
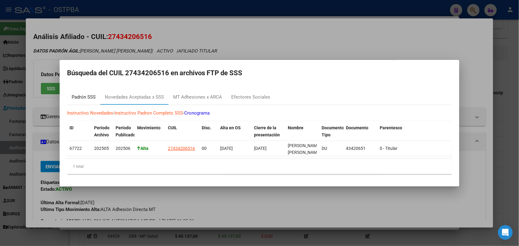
click at [92, 94] on div "Padrón SSS" at bounding box center [84, 97] width 24 height 7
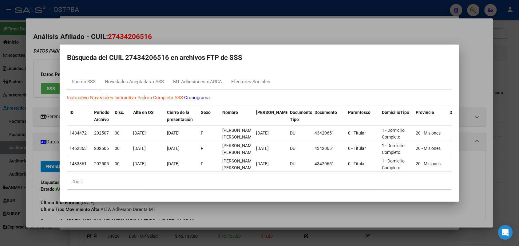
click at [255, 40] on div at bounding box center [259, 123] width 519 height 246
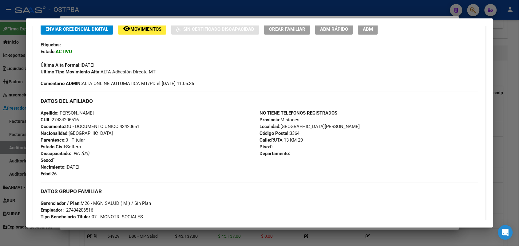
scroll to position [269, 0]
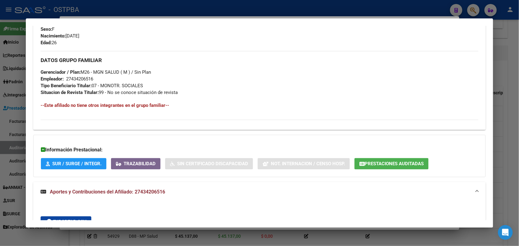
click at [376, 163] on span "Prestaciones Auditadas" at bounding box center [394, 164] width 59 height 6
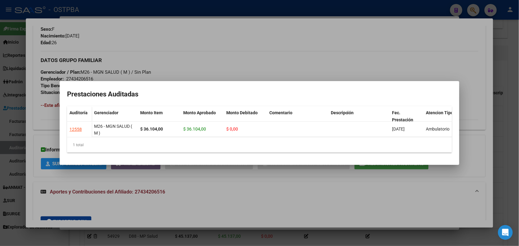
drag, startPoint x: 291, startPoint y: 140, endPoint x: 328, endPoint y: 143, distance: 37.3
click at [328, 143] on div "Auditoría Gerenciador Monto Item Monto Aprobado Monto Debitado Comentario Descr…" at bounding box center [259, 129] width 385 height 46
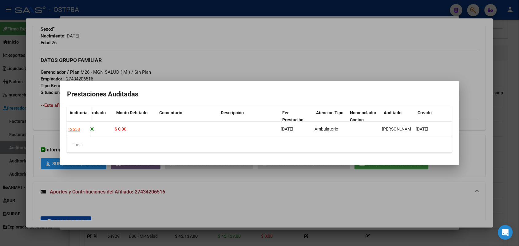
scroll to position [0, 0]
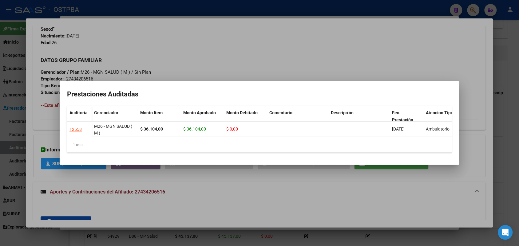
click at [274, 62] on div at bounding box center [259, 123] width 519 height 246
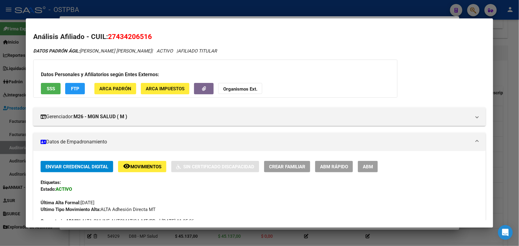
click at [123, 90] on span "ARCA Padrón" at bounding box center [115, 89] width 32 height 6
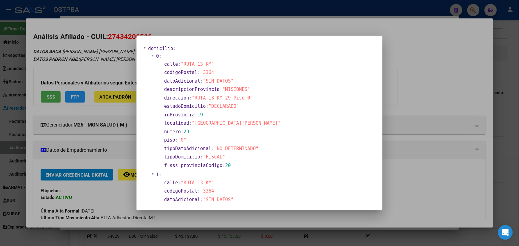
scroll to position [38, 0]
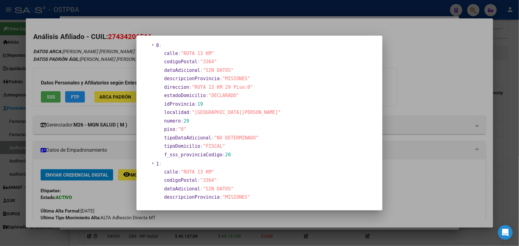
click at [467, 77] on div at bounding box center [259, 123] width 519 height 246
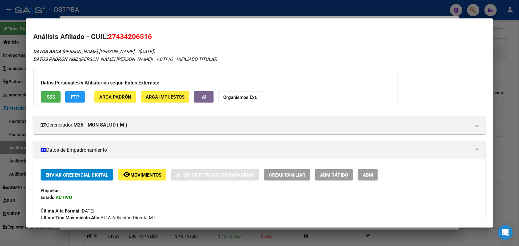
click at [67, 98] on button "FTP" at bounding box center [75, 96] width 20 height 11
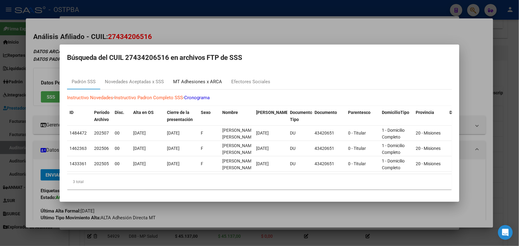
click at [198, 81] on div "MT Adhesiones x ARCA" at bounding box center [197, 81] width 49 height 7
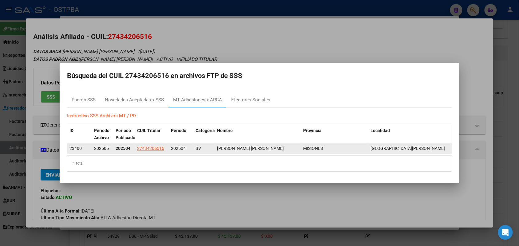
click at [109, 148] on div "202505" at bounding box center [102, 148] width 17 height 7
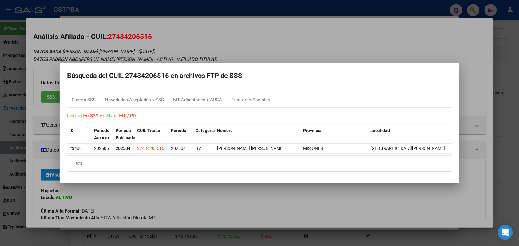
click at [251, 49] on div at bounding box center [259, 123] width 519 height 246
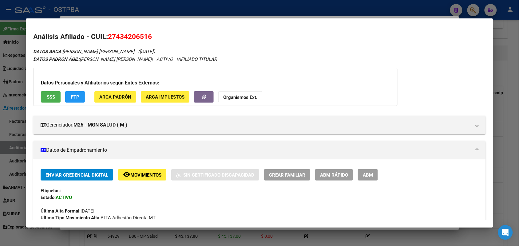
drag, startPoint x: 107, startPoint y: 36, endPoint x: 152, endPoint y: 36, distance: 44.9
click at [152, 36] on h2 "Análisis Afiliado - CUIL: 27434206516" at bounding box center [259, 37] width 452 height 10
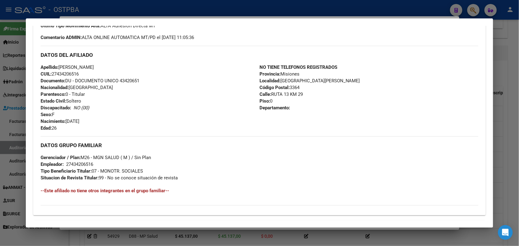
click at [10, 99] on div at bounding box center [259, 123] width 519 height 246
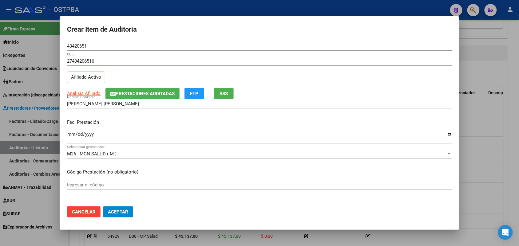
click at [44, 112] on div at bounding box center [259, 123] width 519 height 246
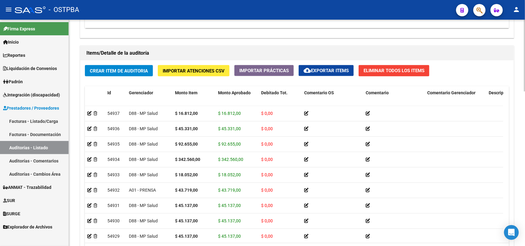
click at [112, 70] on span "Crear Item de Auditoria" at bounding box center [119, 71] width 58 height 6
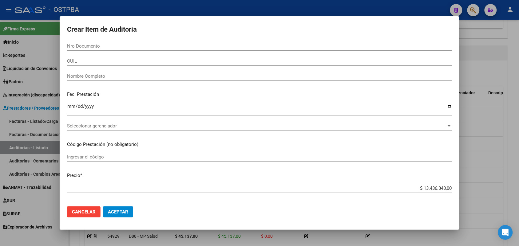
click at [42, 110] on div at bounding box center [259, 123] width 519 height 246
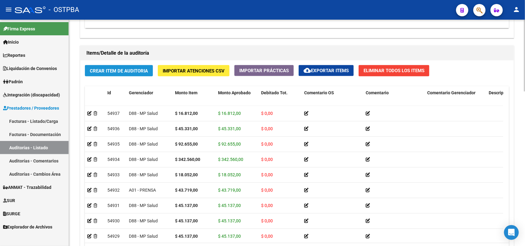
click at [111, 70] on span "Crear Item de Auditoria" at bounding box center [119, 71] width 58 height 6
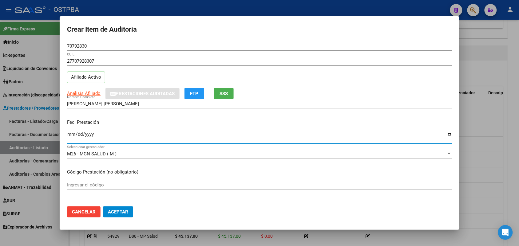
click at [70, 137] on input "Ingresar la fecha" at bounding box center [259, 137] width 385 height 10
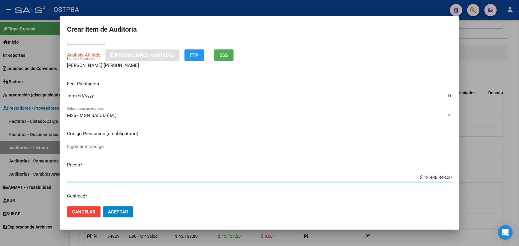
drag, startPoint x: 411, startPoint y: 177, endPoint x: 459, endPoint y: 179, distance: 48.0
click at [459, 179] on mat-dialog-content "70792830 Nro Documento 27707928307 CUIL Afiliado Activo Análisis Afiliado Prest…" at bounding box center [260, 121] width 400 height 160
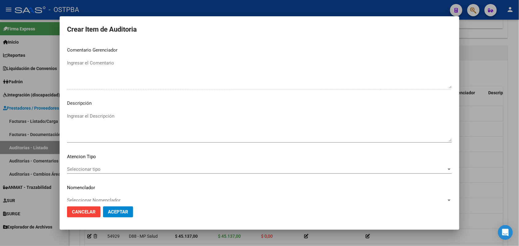
scroll to position [393, 0]
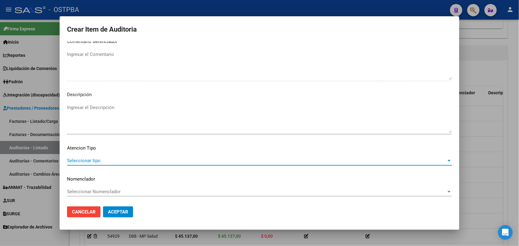
click at [92, 160] on span "Seleccionar tipo" at bounding box center [256, 161] width 379 height 6
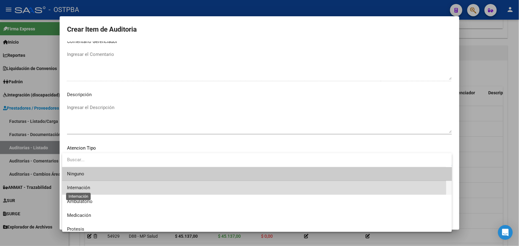
click at [88, 188] on span "Internación" at bounding box center [78, 188] width 23 height 6
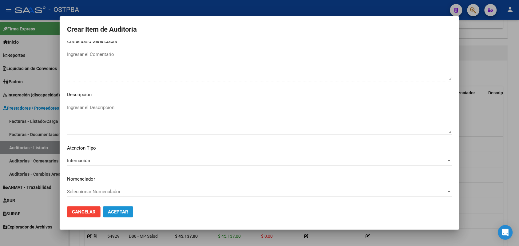
click at [124, 213] on span "Aceptar" at bounding box center [118, 212] width 20 height 6
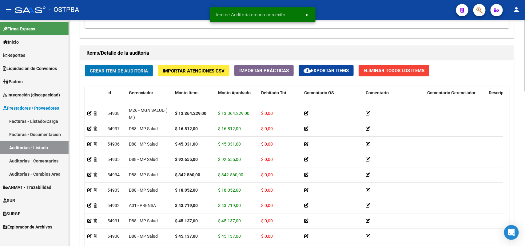
click at [142, 69] on span "Crear Item de Auditoria" at bounding box center [119, 71] width 58 height 6
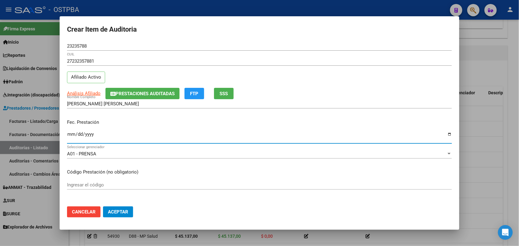
click at [69, 136] on input "Ingresar la fecha" at bounding box center [259, 137] width 385 height 10
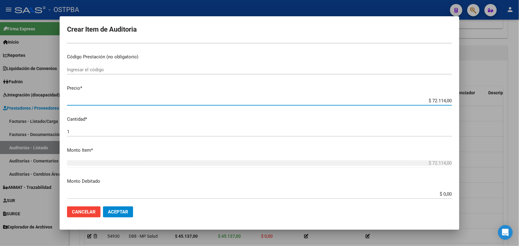
drag, startPoint x: 418, startPoint y: 101, endPoint x: 488, endPoint y: 102, distance: 70.1
click at [488, 102] on div "Crear Item de Auditoria 23235788 Nro Documento 27232357881 CUIL Afiliado Activo…" at bounding box center [259, 123] width 519 height 246
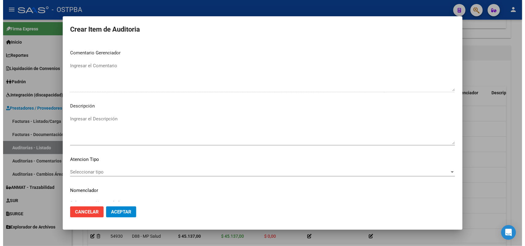
scroll to position [384, 0]
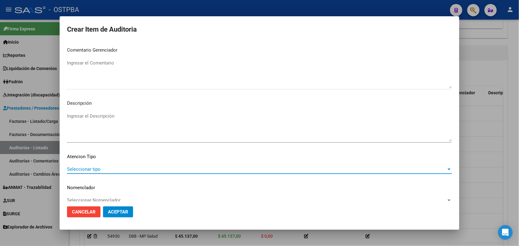
click at [96, 168] on span "Seleccionar tipo" at bounding box center [256, 170] width 379 height 6
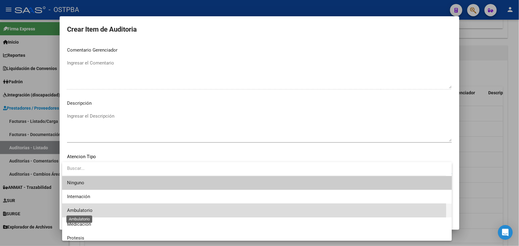
click at [83, 211] on span "Ambulatorio" at bounding box center [80, 211] width 26 height 6
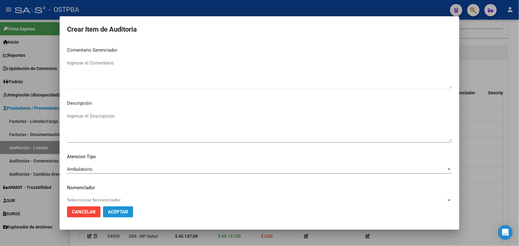
click at [118, 211] on span "Aceptar" at bounding box center [118, 212] width 20 height 6
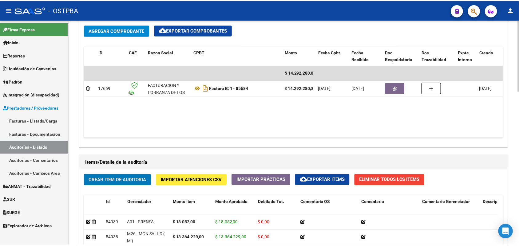
scroll to position [296, 0]
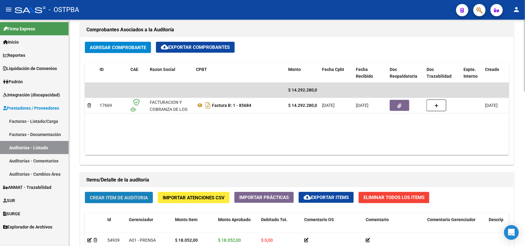
click at [112, 196] on span "Crear Item de Auditoria" at bounding box center [119, 198] width 58 height 6
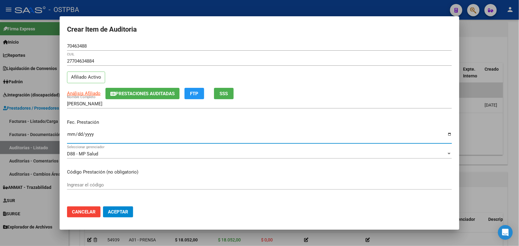
click at [71, 138] on input "Ingresar la fecha" at bounding box center [259, 137] width 385 height 10
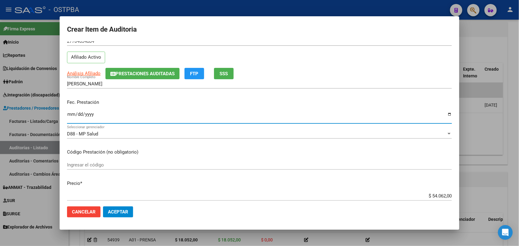
scroll to position [38, 0]
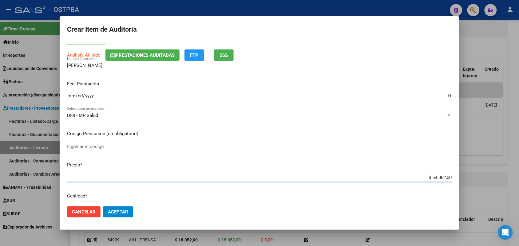
drag, startPoint x: 420, startPoint y: 180, endPoint x: 478, endPoint y: 179, distance: 58.1
click at [478, 179] on div "Crear Item de Auditoria 70463488 Nro Documento 27704634884 CUIL Afiliado Activo…" at bounding box center [259, 123] width 519 height 246
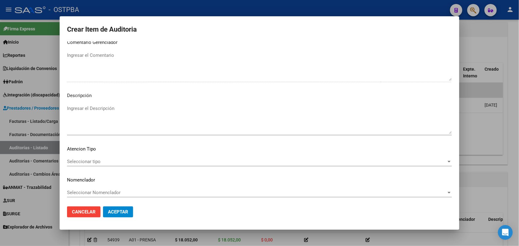
scroll to position [393, 0]
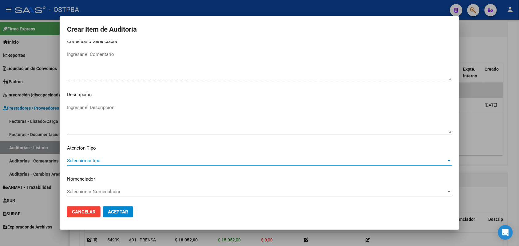
click at [93, 161] on span "Seleccionar tipo" at bounding box center [256, 161] width 379 height 6
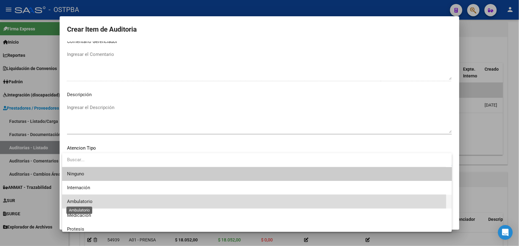
click at [89, 200] on span "Ambulatorio" at bounding box center [80, 202] width 26 height 6
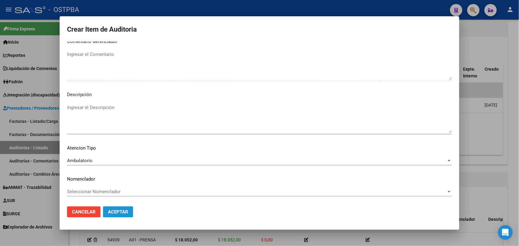
click at [112, 213] on span "Aceptar" at bounding box center [118, 212] width 20 height 6
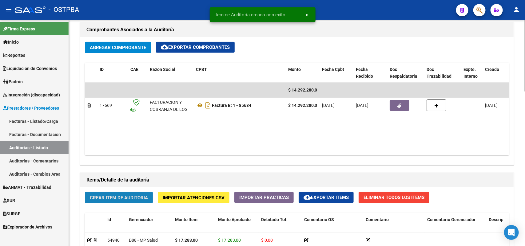
click at [128, 197] on span "Crear Item de Auditoria" at bounding box center [119, 198] width 58 height 6
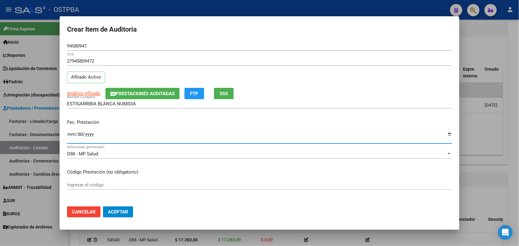
click at [69, 136] on input "Ingresar la fecha" at bounding box center [259, 137] width 385 height 10
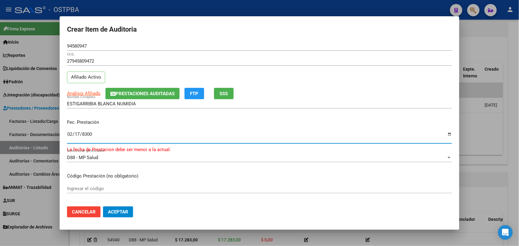
click at [68, 136] on input "8300-02-17" at bounding box center [259, 137] width 385 height 10
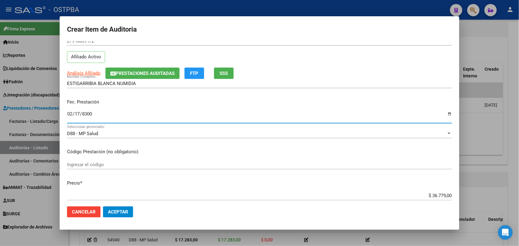
scroll to position [77, 0]
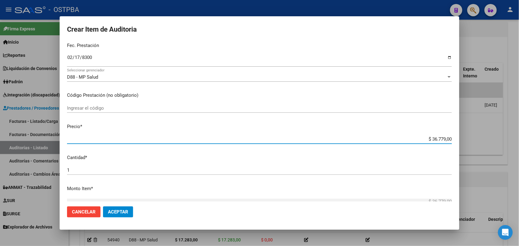
drag, startPoint x: 415, startPoint y: 141, endPoint x: 489, endPoint y: 142, distance: 74.1
click at [489, 142] on div "Crear Item de Auditoria 94580947 Nro Documento 27945809472 CUIL Afiliado Activo…" at bounding box center [259, 123] width 519 height 246
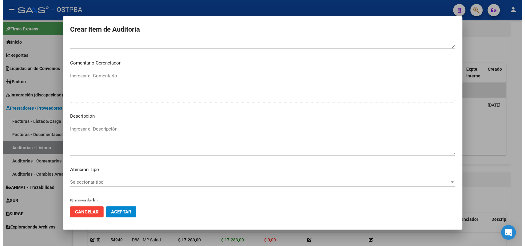
scroll to position [393, 0]
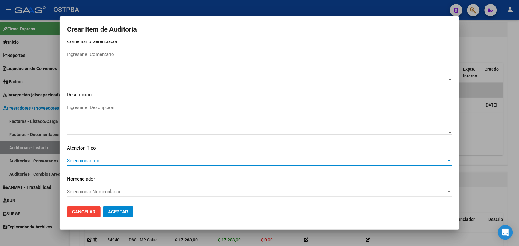
click at [93, 159] on span "Seleccionar tipo" at bounding box center [256, 161] width 379 height 6
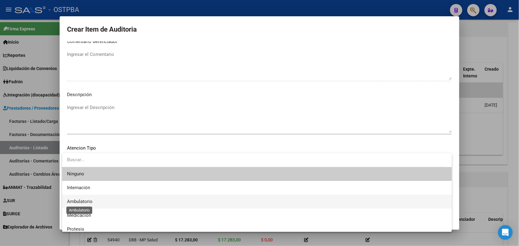
click at [86, 201] on span "Ambulatorio" at bounding box center [80, 202] width 26 height 6
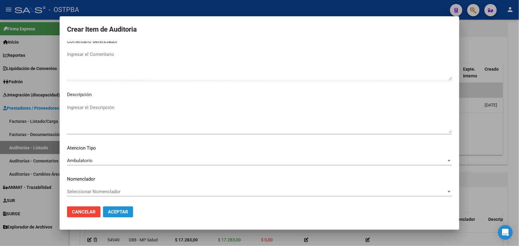
click at [119, 211] on span "Aceptar" at bounding box center [118, 212] width 20 height 6
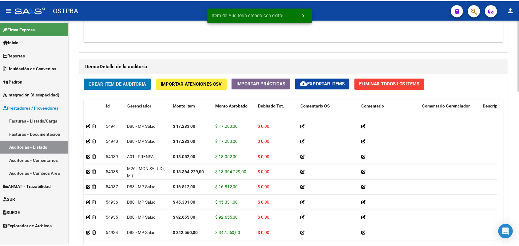
scroll to position [411, 0]
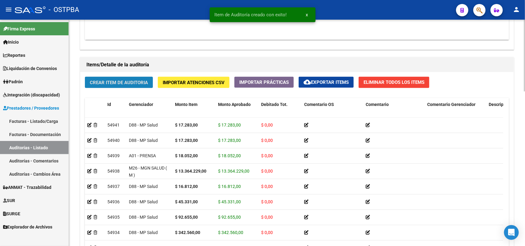
click at [144, 81] on span "Crear Item de Auditoria" at bounding box center [119, 83] width 58 height 6
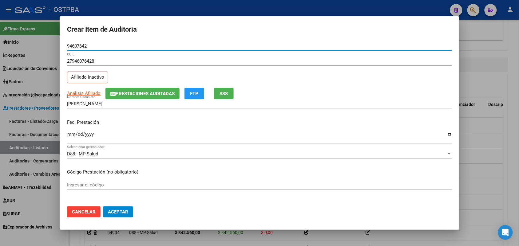
click at [71, 136] on input "Ingresar la fecha" at bounding box center [259, 137] width 385 height 10
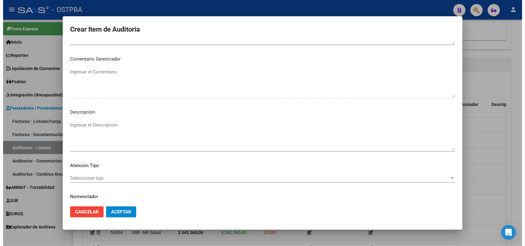
scroll to position [393, 0]
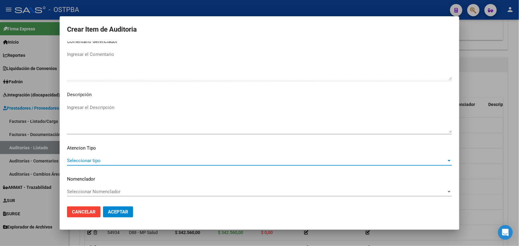
click at [89, 161] on span "Seleccionar tipo" at bounding box center [256, 161] width 379 height 6
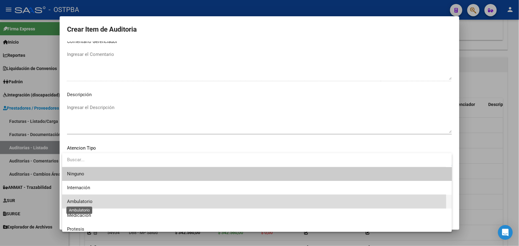
click at [91, 203] on span "Ambulatorio" at bounding box center [80, 202] width 26 height 6
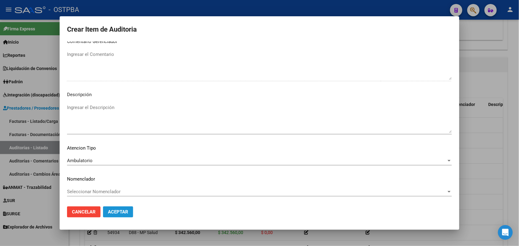
click at [122, 210] on span "Aceptar" at bounding box center [118, 212] width 20 height 6
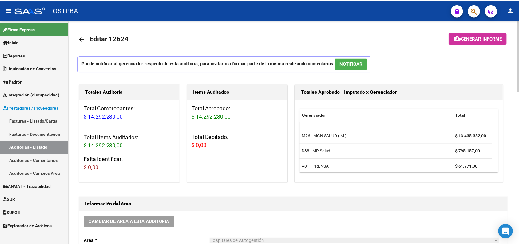
scroll to position [0, 0]
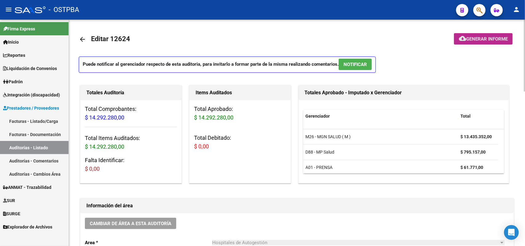
click at [477, 37] on span "Generar informe" at bounding box center [486, 39] width 41 height 6
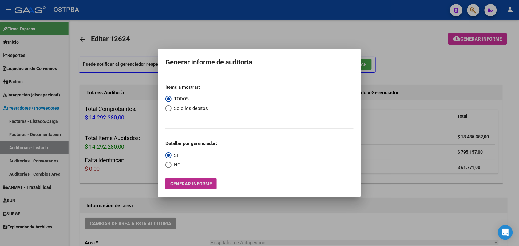
click at [187, 186] on span "Generar informe" at bounding box center [190, 184] width 41 height 6
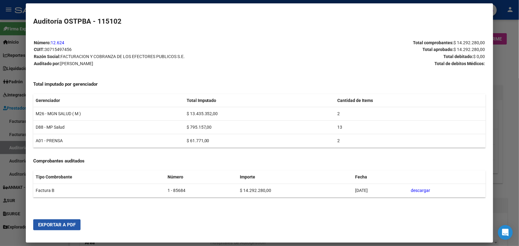
click at [56, 225] on span "Exportar a PDF" at bounding box center [56, 225] width 37 height 6
click at [503, 94] on div at bounding box center [259, 123] width 519 height 246
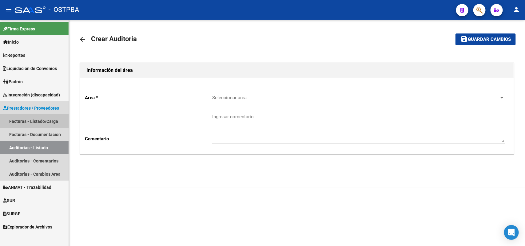
click at [46, 119] on link "Facturas - Listado/Carga" at bounding box center [34, 121] width 69 height 13
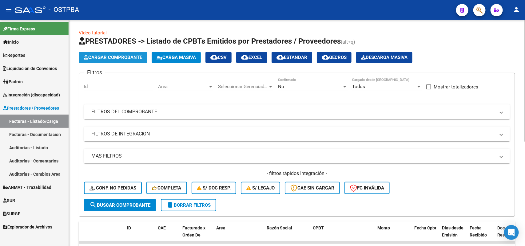
click at [122, 55] on span "Cargar Comprobante" at bounding box center [113, 58] width 58 height 6
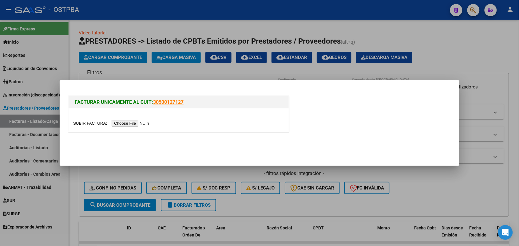
click at [140, 124] on input "file" at bounding box center [112, 123] width 78 height 6
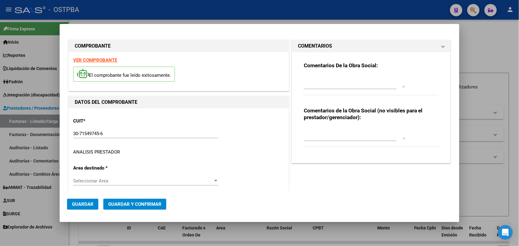
type input "[DATE]"
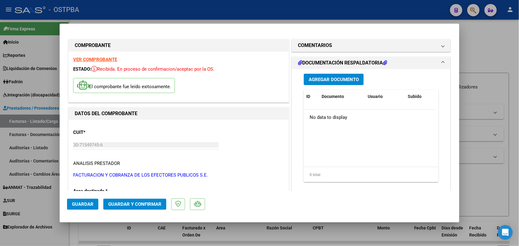
click at [338, 79] on span "Agregar Documento" at bounding box center [334, 80] width 50 height 6
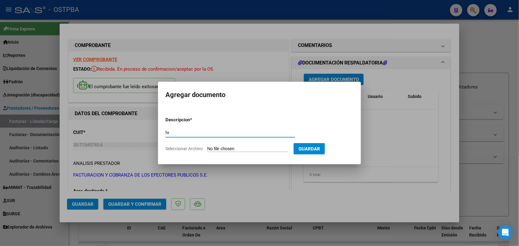
type input "h"
type input "HR 126883"
click at [208, 145] on form "Descripcion * HR 126883 Escriba aquí una descripcion Seleccionar Archivo Guardar" at bounding box center [259, 134] width 188 height 45
click at [211, 148] on input "Seleccionar Archivo" at bounding box center [247, 149] width 81 height 6
type input "C:\fakepath\HR 126883.pdf"
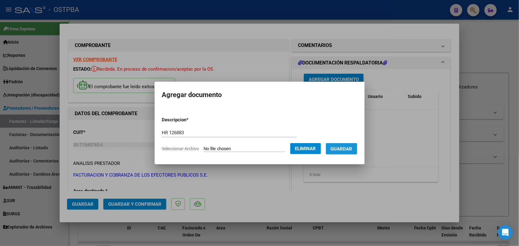
click at [346, 148] on span "Guardar" at bounding box center [342, 149] width 22 height 6
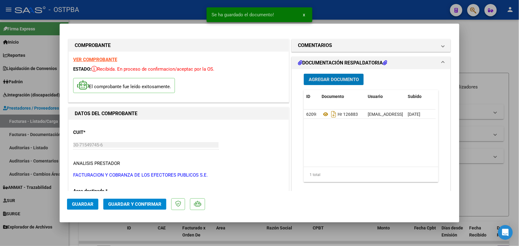
click at [337, 79] on span "Agregar Documento" at bounding box center [334, 80] width 50 height 6
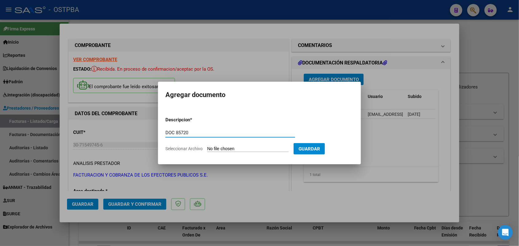
type input "DOC 85720"
click at [211, 148] on input "Seleccionar Archivo" at bounding box center [247, 149] width 81 height 6
type input "C:\fakepath\doc 85720.pdf"
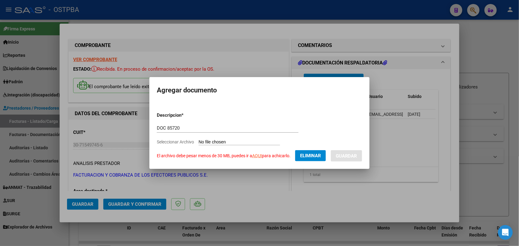
click at [258, 182] on div at bounding box center [259, 123] width 519 height 246
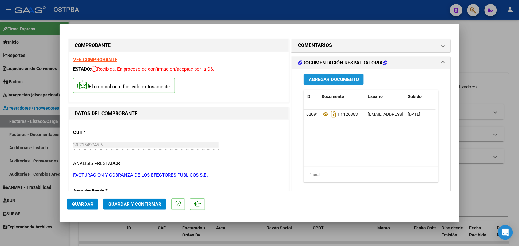
click at [317, 79] on span "Agregar Documento" at bounding box center [334, 80] width 50 height 6
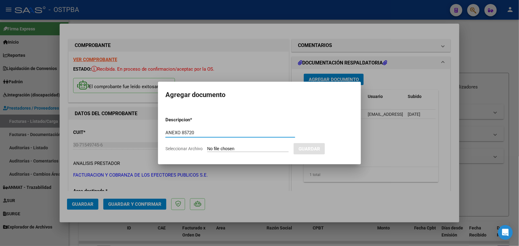
type input "ANEXO 85720"
click at [215, 148] on input "Seleccionar Archivo" at bounding box center [247, 149] width 81 height 6
type input "C:\fakepath\anexo 8570.pdf"
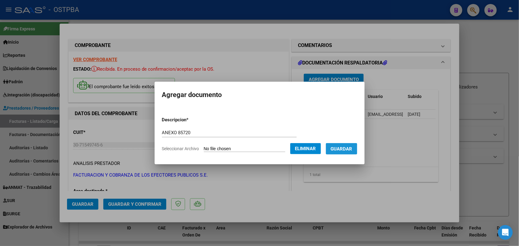
click at [348, 148] on span "Guardar" at bounding box center [342, 149] width 22 height 6
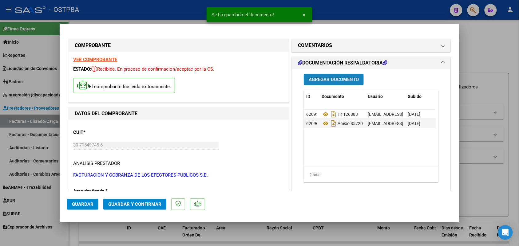
click at [326, 78] on span "Agregar Documento" at bounding box center [334, 80] width 50 height 6
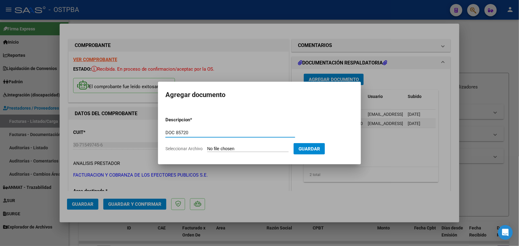
type input "DOC 85720"
click at [215, 149] on input "Seleccionar Archivo" at bounding box center [247, 149] width 81 height 6
type input "C:\fakepath\doc 85720.pdf"
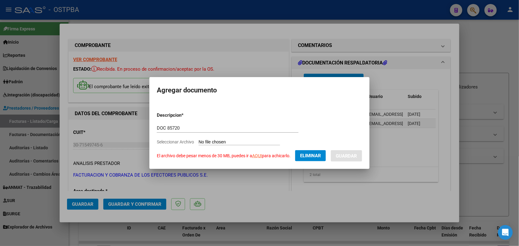
click at [258, 156] on link "AQUI" at bounding box center [257, 155] width 10 height 5
click at [317, 154] on span "Eliminar" at bounding box center [310, 156] width 21 height 6
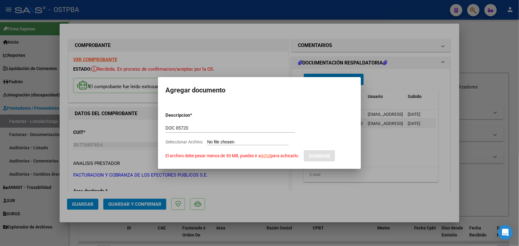
click at [209, 140] on input "Seleccionar Archivo El archivo debe pesar menos de 30 MB, puedes ir a AQUI para…" at bounding box center [247, 143] width 81 height 6
type input "C:\fakepath\doc [PHONE_NUMBER].pdf"
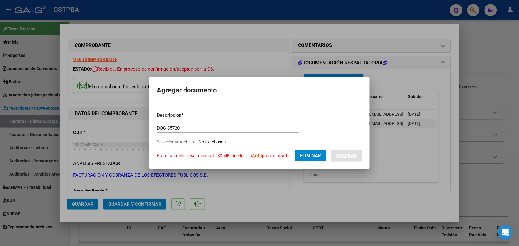
click at [257, 156] on link "AQUI" at bounding box center [257, 155] width 10 height 5
click at [258, 156] on link "AQUI" at bounding box center [257, 155] width 10 height 5
click at [313, 156] on span "Eliminar" at bounding box center [310, 156] width 21 height 6
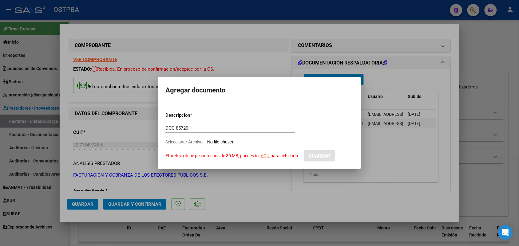
click at [401, 105] on div at bounding box center [259, 123] width 519 height 246
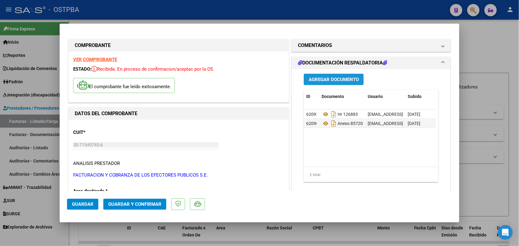
click at [332, 76] on button "Agregar Documento" at bounding box center [334, 79] width 60 height 11
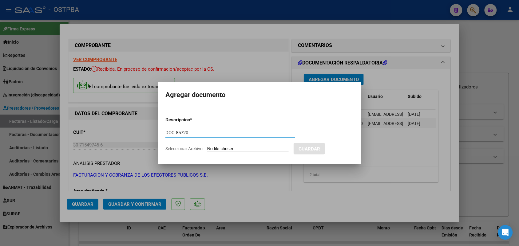
type input "DOC 85720"
click at [214, 151] on input "Seleccionar Archivo" at bounding box center [247, 149] width 81 height 6
type input "C:\fakepath\1 DOC 85720.pdf"
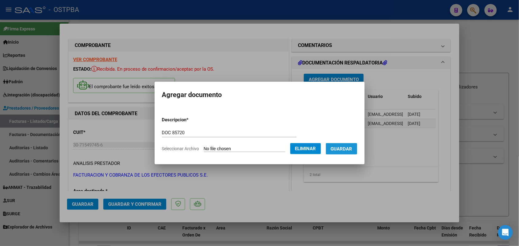
click at [345, 148] on span "Guardar" at bounding box center [342, 149] width 22 height 6
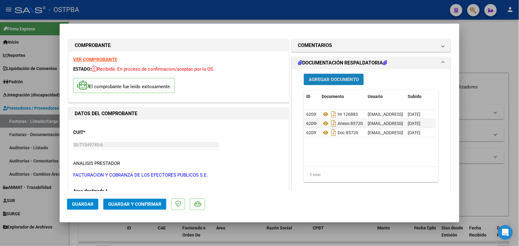
click at [335, 77] on span "Agregar Documento" at bounding box center [334, 80] width 50 height 6
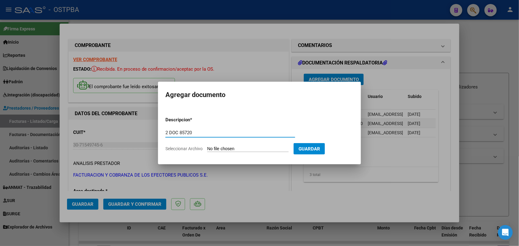
type input "2 DOC 85720"
click at [217, 151] on input "Seleccionar Archivo" at bounding box center [247, 149] width 81 height 6
type input "C:\fakepath\2 DOC 85720.pdf"
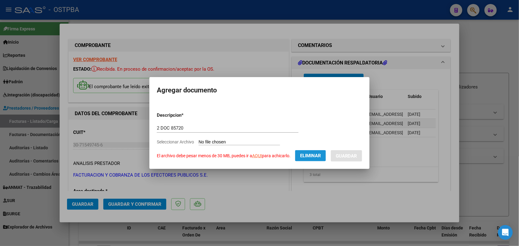
click at [311, 153] on span "Eliminar" at bounding box center [310, 156] width 21 height 6
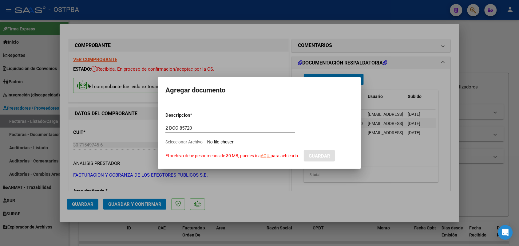
drag, startPoint x: 207, startPoint y: 139, endPoint x: 507, endPoint y: 197, distance: 306.2
click at [511, 199] on div at bounding box center [259, 123] width 519 height 246
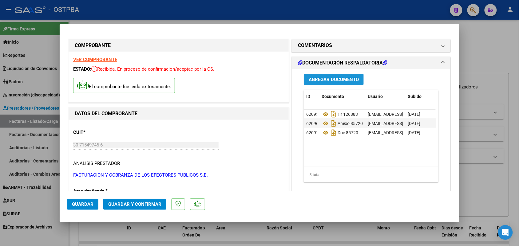
click at [332, 80] on span "Agregar Documento" at bounding box center [334, 80] width 50 height 6
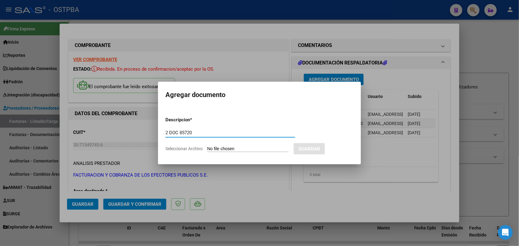
type input "2 DOC 85720"
click at [211, 148] on input "Seleccionar Archivo" at bounding box center [247, 149] width 81 height 6
type input "C:\fakepath\2 DOC 85720.pdf"
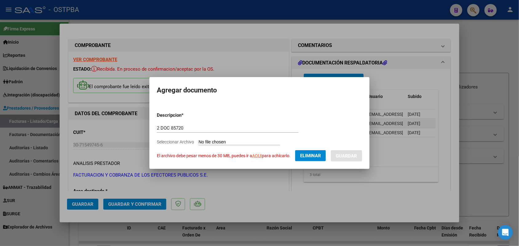
click at [426, 213] on div at bounding box center [259, 123] width 519 height 246
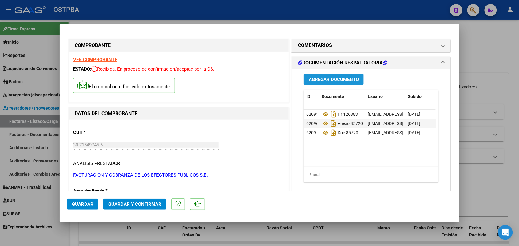
click at [319, 74] on button "Agregar Documento" at bounding box center [334, 79] width 60 height 11
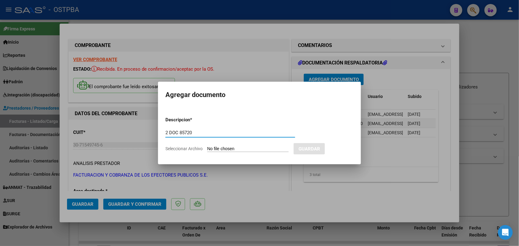
type input "2 DOC 85720"
click at [214, 148] on input "Seleccionar Archivo" at bounding box center [247, 149] width 81 height 6
type input "C:\fakepath\2 DOC 85720.pdf"
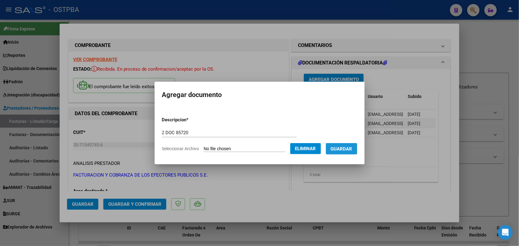
click at [347, 147] on span "Guardar" at bounding box center [342, 149] width 22 height 6
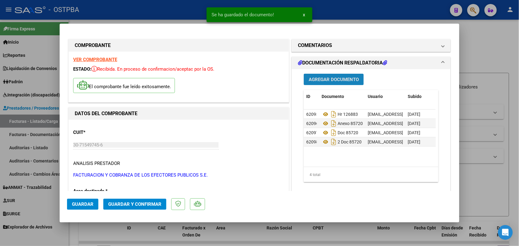
click at [329, 79] on span "Agregar Documento" at bounding box center [334, 80] width 50 height 6
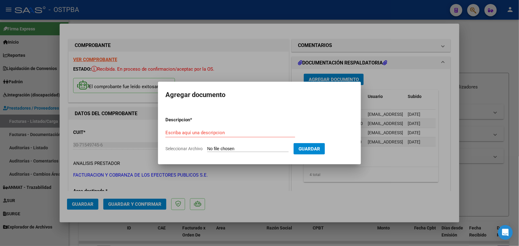
click at [333, 195] on div at bounding box center [259, 123] width 519 height 246
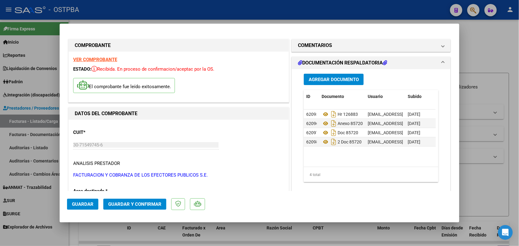
click at [337, 77] on span "Agregar Documento" at bounding box center [334, 80] width 50 height 6
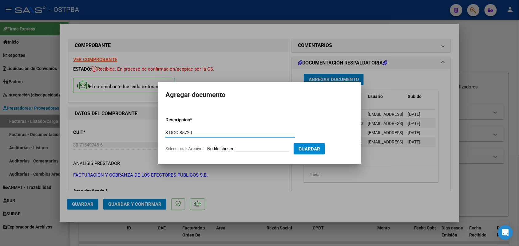
type input "3 DOC 85720"
click at [211, 148] on input "Seleccionar Archivo" at bounding box center [247, 149] width 81 height 6
type input "C:\fakepath\3 DOC 85720.pdf"
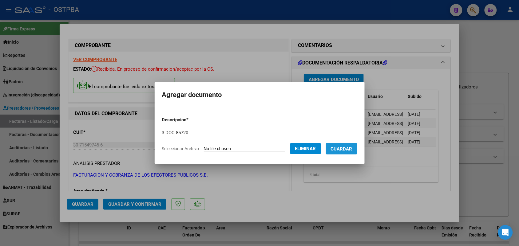
click at [349, 148] on span "Guardar" at bounding box center [342, 149] width 22 height 6
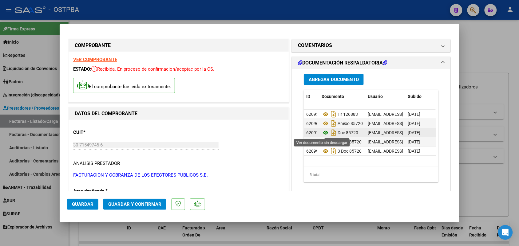
click at [321, 131] on icon at bounding box center [325, 132] width 8 height 7
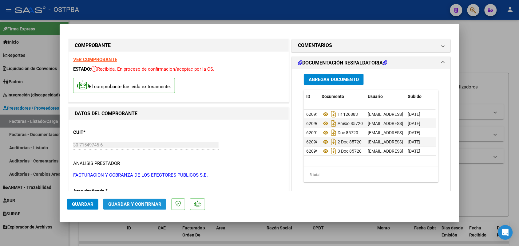
click at [132, 205] on span "Guardar y Confirmar" at bounding box center [134, 205] width 53 height 6
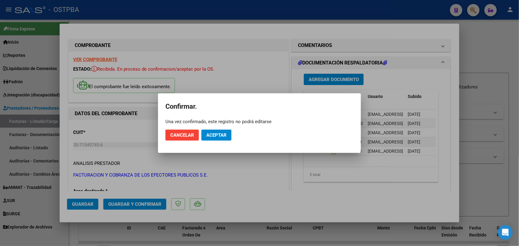
click at [262, 192] on div at bounding box center [259, 123] width 519 height 246
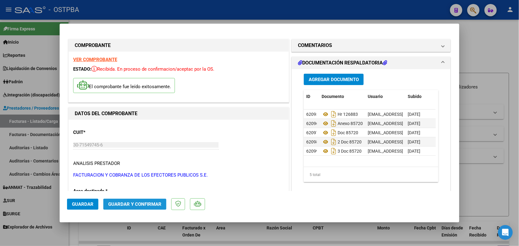
click at [143, 200] on button "Guardar y Confirmar" at bounding box center [134, 204] width 63 height 11
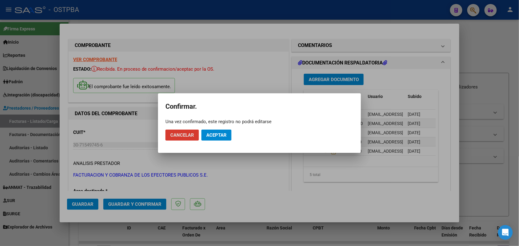
click at [218, 136] on span "Aceptar" at bounding box center [216, 135] width 20 height 6
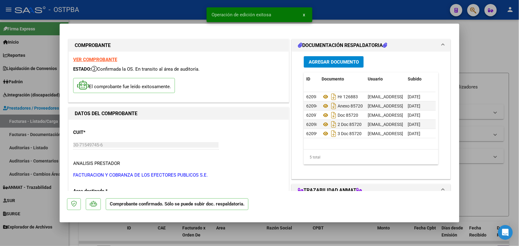
click at [18, 147] on div at bounding box center [259, 123] width 519 height 246
type input "$ 0,00"
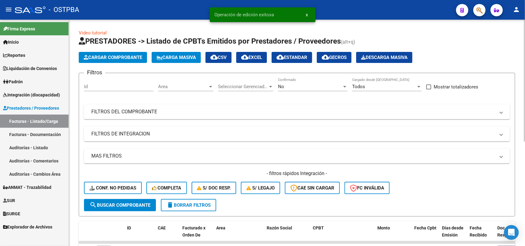
click at [121, 56] on span "Cargar Comprobante" at bounding box center [113, 58] width 58 height 6
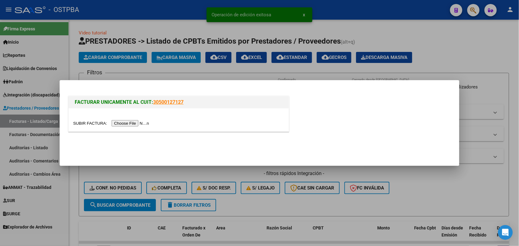
click at [149, 123] on input "file" at bounding box center [112, 123] width 78 height 6
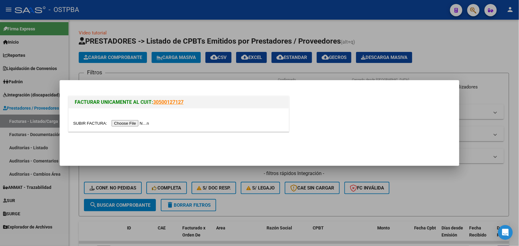
click at [252, 174] on div at bounding box center [259, 123] width 519 height 246
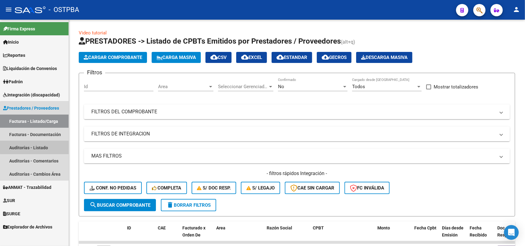
click at [39, 147] on link "Auditorías - Listado" at bounding box center [34, 147] width 69 height 13
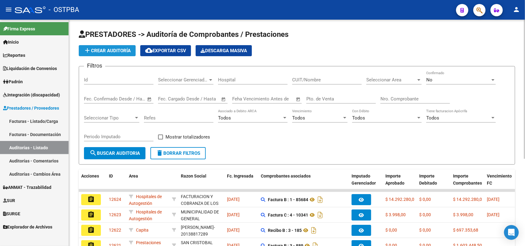
click at [122, 49] on span "add Crear Auditoría" at bounding box center [107, 51] width 47 height 6
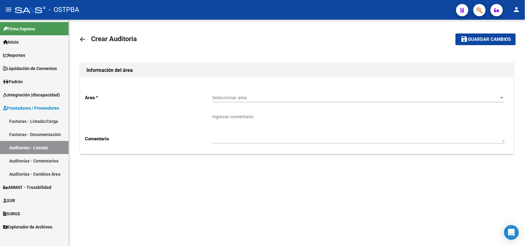
click at [243, 93] on div "Seleccionar area Seleccionar area" at bounding box center [358, 95] width 293 height 13
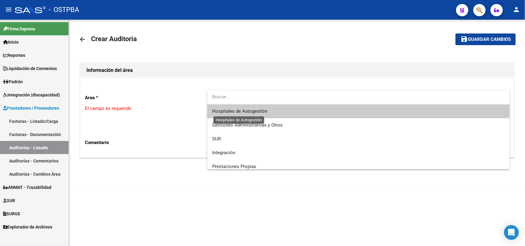
click at [241, 111] on span "Hospitales de Autogestión" at bounding box center [239, 111] width 55 height 6
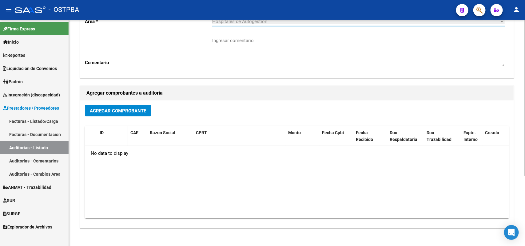
scroll to position [77, 0]
click at [128, 108] on span "Agregar Comprobante" at bounding box center [118, 111] width 56 height 6
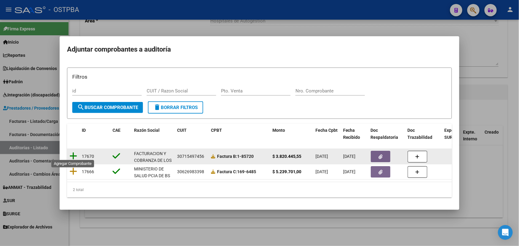
click at [73, 153] on icon at bounding box center [73, 156] width 8 height 9
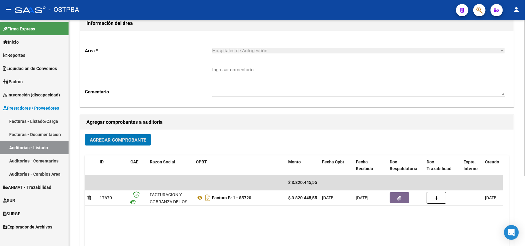
scroll to position [0, 0]
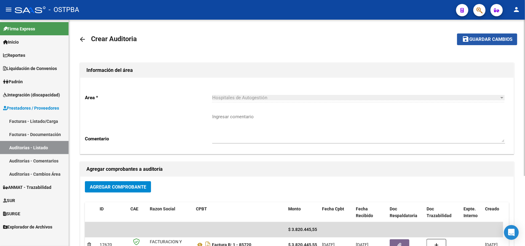
click at [488, 40] on span "Guardar cambios" at bounding box center [490, 40] width 43 height 6
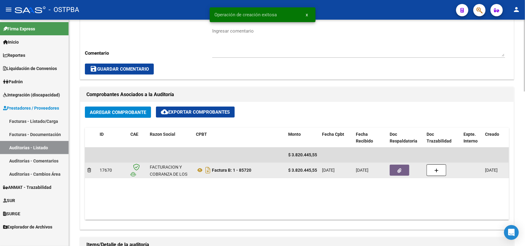
scroll to position [423, 0]
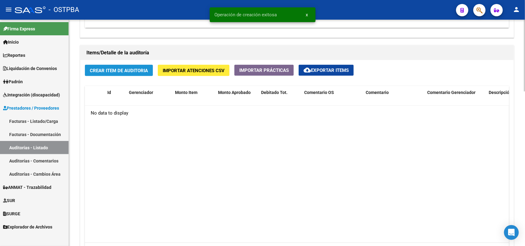
click at [133, 68] on span "Crear Item de Auditoria" at bounding box center [119, 71] width 58 height 6
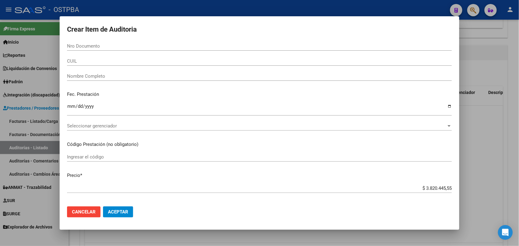
click at [25, 164] on div at bounding box center [259, 123] width 519 height 246
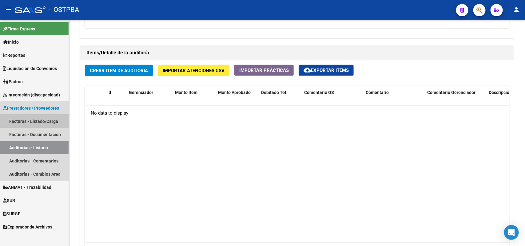
click at [42, 120] on link "Facturas - Listado/Carga" at bounding box center [34, 121] width 69 height 13
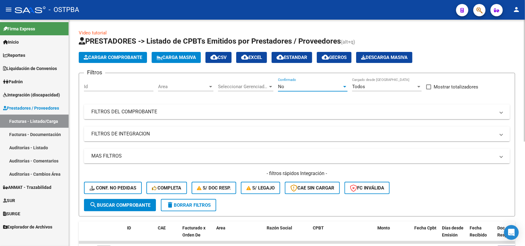
click at [345, 86] on div at bounding box center [344, 87] width 3 height 2
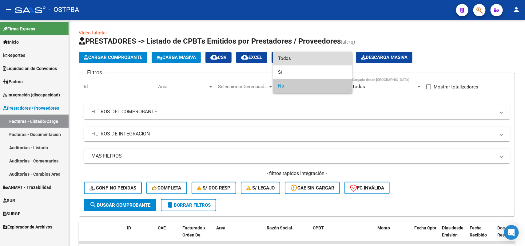
click at [304, 55] on span "Todos" at bounding box center [312, 59] width 69 height 14
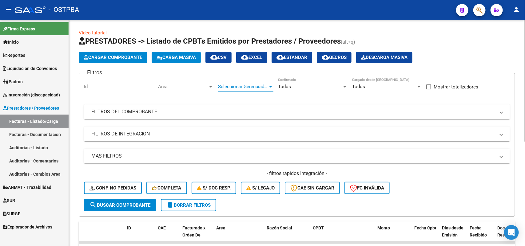
click at [268, 86] on div at bounding box center [271, 86] width 6 height 5
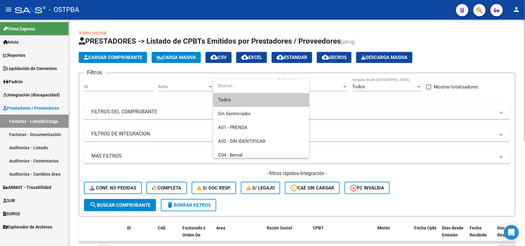
drag, startPoint x: 250, startPoint y: 105, endPoint x: 175, endPoint y: 94, distance: 75.9
click at [240, 105] on span "Todos" at bounding box center [261, 100] width 86 height 14
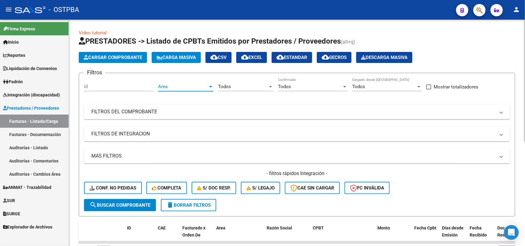
click at [211, 88] on div at bounding box center [211, 86] width 6 height 5
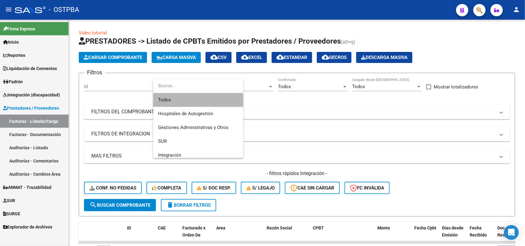
click at [191, 101] on span "Todos" at bounding box center [198, 100] width 80 height 14
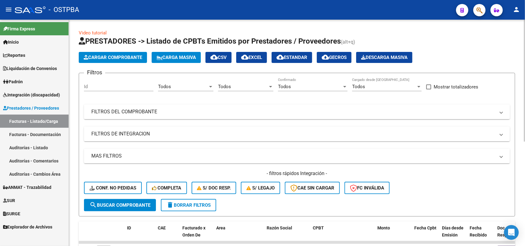
click at [149, 109] on mat-panel-title "FILTROS DEL COMPROBANTE" at bounding box center [293, 111] width 404 height 7
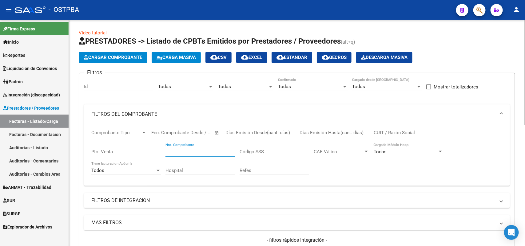
click at [201, 149] on input "Nro. Comprobante" at bounding box center [199, 152] width 69 height 6
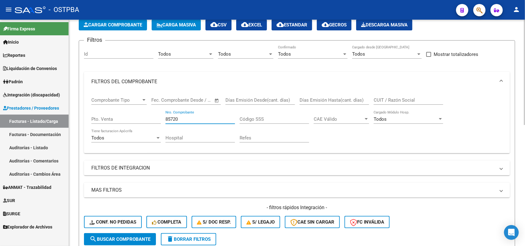
scroll to position [77, 0]
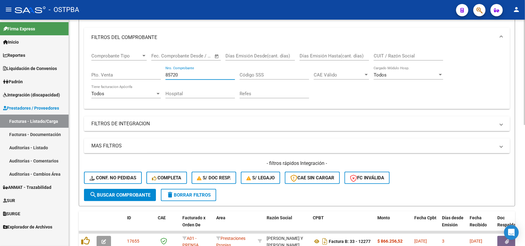
type input "85720"
click at [128, 192] on span "search Buscar Comprobante" at bounding box center [119, 195] width 61 height 6
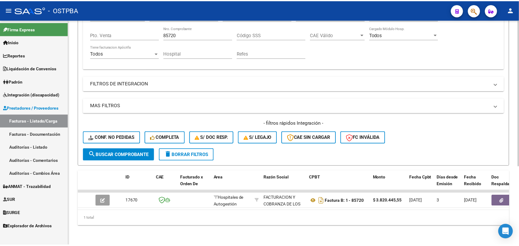
scroll to position [121, 0]
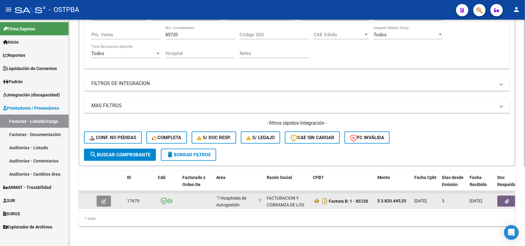
click at [103, 199] on icon "button" at bounding box center [103, 201] width 5 height 5
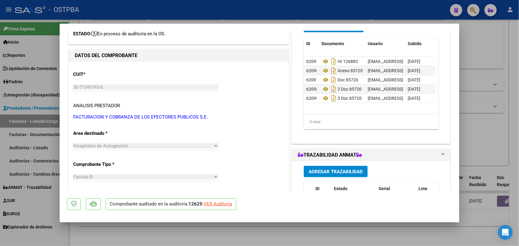
scroll to position [0, 0]
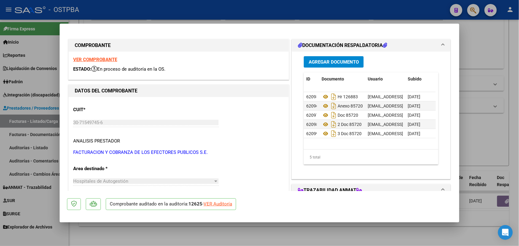
click at [101, 59] on strong "VER COMPROBANTE" at bounding box center [95, 60] width 44 height 6
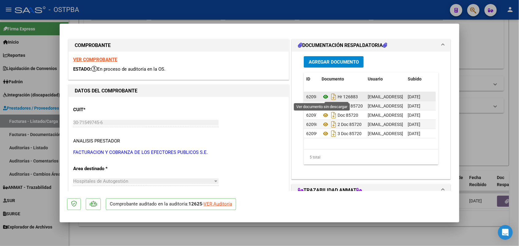
click at [321, 94] on icon at bounding box center [325, 96] width 8 height 7
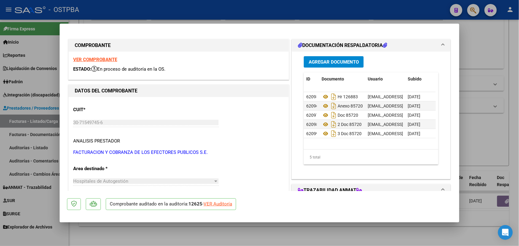
click at [218, 205] on div "VER Auditoría" at bounding box center [217, 204] width 29 height 7
type input "$ 0,00"
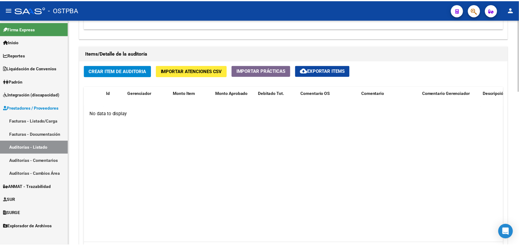
scroll to position [423, 0]
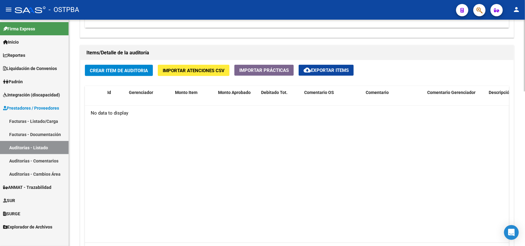
click at [131, 68] on span "Crear Item de Auditoria" at bounding box center [119, 71] width 58 height 6
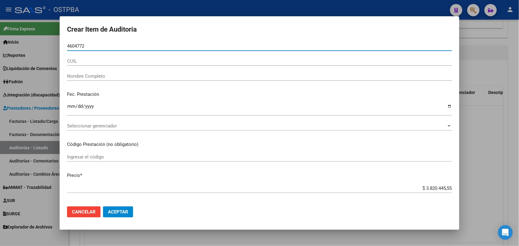
type input "46047725"
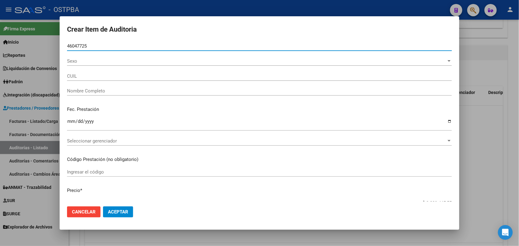
type input "27460477250"
type input "[PERSON_NAME] [PERSON_NAME]"
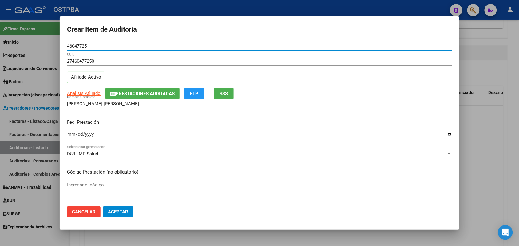
type input "46047725"
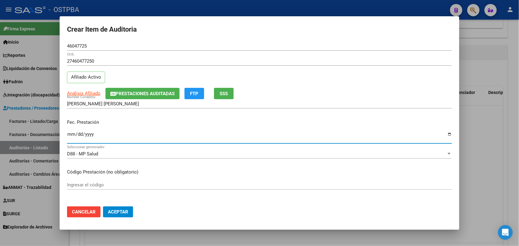
click at [71, 139] on input "Ingresar la fecha" at bounding box center [259, 137] width 385 height 10
type input "2025-08-11"
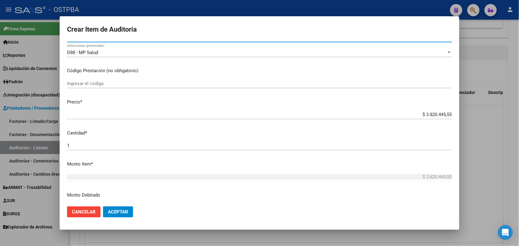
scroll to position [115, 0]
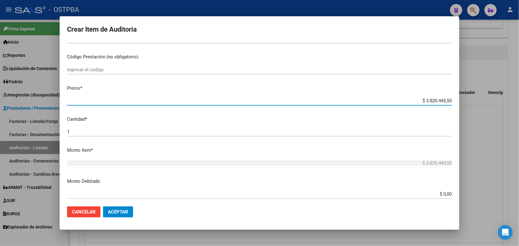
drag, startPoint x: 415, startPoint y: 100, endPoint x: 489, endPoint y: 99, distance: 74.4
click at [489, 99] on div "Crear Item de Auditoria 46047725 Nro Documento 27460477250 CUIL Afiliado Activo…" at bounding box center [259, 123] width 519 height 246
type input "$ 0,01"
type input "$ 0,15"
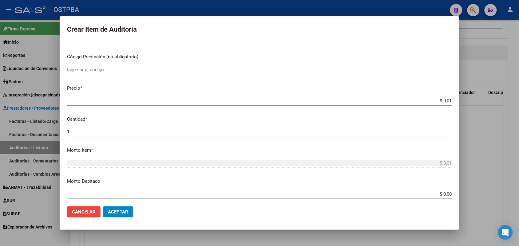
type input "$ 0,15"
type input "$ 1,56"
type input "$ 15,64"
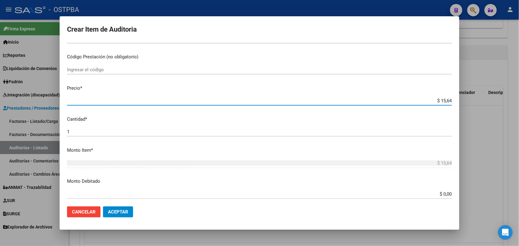
type input "$ 156,40"
type input "$ 1.564,02"
type input "$ 15.640,20"
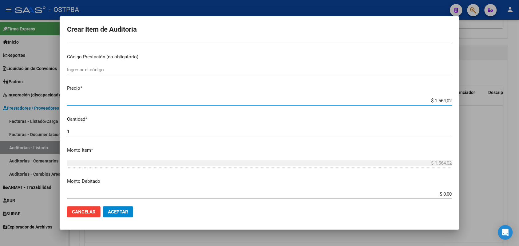
type input "$ 15.640,20"
type input "$ 156.402,00"
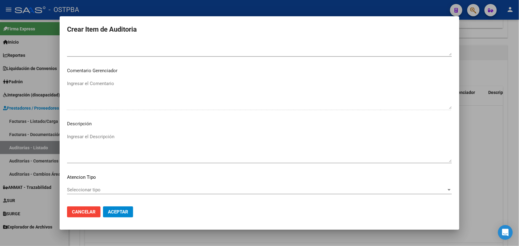
scroll to position [393, 0]
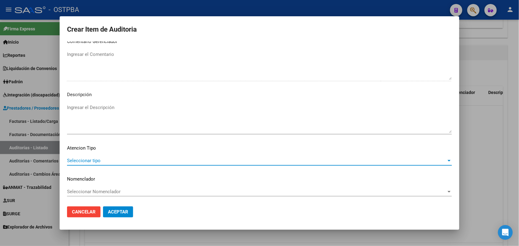
click at [96, 159] on span "Seleccionar tipo" at bounding box center [256, 161] width 379 height 6
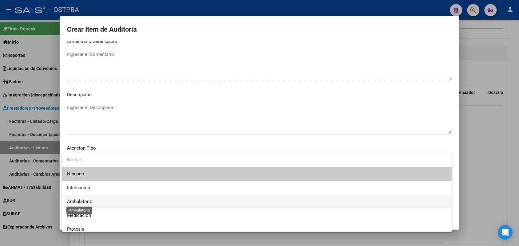
click at [89, 201] on span "Ambulatorio" at bounding box center [80, 202] width 26 height 6
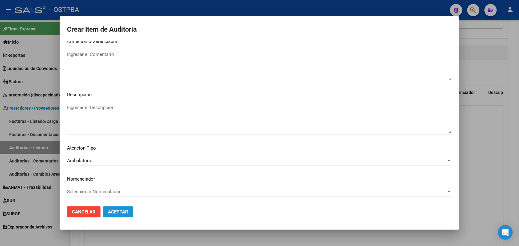
click at [120, 209] on span "Aceptar" at bounding box center [118, 212] width 20 height 6
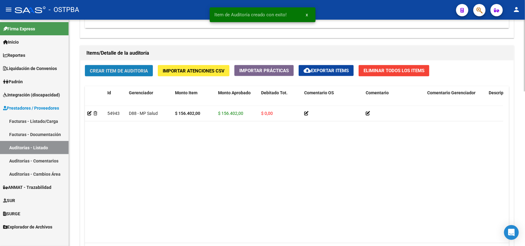
click at [136, 70] on span "Crear Item de Auditoria" at bounding box center [119, 71] width 58 height 6
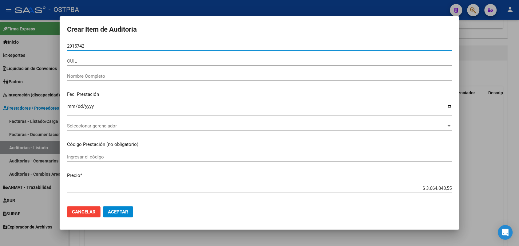
type input "29157427"
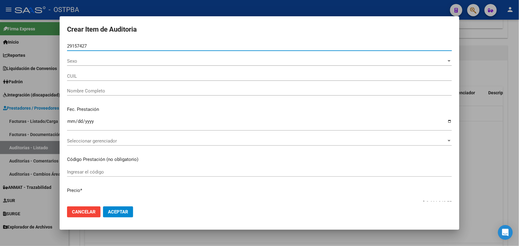
type input "27291574276"
type input "[PERSON_NAME] [PERSON_NAME]"
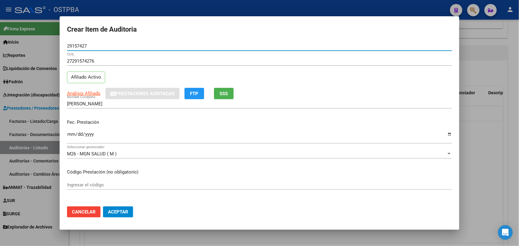
type input "29157427"
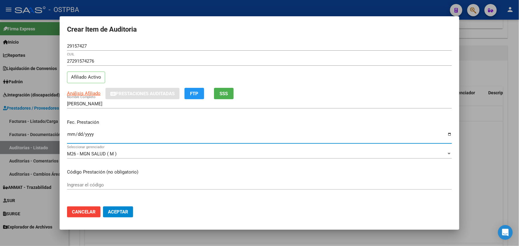
click at [71, 138] on input "Ingresar la fecha" at bounding box center [259, 137] width 385 height 10
type input "2025-09-10"
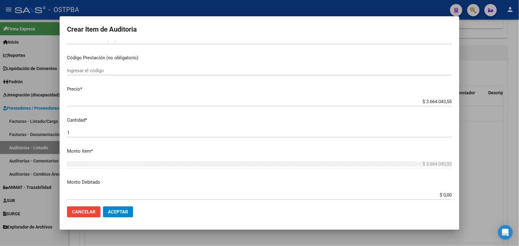
scroll to position [115, 0]
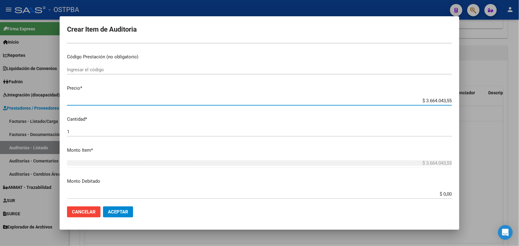
drag, startPoint x: 410, startPoint y: 102, endPoint x: 480, endPoint y: 104, distance: 69.8
click at [480, 104] on div "Crear Item de Auditoria 29157427 Nro Documento 27291574276 CUIL Afiliado Activo…" at bounding box center [259, 123] width 519 height 246
type input "$ 0,01"
type input "$ 0,12"
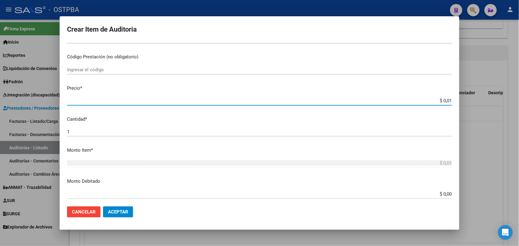
type input "$ 0,12"
type input "$ 1,20"
type input "$ 12,04"
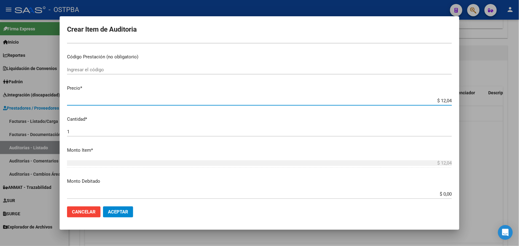
type input "$ 120,43"
type input "$ 1.204,34"
type input "$ 12.043,40"
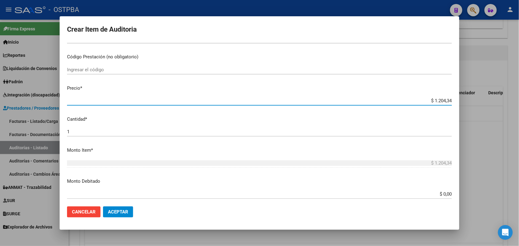
type input "$ 12.043,40"
type input "$ 120.434,00"
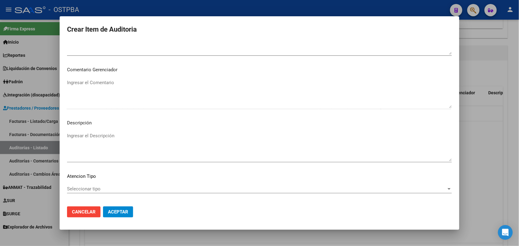
scroll to position [384, 0]
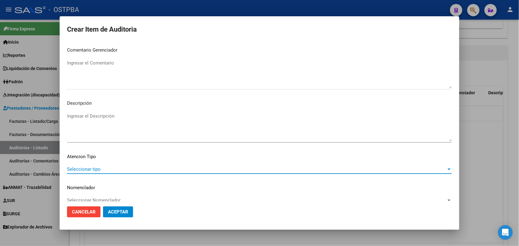
click at [97, 169] on span "Seleccionar tipo" at bounding box center [256, 170] width 379 height 6
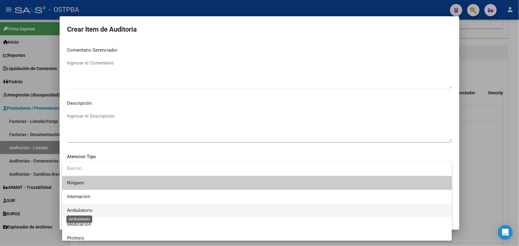
click at [88, 212] on span "Ambulatorio" at bounding box center [80, 211] width 26 height 6
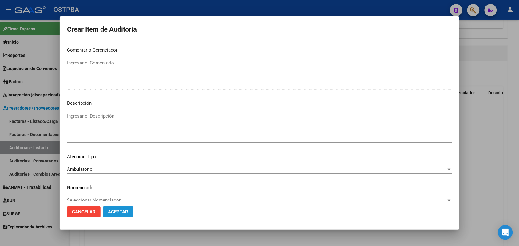
click at [124, 213] on span "Aceptar" at bounding box center [118, 212] width 20 height 6
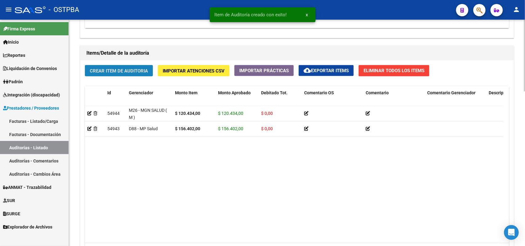
click at [140, 68] on span "Crear Item de Auditoria" at bounding box center [119, 71] width 58 height 6
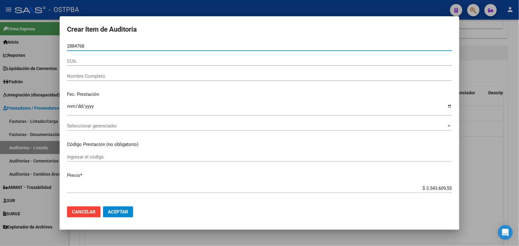
type input "28847689"
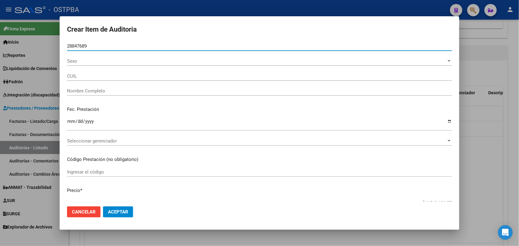
type input "27288476891"
type input "[PERSON_NAME] [PERSON_NAME]"
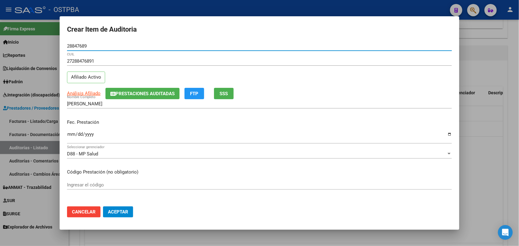
type input "28847689"
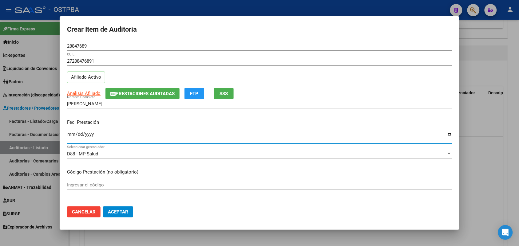
click at [69, 134] on input "Ingresar la fecha" at bounding box center [259, 137] width 385 height 10
type input "2025-09-05"
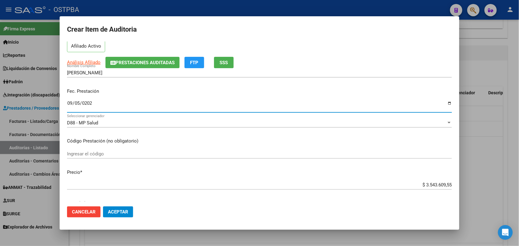
scroll to position [77, 0]
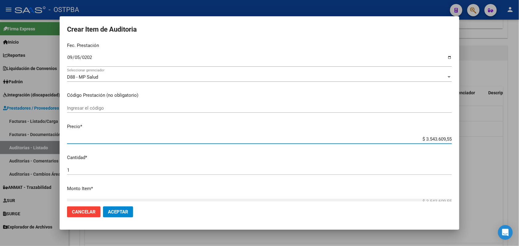
drag, startPoint x: 409, startPoint y: 141, endPoint x: 496, endPoint y: 145, distance: 86.8
click at [496, 145] on div "Crear Item de Auditoria 28847689 Nro Documento 27288476891 CUIL Afiliado Activo…" at bounding box center [259, 123] width 519 height 246
type input "$ 0,07"
type input "$ 0,76"
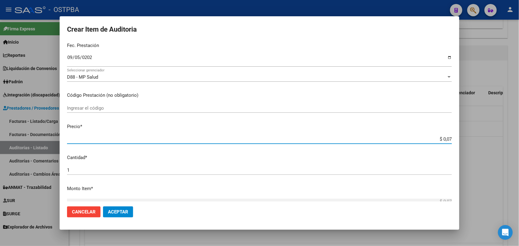
type input "$ 0,76"
type input "$ 7,63"
type input "$ 76,34"
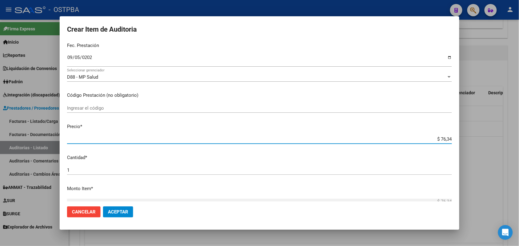
type input "$ 763,45"
type input "$ 76,34"
type input "$ 763,46"
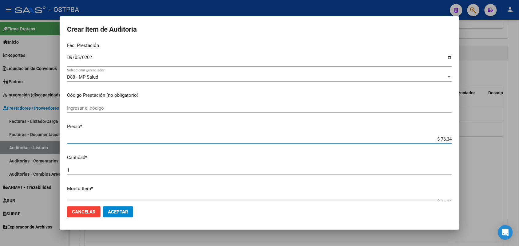
type input "$ 763,46"
type input "$ 7.634,67"
type input "$ 76.346,75"
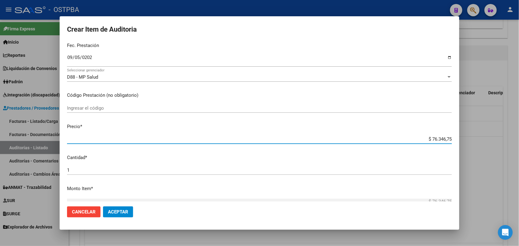
type input "$ 763.467,55"
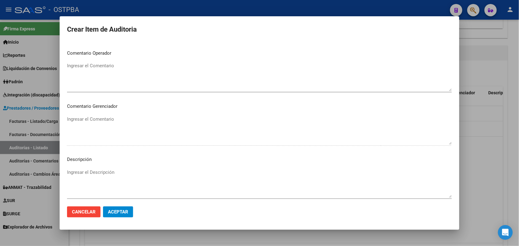
scroll to position [393, 0]
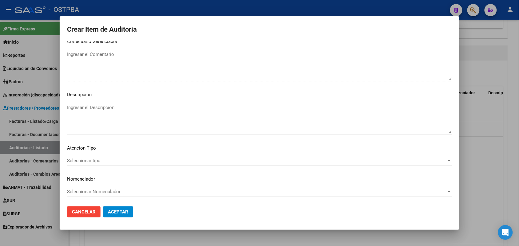
click at [85, 159] on span "Seleccionar tipo" at bounding box center [256, 161] width 379 height 6
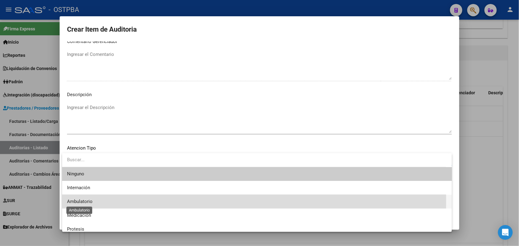
click at [90, 200] on span "Ambulatorio" at bounding box center [80, 202] width 26 height 6
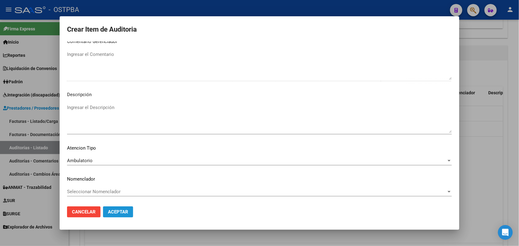
click at [114, 208] on button "Aceptar" at bounding box center [118, 212] width 30 height 11
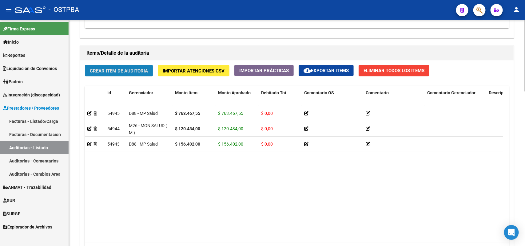
click at [135, 69] on span "Crear Item de Auditoria" at bounding box center [119, 71] width 58 height 6
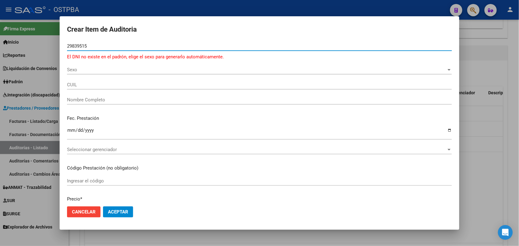
type input "29839515"
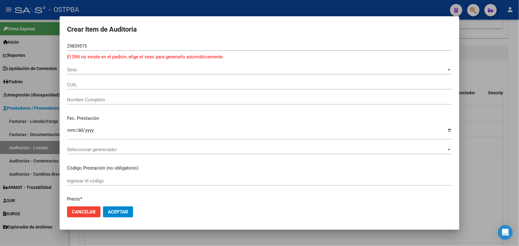
click at [56, 64] on div at bounding box center [259, 123] width 519 height 246
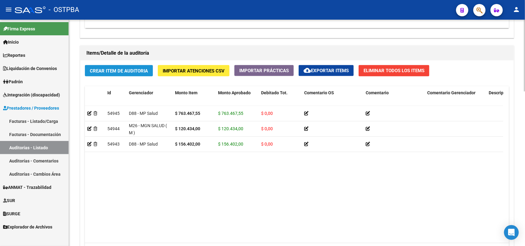
click at [118, 68] on span "Crear Item de Auditoria" at bounding box center [119, 71] width 58 height 6
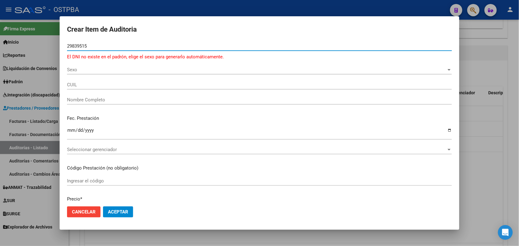
type input "29839515"
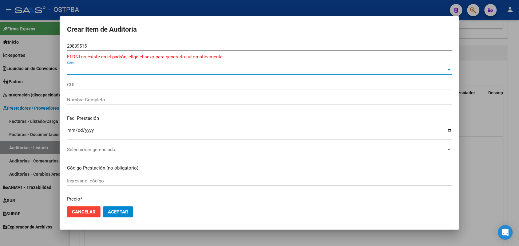
click at [71, 71] on span "Sexo" at bounding box center [256, 70] width 379 height 6
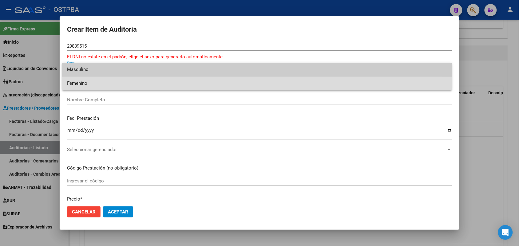
click at [96, 84] on span "Femenino" at bounding box center [257, 84] width 380 height 14
type input "27298395156"
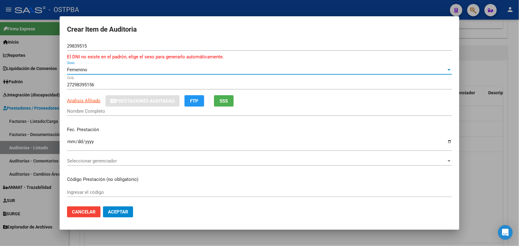
type input "[PERSON_NAME] [PERSON_NAME] [PERSON_NAME]"
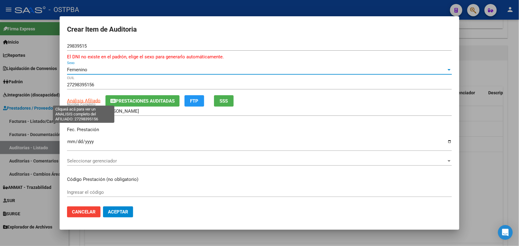
click at [89, 101] on span "Análisis Afiliado" at bounding box center [84, 101] width 34 height 6
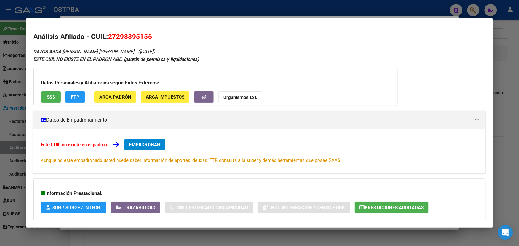
click at [56, 98] on button "SSS" at bounding box center [51, 96] width 20 height 11
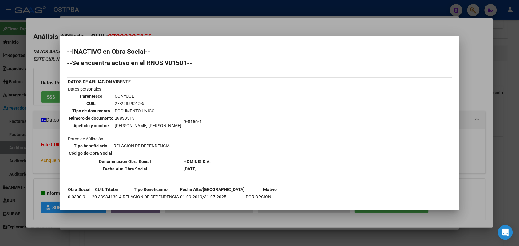
scroll to position [14, 0]
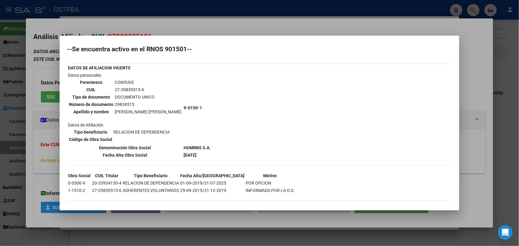
click at [45, 165] on div at bounding box center [259, 123] width 519 height 246
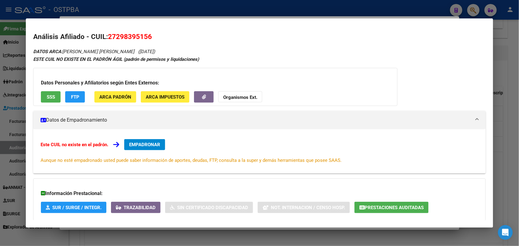
click at [10, 114] on div at bounding box center [259, 123] width 519 height 246
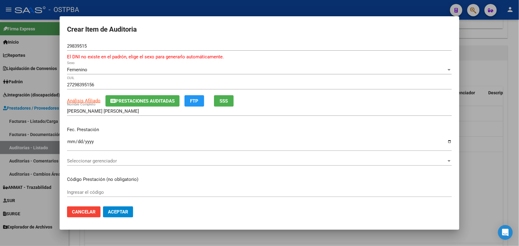
click at [31, 125] on div at bounding box center [259, 123] width 519 height 246
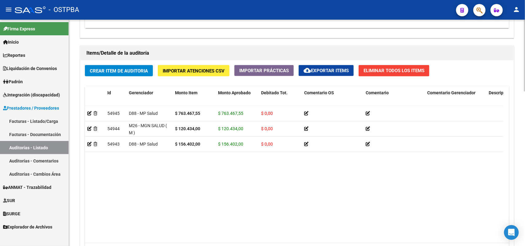
click at [137, 71] on span "Crear Item de Auditoria" at bounding box center [119, 71] width 58 height 6
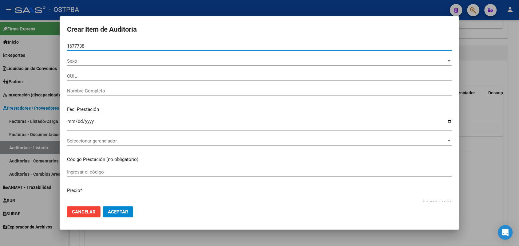
type input "16777385"
type input "20167773851"
type input "[PERSON_NAME] [PERSON_NAME] -"
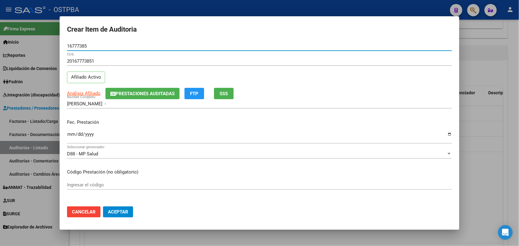
type input "16777385"
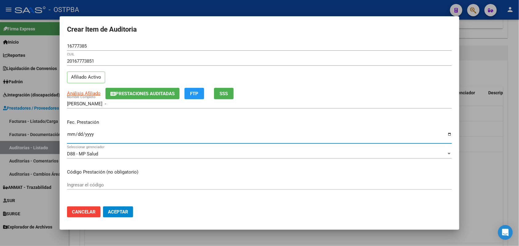
click at [68, 137] on input "Ingresar la fecha" at bounding box center [259, 137] width 385 height 10
type input "2025-09-11"
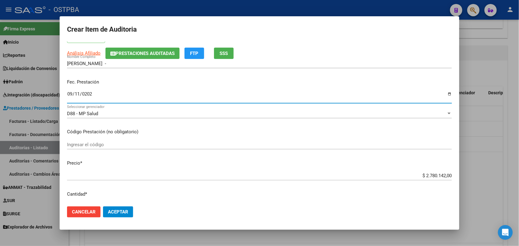
scroll to position [77, 0]
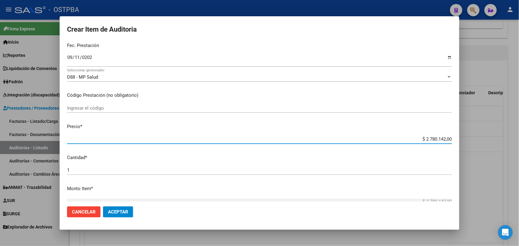
drag, startPoint x: 415, startPoint y: 141, endPoint x: 477, endPoint y: 141, distance: 61.5
click at [477, 141] on div "Crear Item de Auditoria 16777385 Nro Documento 20167773851 CUIL Afiliado Activo…" at bounding box center [259, 123] width 519 height 246
type input "$ 0,01"
type input "$ 0,18"
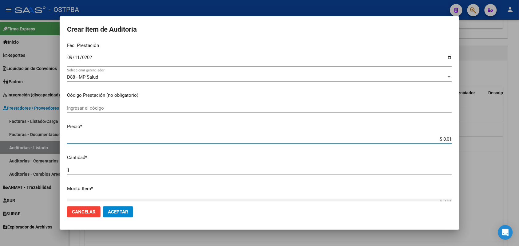
type input "$ 0,18"
type input "$ 1,80"
type input "$ 18,05"
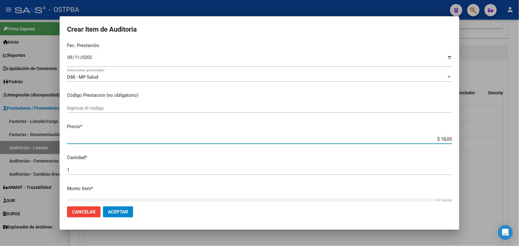
type input "$ 180,52"
type input "$ 1.805,20"
type input "$ 18.052,00"
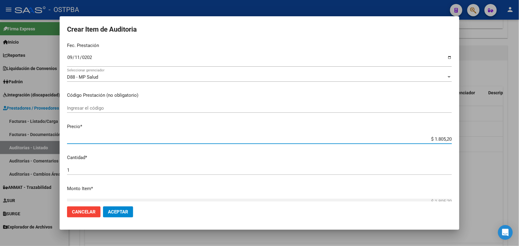
type input "$ 18.052,00"
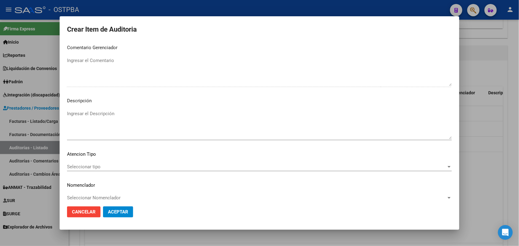
scroll to position [393, 0]
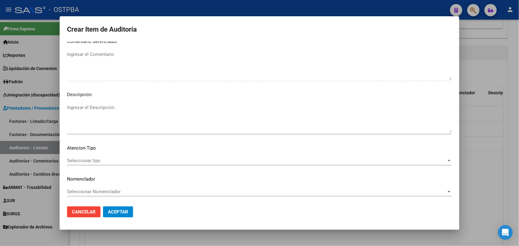
click at [91, 158] on span "Seleccionar tipo" at bounding box center [256, 161] width 379 height 6
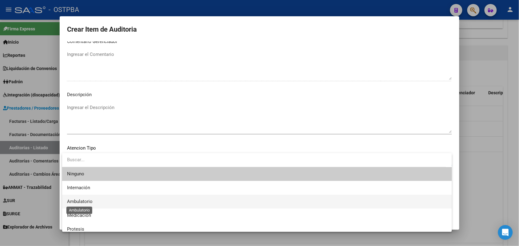
click at [85, 199] on span "Ambulatorio" at bounding box center [80, 202] width 26 height 6
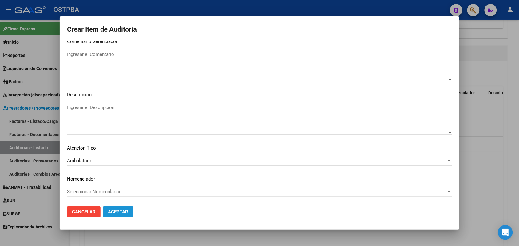
click at [118, 211] on span "Aceptar" at bounding box center [118, 212] width 20 height 6
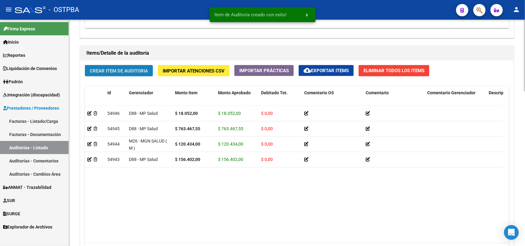
click at [139, 72] on span "Crear Item de Auditoria" at bounding box center [119, 71] width 58 height 6
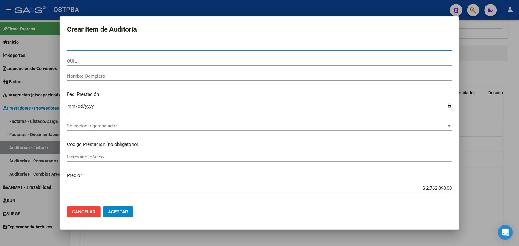
click at [43, 124] on div at bounding box center [259, 123] width 519 height 246
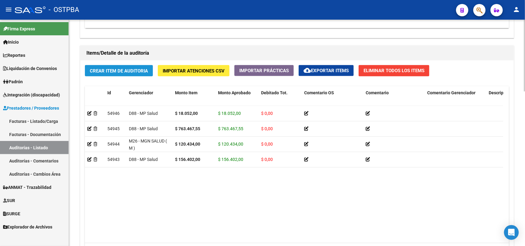
click at [126, 69] on span "Crear Item de Auditoria" at bounding box center [119, 71] width 58 height 6
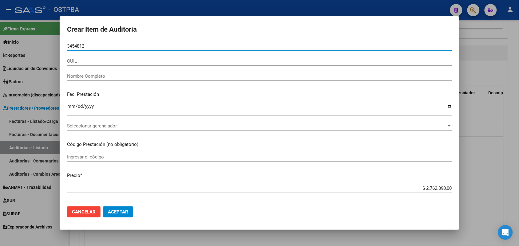
type input "34548128"
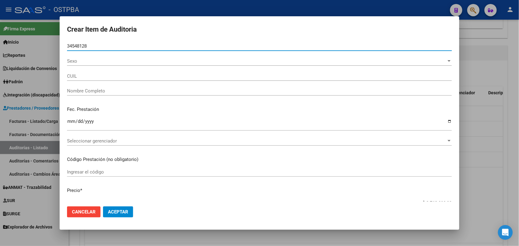
type input "27345481287"
type input "[PERSON_NAME] [PERSON_NAME] -"
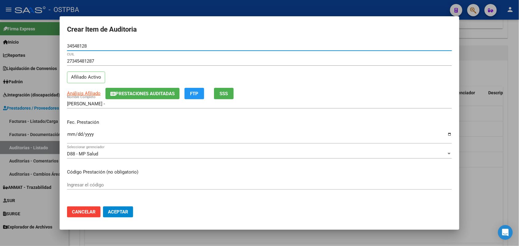
type input "34548128"
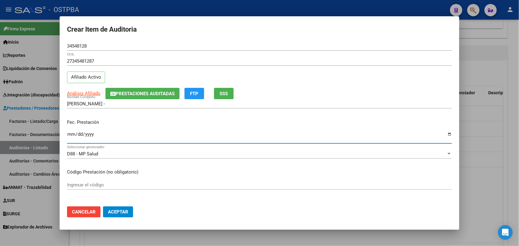
click at [70, 136] on input "Ingresar la fecha" at bounding box center [259, 137] width 385 height 10
type input "2025-09-11"
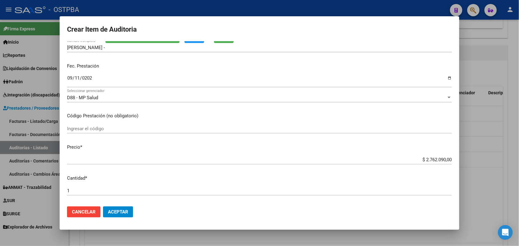
scroll to position [77, 0]
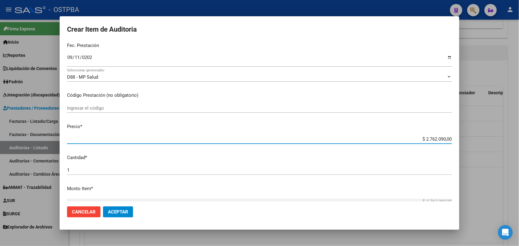
drag, startPoint x: 408, startPoint y: 140, endPoint x: 511, endPoint y: 148, distance: 102.9
click at [511, 148] on div "Crear Item de Auditoria 34548128 Nro Documento 27345481287 CUIL Afiliado Activo…" at bounding box center [259, 123] width 519 height 246
type input "$ 0,01"
type input "$ 0,19"
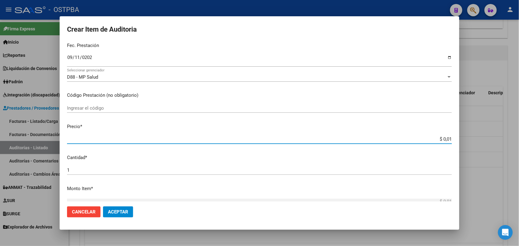
type input "$ 0,19"
type input "$ 1,94"
type input "$ 19,49"
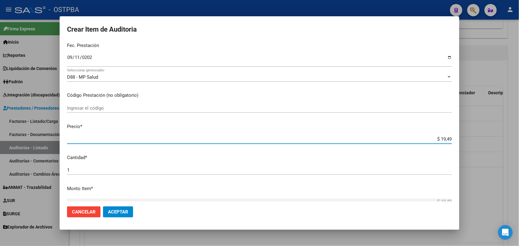
type input "$ 194,98"
type input "$ 19,49"
type input "$ 194,96"
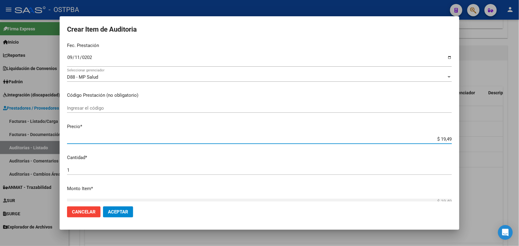
type input "$ 194,96"
type input "$ 1.949,60"
type input "$ 19.496,00"
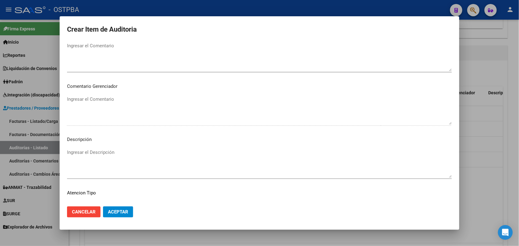
scroll to position [393, 0]
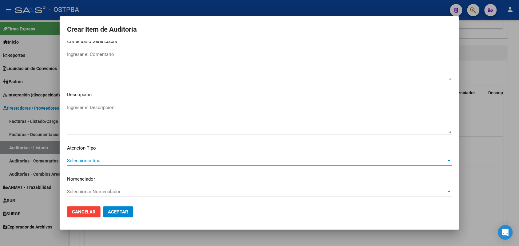
click at [92, 161] on span "Seleccionar tipo" at bounding box center [256, 161] width 379 height 6
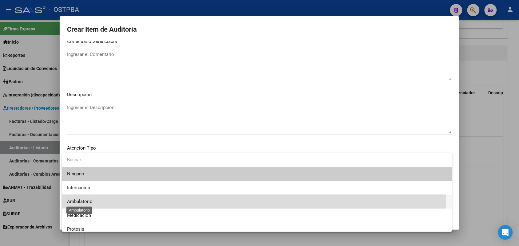
click at [89, 200] on span "Ambulatorio" at bounding box center [80, 202] width 26 height 6
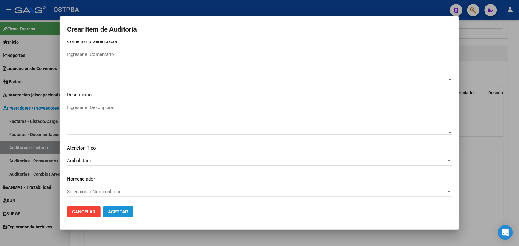
click at [114, 211] on span "Aceptar" at bounding box center [118, 212] width 20 height 6
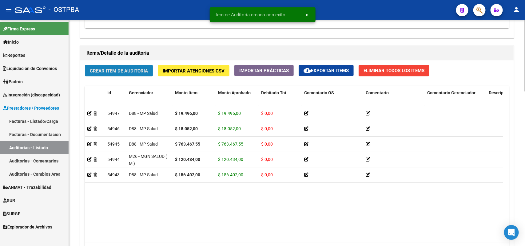
click at [139, 68] on span "Crear Item de Auditoria" at bounding box center [119, 71] width 58 height 6
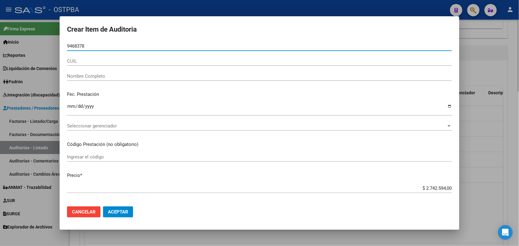
type input "94683788"
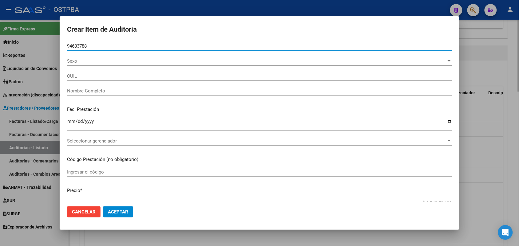
type input "27946837887"
type input "[PERSON_NAME] DE [PERSON_NAME]"
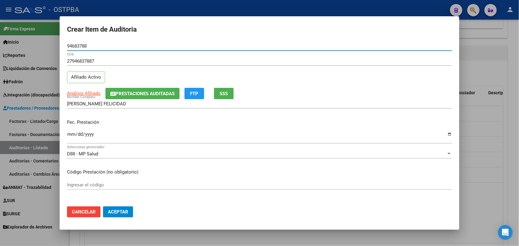
type input "94683788"
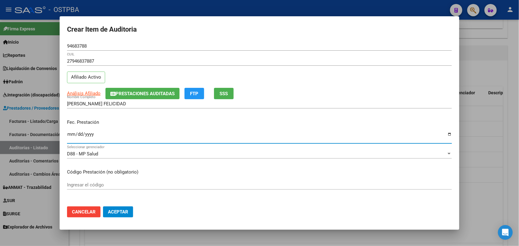
click at [68, 136] on input "Ingresar la fecha" at bounding box center [259, 137] width 385 height 10
type input "2025-09-04"
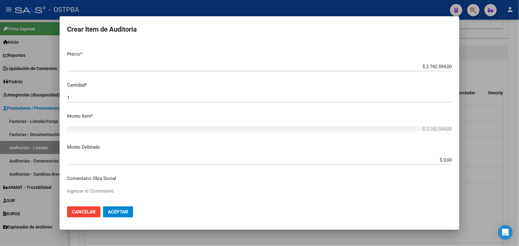
scroll to position [154, 0]
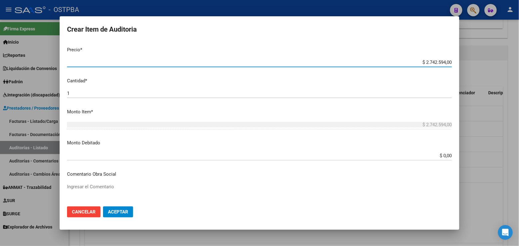
drag, startPoint x: 412, startPoint y: 63, endPoint x: 477, endPoint y: 69, distance: 64.8
click at [475, 66] on div "Crear Item de Auditoria 94683788 Nro Documento 27946837887 CUIL Afiliado Activo…" at bounding box center [259, 123] width 519 height 246
type input "$ 0,01"
type input "$ 0,13"
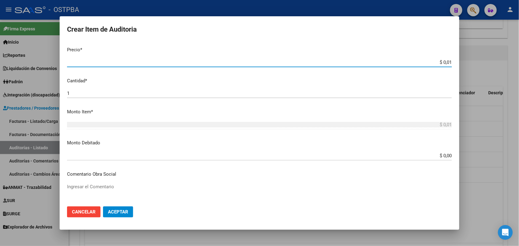
type input "$ 0,13"
type input "$ 1,31"
type input "$ 13,10"
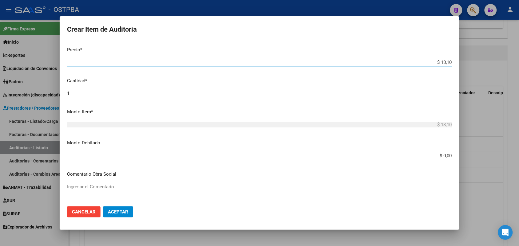
type input "$ 131,08"
type input "$ 1.310,88"
type input "$ 13.108,84"
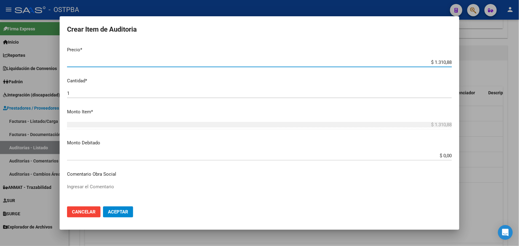
type input "$ 13.108,84"
type input "$ 131.088,40"
type input "$ 1.310.884,00"
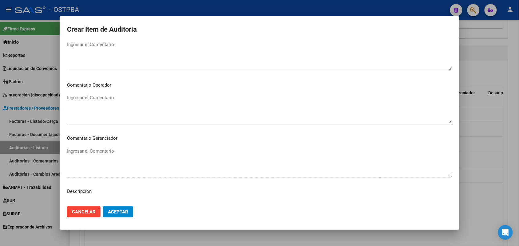
scroll to position [384, 0]
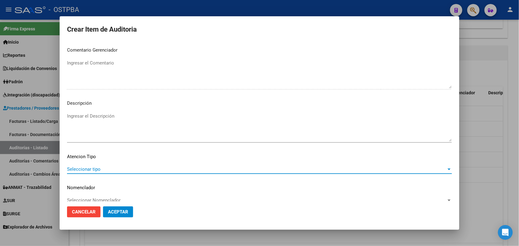
click at [89, 168] on span "Seleccionar tipo" at bounding box center [256, 170] width 379 height 6
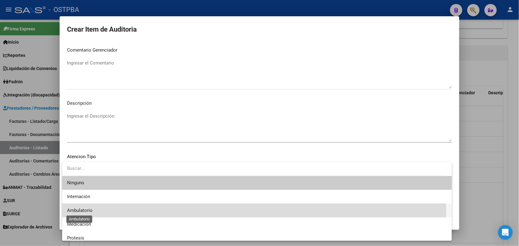
click at [89, 209] on span "Ambulatorio" at bounding box center [80, 211] width 26 height 6
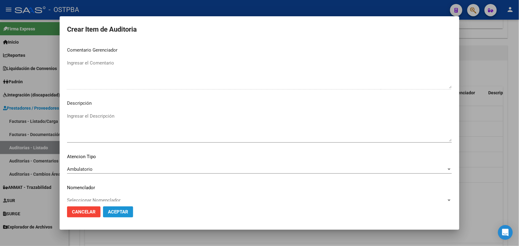
click at [122, 214] on span "Aceptar" at bounding box center [118, 212] width 20 height 6
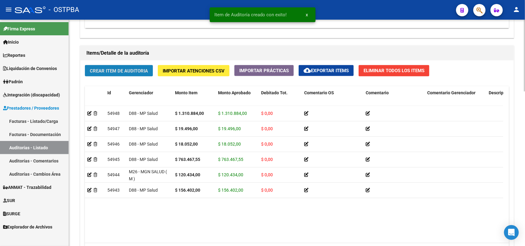
click at [142, 75] on button "Crear Item de Auditoria" at bounding box center [119, 70] width 68 height 11
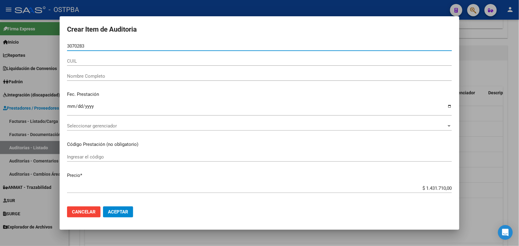
type input "30702838"
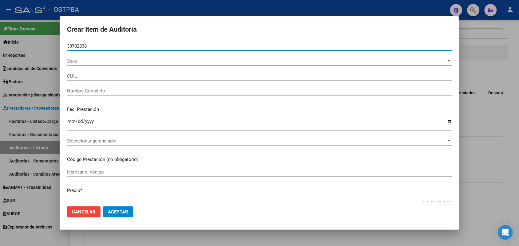
type input "27307028382"
type input "[PERSON_NAME] [PERSON_NAME]"
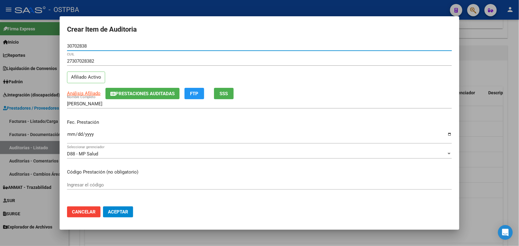
type input "30702838"
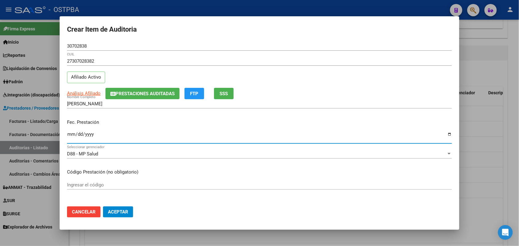
click at [71, 135] on input "Ingresar la fecha" at bounding box center [259, 137] width 385 height 10
type input "2025-09-04"
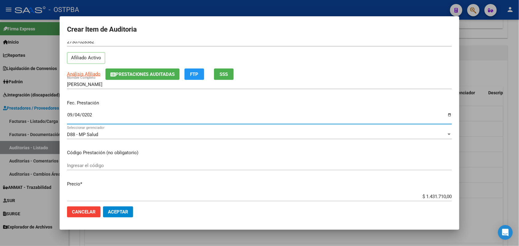
scroll to position [77, 0]
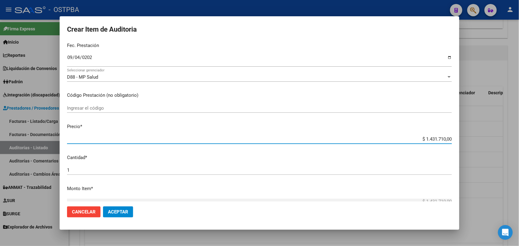
drag, startPoint x: 411, startPoint y: 137, endPoint x: 463, endPoint y: 139, distance: 52.3
click at [463, 139] on div "Crear Item de Auditoria 30702838 Nro Documento 27307028382 CUIL Afiliado Activo…" at bounding box center [259, 123] width 519 height 246
type input "$ 0,01"
type input "$ 0,19"
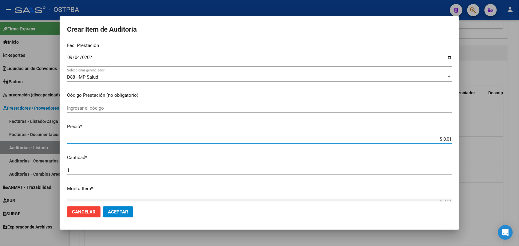
type input "$ 0,19"
type input "$ 1,97"
type input "$ 19,77"
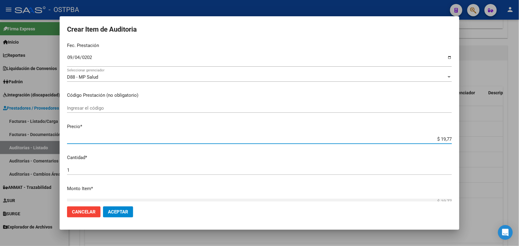
type input "$ 197,72"
type input "$ 1.977,24"
type input "$ 19.772,40"
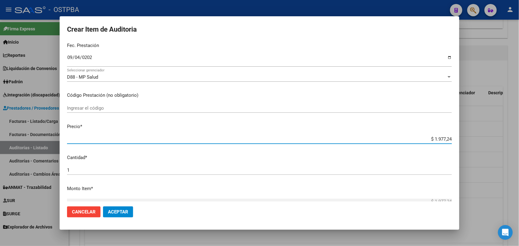
type input "$ 19.772,40"
type input "$ 197.724,00"
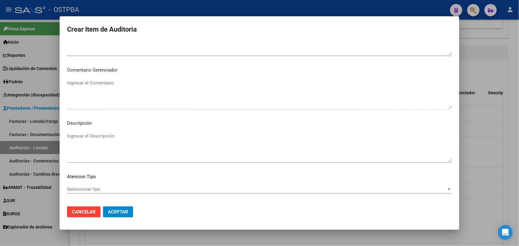
scroll to position [393, 0]
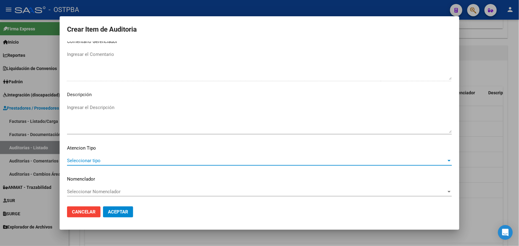
click at [88, 158] on span "Seleccionar tipo" at bounding box center [256, 161] width 379 height 6
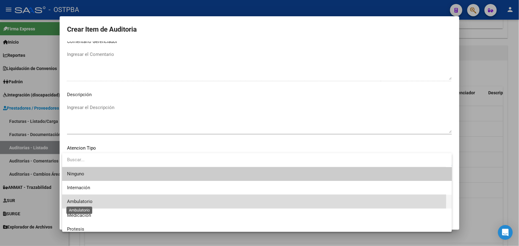
click at [82, 199] on span "Ambulatorio" at bounding box center [80, 202] width 26 height 6
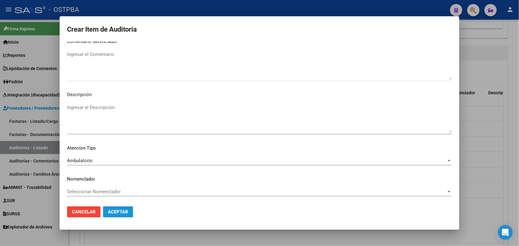
click at [116, 211] on span "Aceptar" at bounding box center [118, 212] width 20 height 6
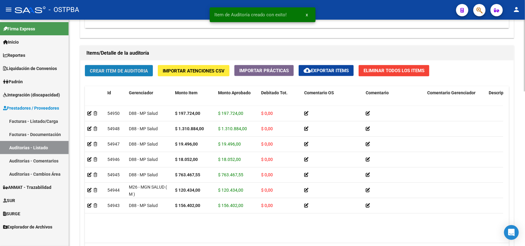
click at [139, 70] on span "Crear Item de Auditoria" at bounding box center [119, 71] width 58 height 6
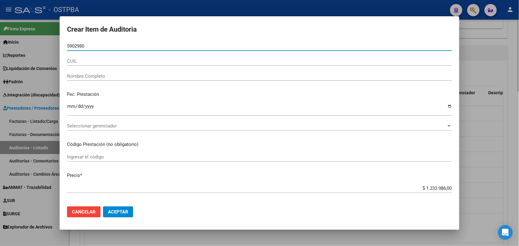
type input "59029801"
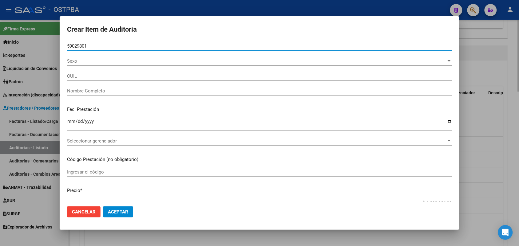
type input "20590298019"
type input "[PERSON_NAME] OYARZO [PERSON_NAME]"
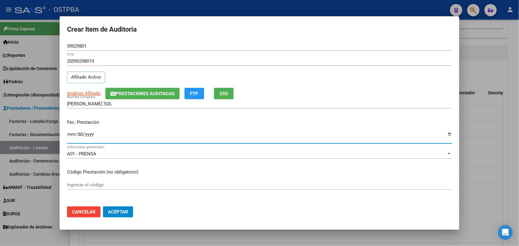
click at [72, 140] on input "Ingresar la fecha" at bounding box center [259, 137] width 385 height 10
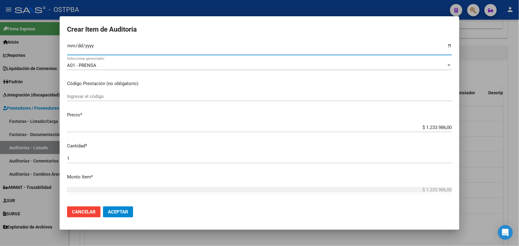
scroll to position [115, 0]
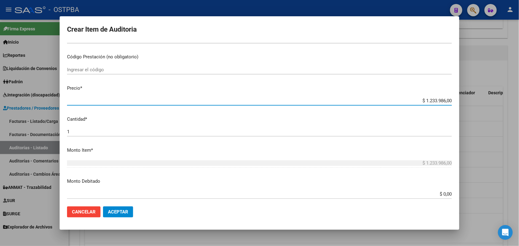
drag, startPoint x: 414, startPoint y: 102, endPoint x: 461, endPoint y: 102, distance: 47.0
click at [461, 102] on div "Crear Item de Auditoria 59029801 Nro Documento 20590298019 CUIL Afiliado Activo…" at bounding box center [259, 123] width 519 height 246
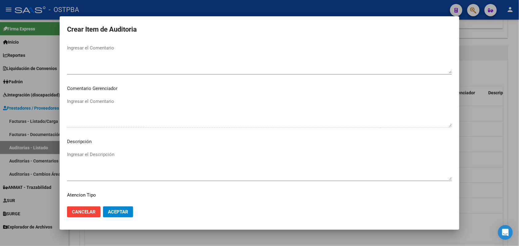
scroll to position [393, 0]
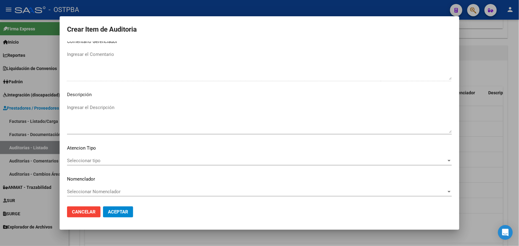
click at [93, 158] on span "Seleccionar tipo" at bounding box center [256, 161] width 379 height 6
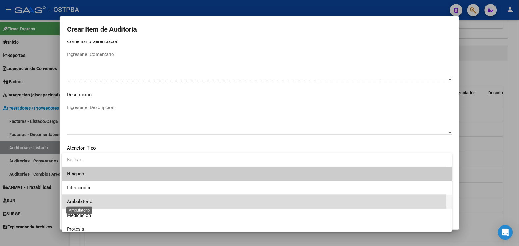
click at [88, 200] on span "Ambulatorio" at bounding box center [80, 202] width 26 height 6
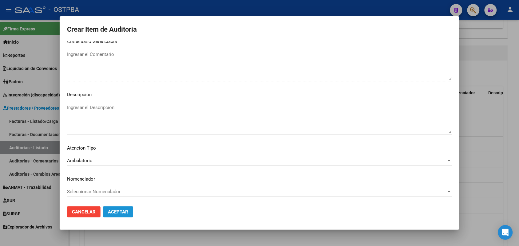
click at [118, 210] on span "Aceptar" at bounding box center [118, 212] width 20 height 6
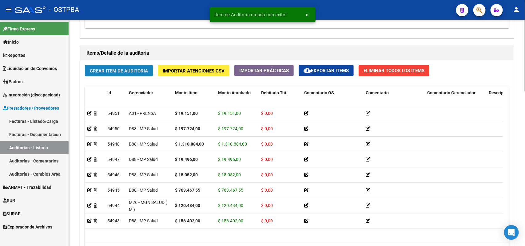
click at [139, 71] on span "Crear Item de Auditoria" at bounding box center [119, 71] width 58 height 6
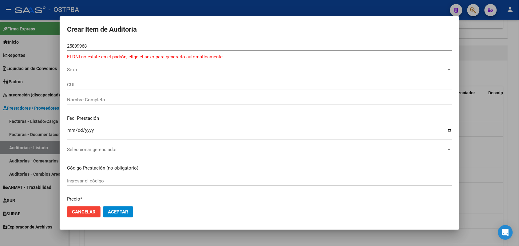
click at [26, 82] on div at bounding box center [259, 123] width 519 height 246
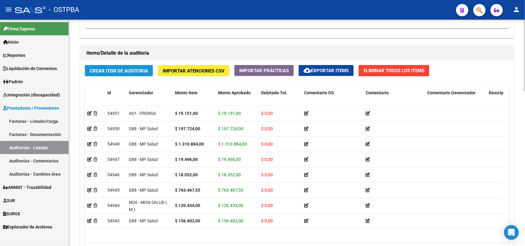
click at [124, 69] on span "Crear Item de Auditoria" at bounding box center [119, 71] width 58 height 6
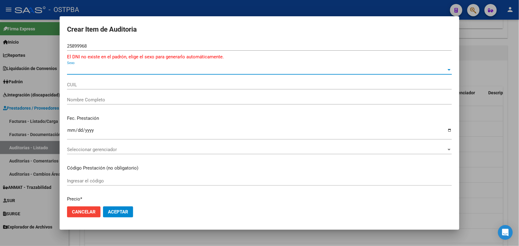
click at [74, 71] on span "Sexo" at bounding box center [256, 70] width 379 height 6
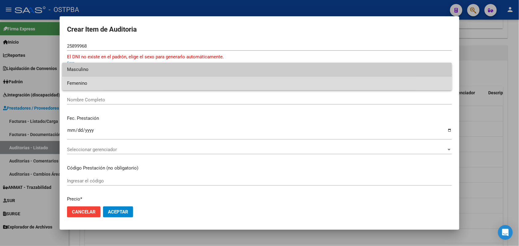
click at [82, 84] on span "Femenino" at bounding box center [257, 84] width 380 height 14
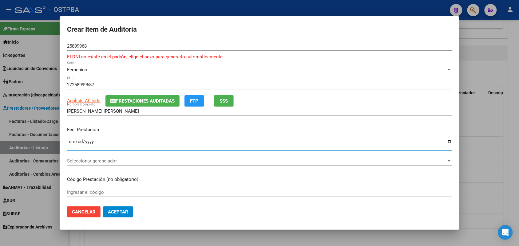
click at [70, 143] on input "Ingresar la fecha" at bounding box center [259, 144] width 385 height 10
click at [122, 138] on div "Ingresar la fecha" at bounding box center [259, 144] width 385 height 13
click at [96, 100] on span "Análisis Afiliado" at bounding box center [84, 101] width 34 height 6
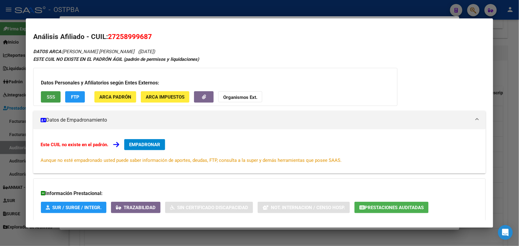
click at [51, 93] on button "SSS" at bounding box center [51, 96] width 20 height 11
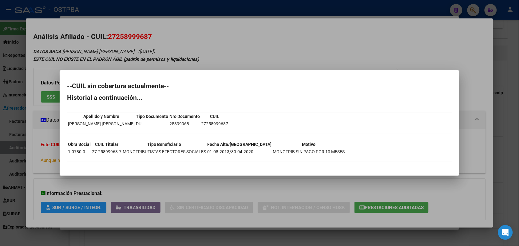
click at [174, 188] on div at bounding box center [259, 123] width 519 height 246
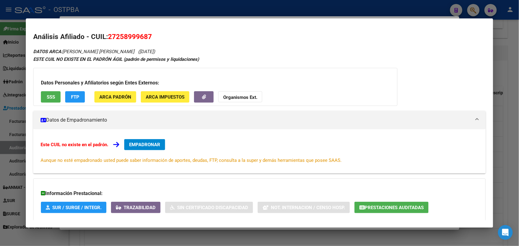
click at [11, 119] on div at bounding box center [259, 123] width 519 height 246
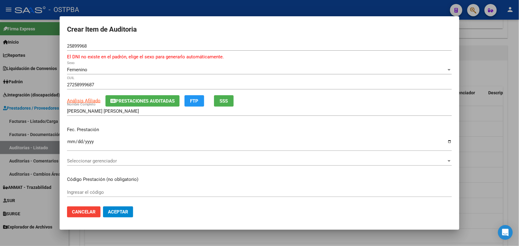
click at [33, 93] on div at bounding box center [259, 123] width 519 height 246
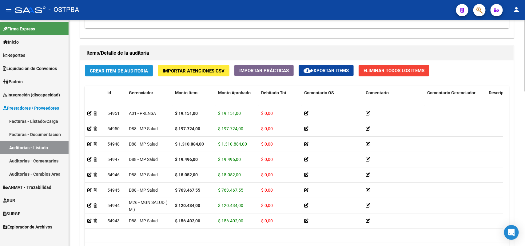
click at [108, 69] on span "Crear Item de Auditoria" at bounding box center [119, 71] width 58 height 6
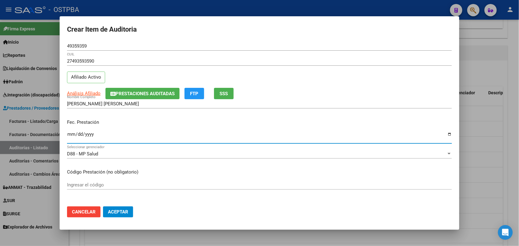
drag, startPoint x: 71, startPoint y: 137, endPoint x: 144, endPoint y: 140, distance: 72.3
click at [77, 137] on input "Ingresar la fecha" at bounding box center [259, 137] width 385 height 10
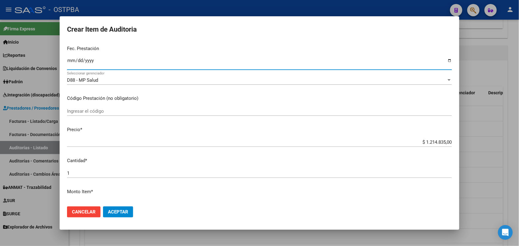
scroll to position [77, 0]
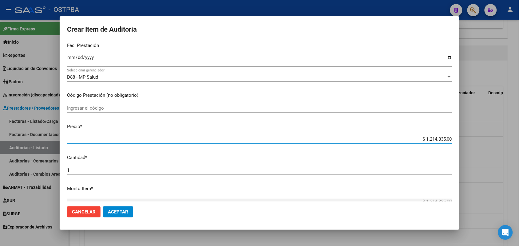
drag, startPoint x: 412, startPoint y: 141, endPoint x: 463, endPoint y: 148, distance: 50.8
click at [463, 148] on div "Crear Item de Auditoria 49359359 Nro Documento 27493593590 CUIL Afiliado Activo…" at bounding box center [259, 123] width 519 height 246
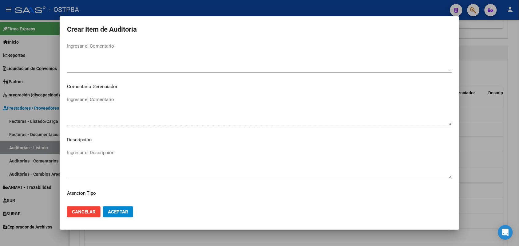
scroll to position [393, 0]
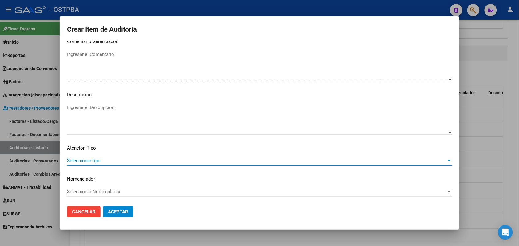
click at [96, 159] on span "Seleccionar tipo" at bounding box center [256, 161] width 379 height 6
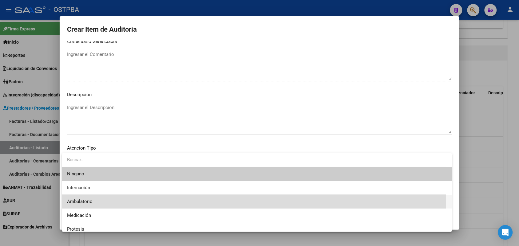
drag, startPoint x: 83, startPoint y: 198, endPoint x: 116, endPoint y: 208, distance: 34.3
click at [85, 198] on span "Ambulatorio" at bounding box center [257, 202] width 380 height 14
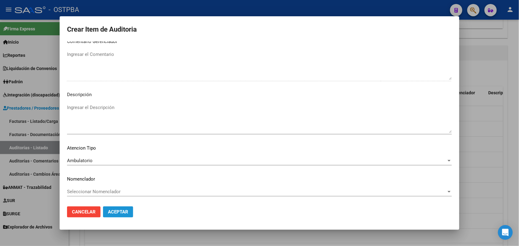
click at [113, 210] on span "Aceptar" at bounding box center [118, 212] width 20 height 6
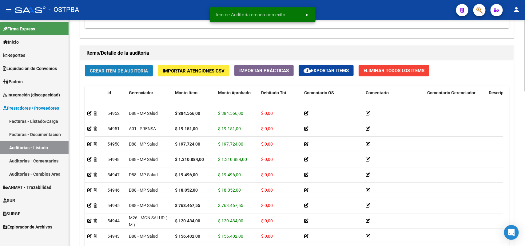
click at [142, 71] on span "Crear Item de Auditoria" at bounding box center [119, 71] width 58 height 6
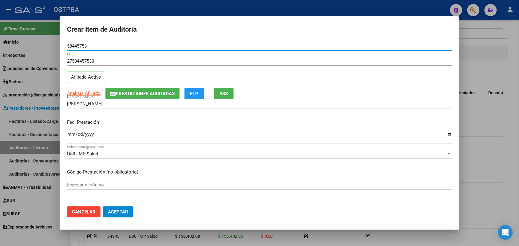
click at [72, 133] on input "Ingresar la fecha" at bounding box center [259, 137] width 385 height 10
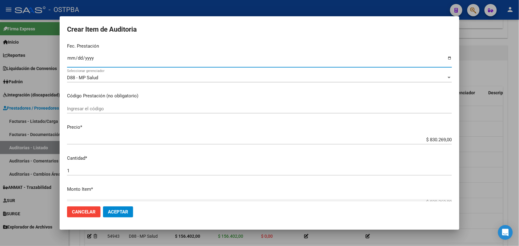
scroll to position [77, 0]
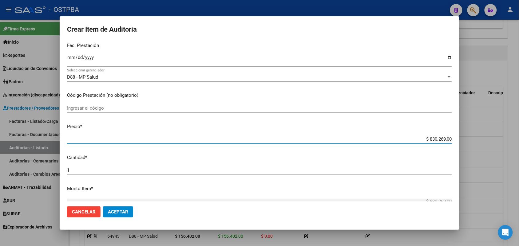
drag, startPoint x: 417, startPoint y: 137, endPoint x: 464, endPoint y: 136, distance: 47.3
click at [464, 136] on div "Crear Item de Auditoria 58445753 Nro Documento 27584457533 CUIL Afiliado Activo…" at bounding box center [259, 123] width 519 height 246
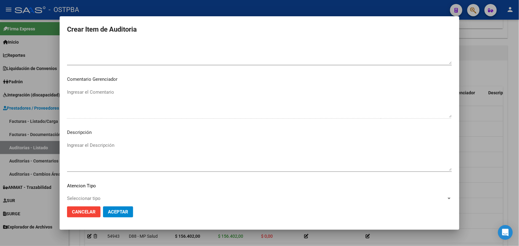
scroll to position [393, 0]
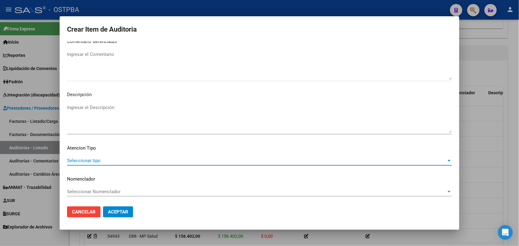
click at [96, 160] on span "Seleccionar tipo" at bounding box center [256, 161] width 379 height 6
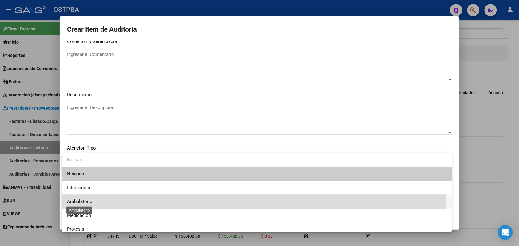
click at [88, 202] on span "Ambulatorio" at bounding box center [80, 202] width 26 height 6
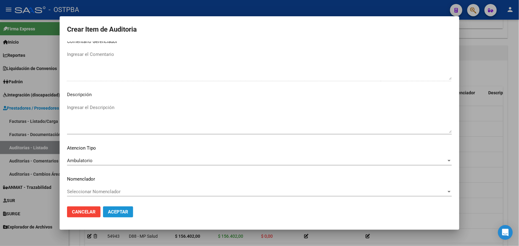
click at [122, 210] on span "Aceptar" at bounding box center [118, 212] width 20 height 6
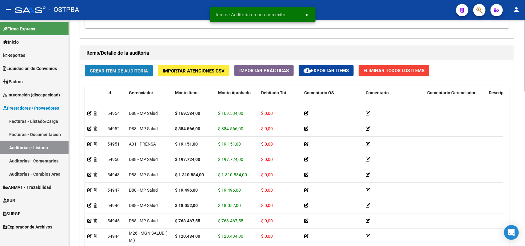
click at [138, 69] on span "Crear Item de Auditoria" at bounding box center [119, 71] width 58 height 6
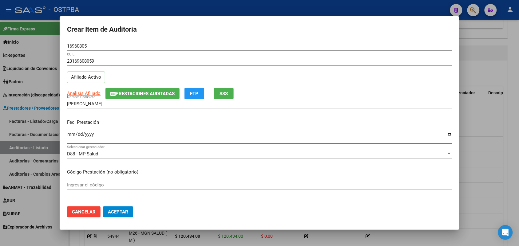
click at [71, 135] on input "Ingresar la fecha" at bounding box center [259, 137] width 385 height 10
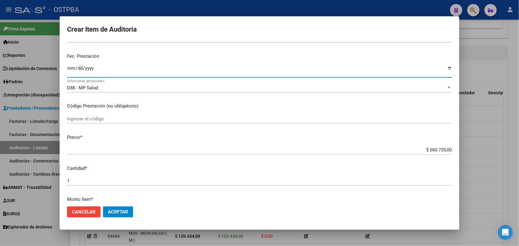
scroll to position [77, 0]
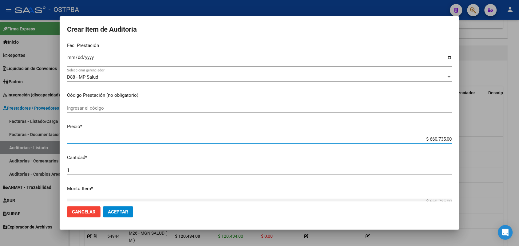
drag, startPoint x: 416, startPoint y: 138, endPoint x: 500, endPoint y: 140, distance: 83.6
click at [500, 140] on div "Crear Item de Auditoria 16960805 Nro Documento 23169608059 CUIL Afiliado Activo…" at bounding box center [259, 123] width 519 height 246
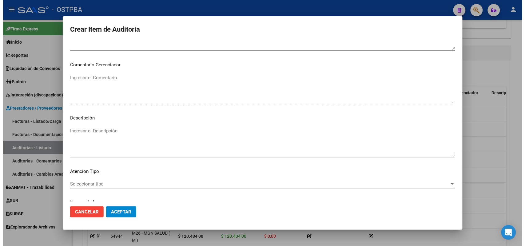
scroll to position [393, 0]
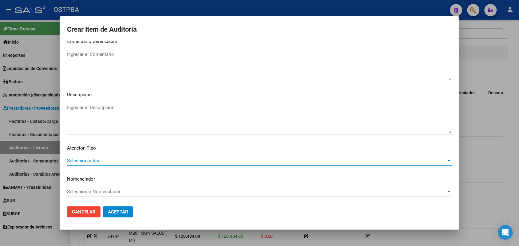
click at [97, 159] on span "Seleccionar tipo" at bounding box center [256, 161] width 379 height 6
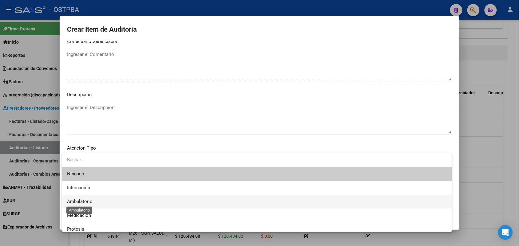
click at [86, 200] on span "Ambulatorio" at bounding box center [80, 202] width 26 height 6
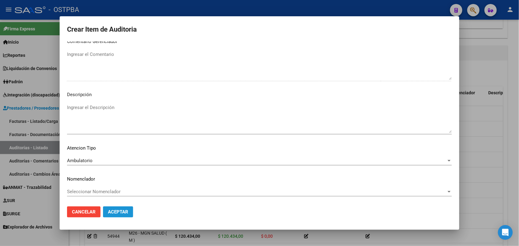
click at [120, 211] on span "Aceptar" at bounding box center [118, 212] width 20 height 6
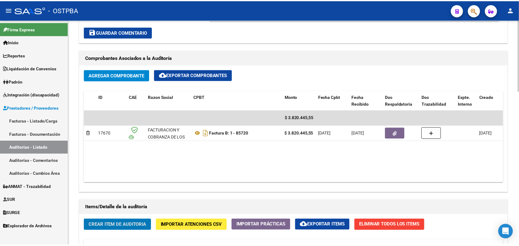
scroll to position [384, 0]
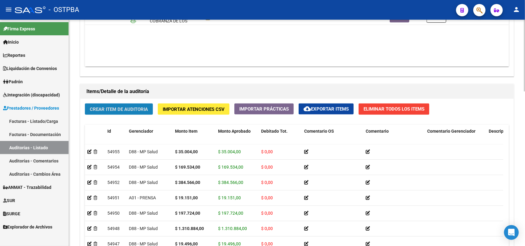
click at [120, 105] on button "Crear Item de Auditoria" at bounding box center [119, 109] width 68 height 11
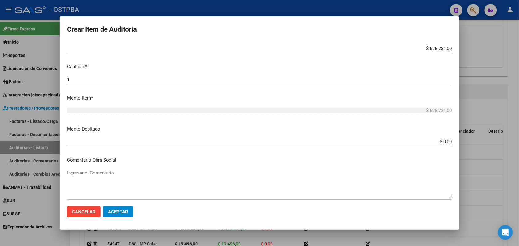
scroll to position [2, 0]
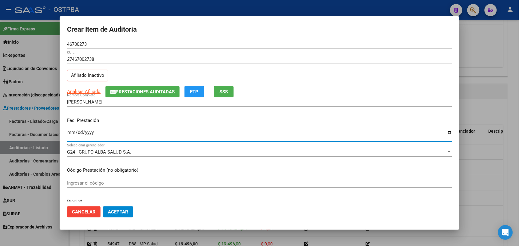
click at [72, 133] on input "Ingresar la fecha" at bounding box center [259, 135] width 385 height 10
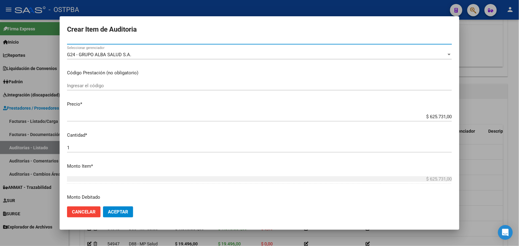
scroll to position [117, 0]
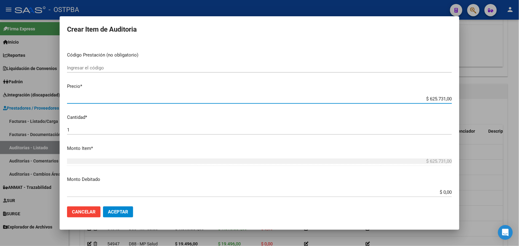
drag, startPoint x: 417, startPoint y: 97, endPoint x: 478, endPoint y: 100, distance: 60.9
click at [478, 100] on div "Crear Item de Auditoria 46700273 Nro Documento 27467002738 CUIL Afiliado Inacti…" at bounding box center [259, 123] width 519 height 246
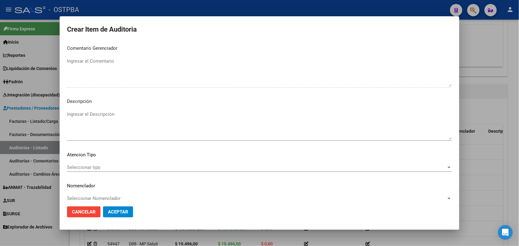
scroll to position [393, 0]
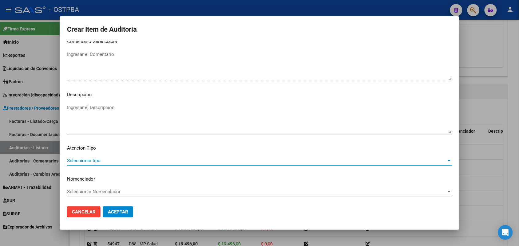
click at [93, 158] on span "Seleccionar tipo" at bounding box center [256, 161] width 379 height 6
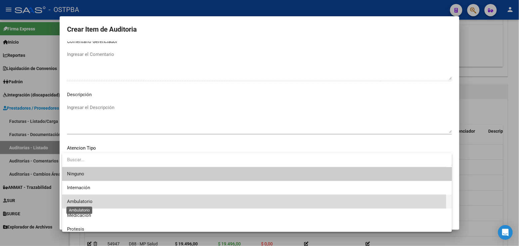
click at [84, 200] on span "Ambulatorio" at bounding box center [80, 202] width 26 height 6
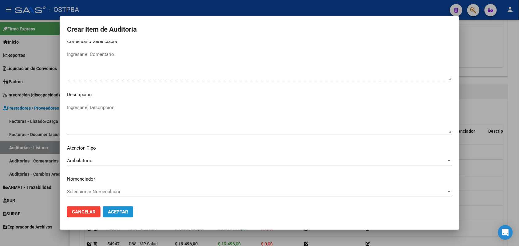
click at [124, 209] on span "Aceptar" at bounding box center [118, 212] width 20 height 6
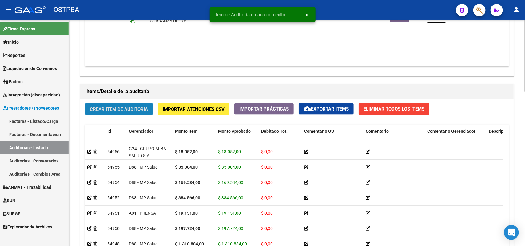
click at [119, 105] on button "Crear Item de Auditoria" at bounding box center [119, 109] width 68 height 11
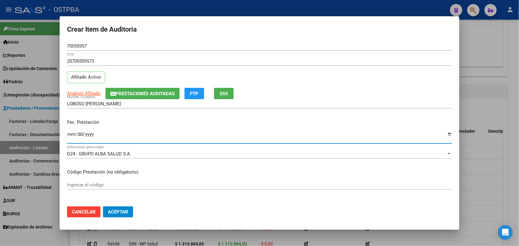
click at [73, 138] on input "Ingresar la fecha" at bounding box center [259, 137] width 385 height 10
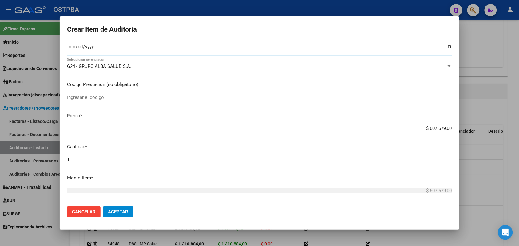
scroll to position [115, 0]
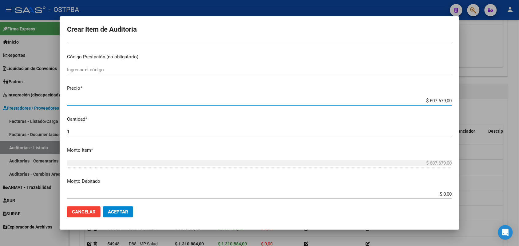
drag, startPoint x: 414, startPoint y: 100, endPoint x: 479, endPoint y: 96, distance: 64.6
click at [478, 95] on div "Crear Item de Auditoria 70055957 Nro Documento 20700559573 CUIL Afiliado Activo…" at bounding box center [259, 123] width 519 height 246
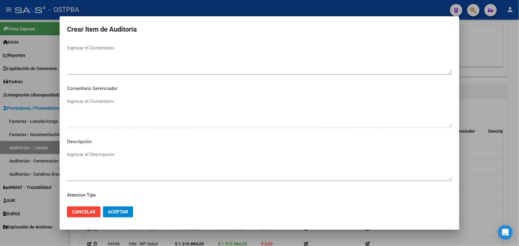
scroll to position [393, 0]
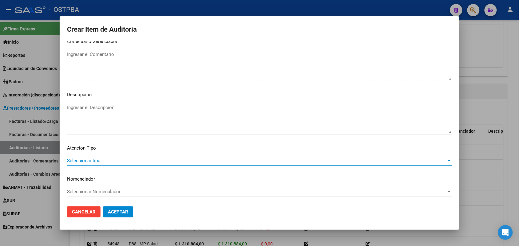
click at [88, 159] on span "Seleccionar tipo" at bounding box center [256, 161] width 379 height 6
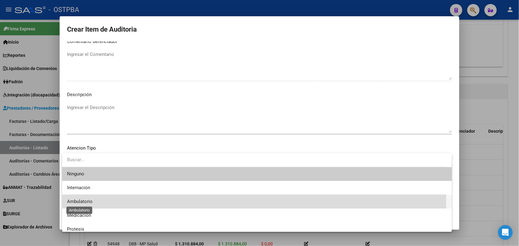
click at [85, 202] on span "Ambulatorio" at bounding box center [80, 202] width 26 height 6
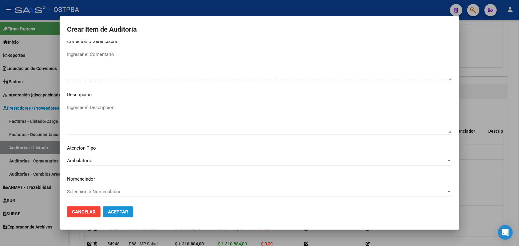
click at [116, 208] on button "Aceptar" at bounding box center [118, 212] width 30 height 11
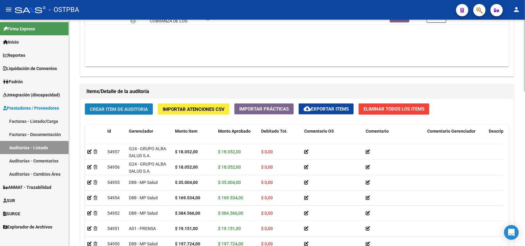
click at [131, 107] on span "Crear Item de Auditoria" at bounding box center [119, 110] width 58 height 6
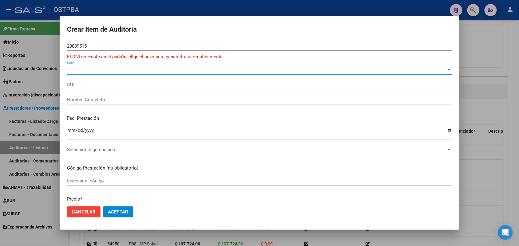
click at [72, 71] on span "Sexo" at bounding box center [256, 70] width 379 height 6
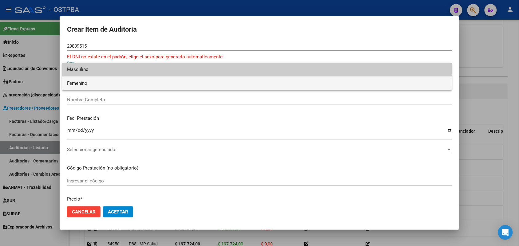
click at [82, 84] on span "Femenino" at bounding box center [257, 84] width 380 height 14
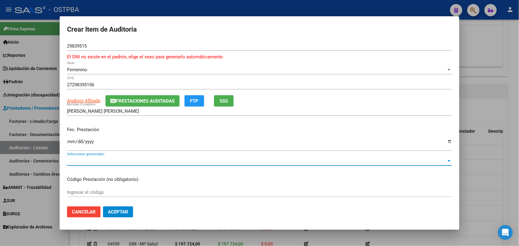
click at [104, 162] on span "Seleccionar gerenciador" at bounding box center [256, 161] width 379 height 6
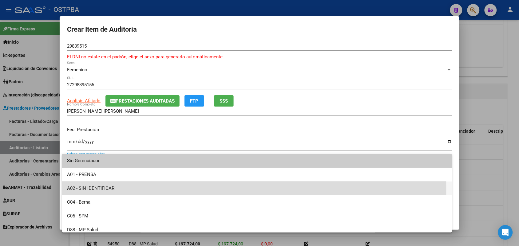
click at [104, 190] on span "A02 - SIN IDENTIFICAR" at bounding box center [257, 189] width 380 height 14
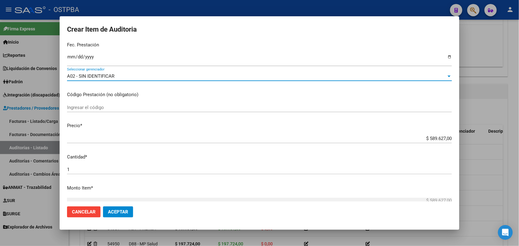
scroll to position [115, 0]
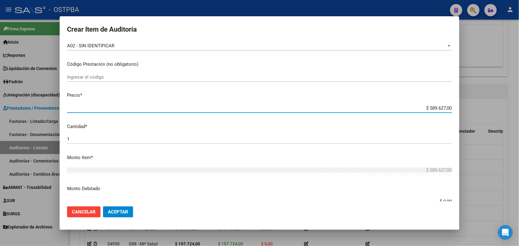
drag, startPoint x: 420, startPoint y: 108, endPoint x: 479, endPoint y: 103, distance: 59.2
click at [479, 103] on div "Crear Item de Auditoria 29839515 Nro Documento El DNI no existe en el padrón, e…" at bounding box center [259, 123] width 519 height 246
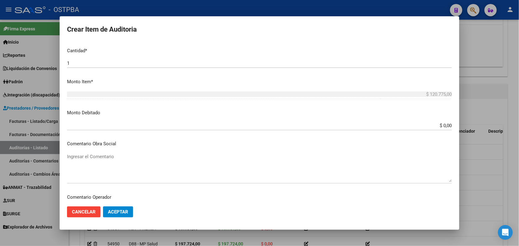
scroll to position [192, 0]
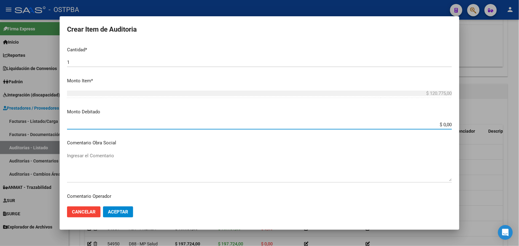
click at [409, 124] on input "$ 0,00" at bounding box center [259, 125] width 385 height 6
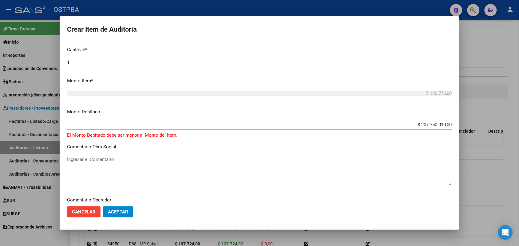
drag, startPoint x: 406, startPoint y: 122, endPoint x: 494, endPoint y: 118, distance: 87.4
click at [494, 118] on div "Crear Item de Auditoria 29839515 Nro Documento El DNI no existe en el padrón, e…" at bounding box center [259, 123] width 519 height 246
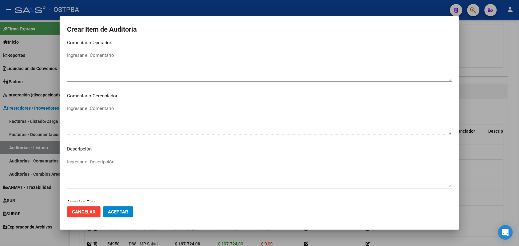
scroll to position [400, 0]
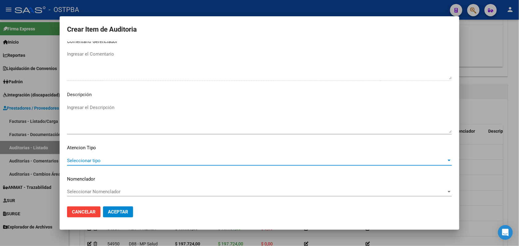
click at [96, 160] on span "Seleccionar tipo" at bounding box center [256, 161] width 379 height 6
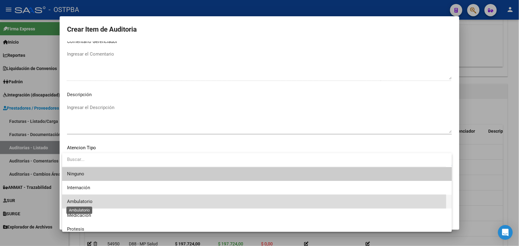
click at [89, 201] on span "Ambulatorio" at bounding box center [80, 202] width 26 height 6
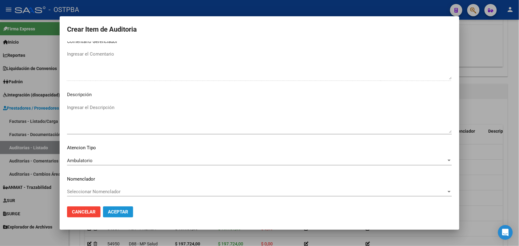
click at [120, 211] on span "Aceptar" at bounding box center [118, 212] width 20 height 6
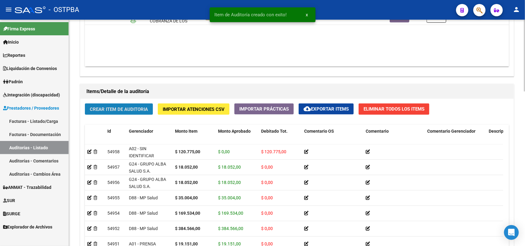
click at [132, 108] on span "Crear Item de Auditoria" at bounding box center [119, 110] width 58 height 6
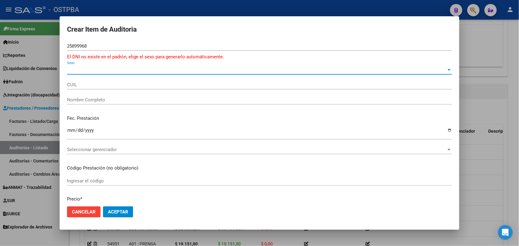
click at [73, 72] on span "Sexo" at bounding box center [256, 70] width 379 height 6
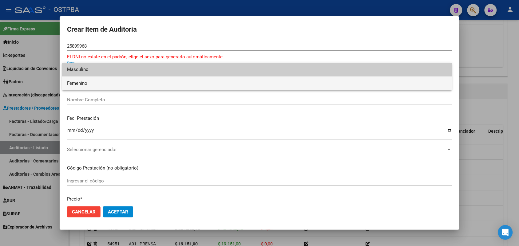
click at [89, 85] on span "Femenino" at bounding box center [257, 84] width 380 height 14
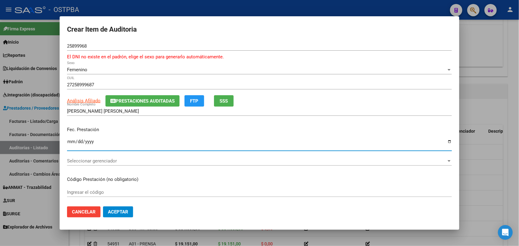
click at [70, 144] on input "Ingresar la fecha" at bounding box center [259, 144] width 385 height 10
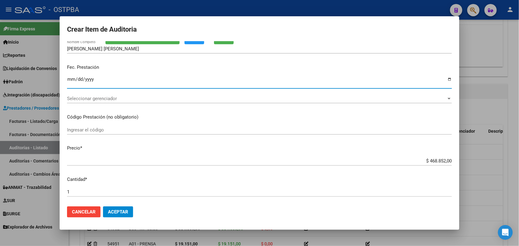
scroll to position [77, 0]
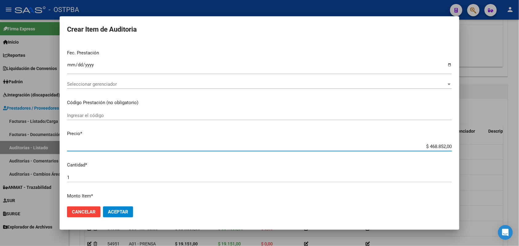
drag, startPoint x: 417, startPoint y: 148, endPoint x: 505, endPoint y: 148, distance: 87.6
click at [505, 148] on div "Crear Item de Auditoria 25899968 Nro Documento El DNI no existe en el padrón, e…" at bounding box center [259, 123] width 519 height 246
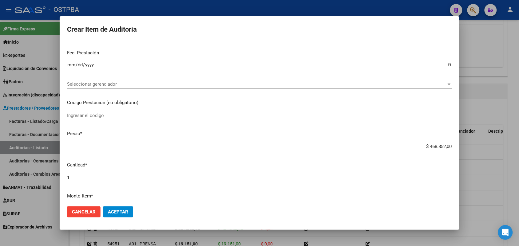
click at [92, 81] on div "Seleccionar gerenciador Seleccionar gerenciador" at bounding box center [259, 84] width 385 height 9
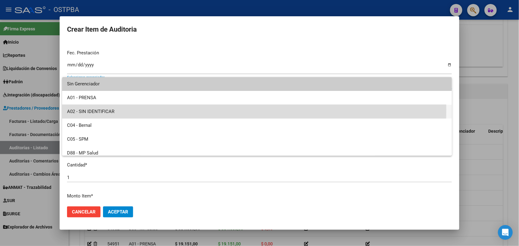
click at [102, 111] on span "A02 - SIN IDENTIFICAR" at bounding box center [257, 112] width 380 height 14
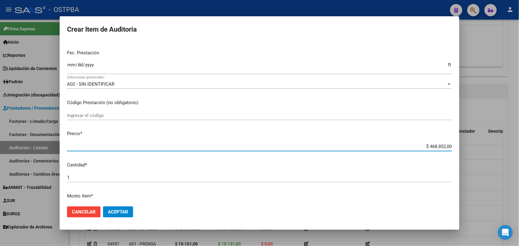
drag, startPoint x: 413, startPoint y: 148, endPoint x: 468, endPoint y: 148, distance: 54.4
click at [468, 148] on div "Crear Item de Auditoria 25899968 Nro Documento El DNI no existe en el padrón, e…" at bounding box center [259, 123] width 519 height 246
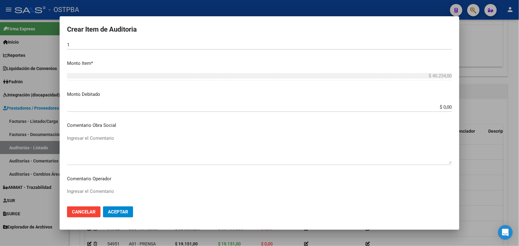
scroll to position [192, 0]
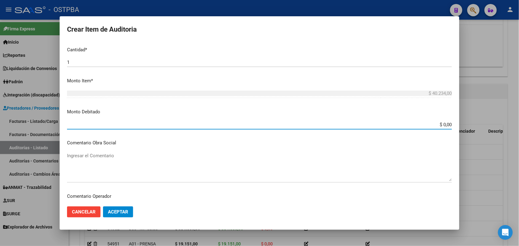
drag, startPoint x: 431, startPoint y: 125, endPoint x: 459, endPoint y: 124, distance: 27.7
click at [459, 124] on mat-dialog-content "25899968 Nro Documento El DNI no existe en el padrón, elige el sexo para genera…" at bounding box center [260, 121] width 400 height 160
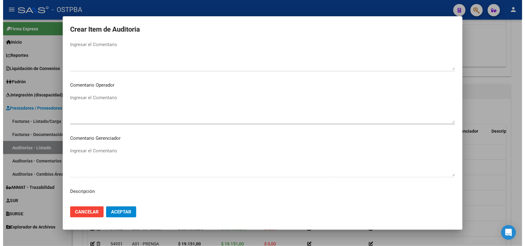
scroll to position [400, 0]
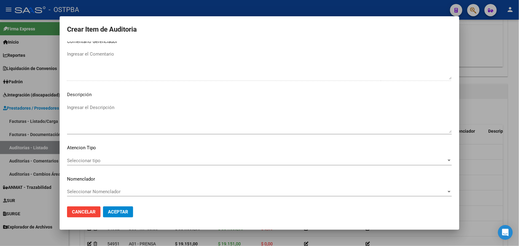
click at [89, 159] on span "Seleccionar tipo" at bounding box center [256, 161] width 379 height 6
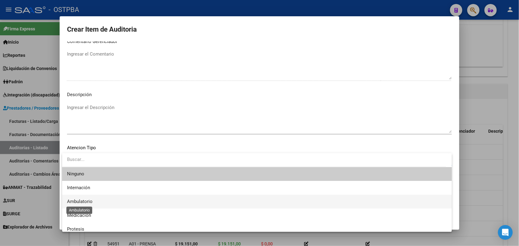
click at [85, 201] on span "Ambulatorio" at bounding box center [80, 202] width 26 height 6
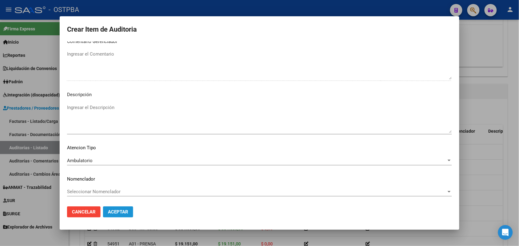
click at [121, 213] on span "Aceptar" at bounding box center [118, 212] width 20 height 6
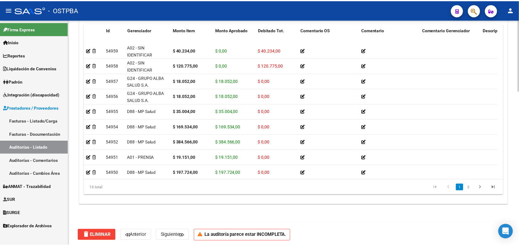
scroll to position [488, 0]
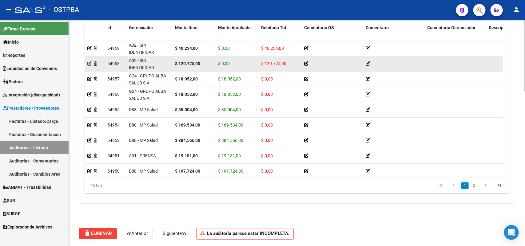
click at [89, 62] on icon at bounding box center [89, 63] width 4 height 4
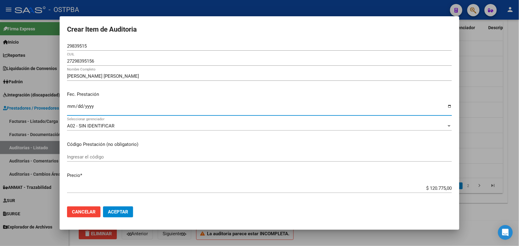
click at [72, 110] on input "Ingresar la fecha" at bounding box center [259, 109] width 385 height 10
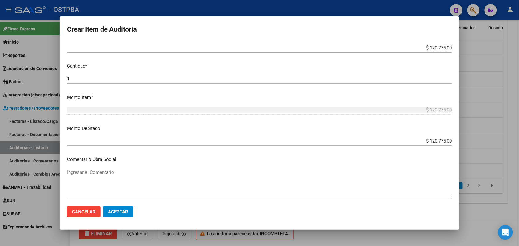
scroll to position [154, 0]
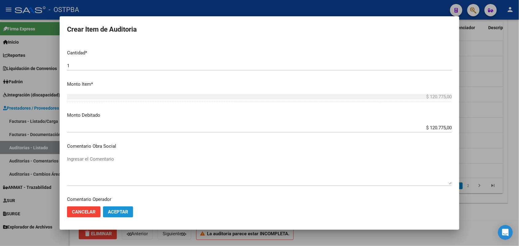
click at [118, 212] on span "Aceptar" at bounding box center [118, 212] width 20 height 6
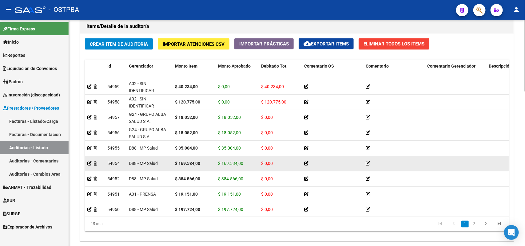
scroll to position [411, 0]
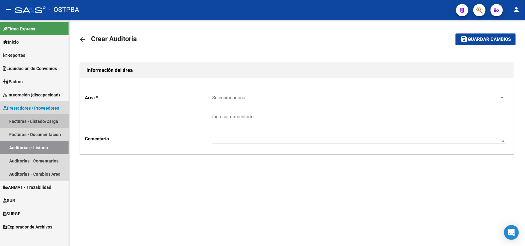
click at [37, 121] on link "Facturas - Listado/Carga" at bounding box center [34, 121] width 69 height 13
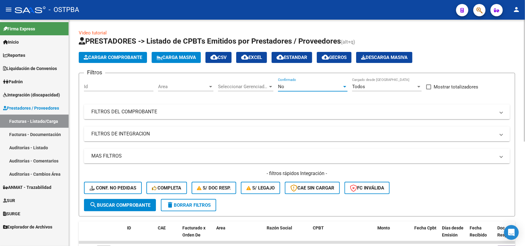
click at [345, 85] on div at bounding box center [345, 86] width 6 height 5
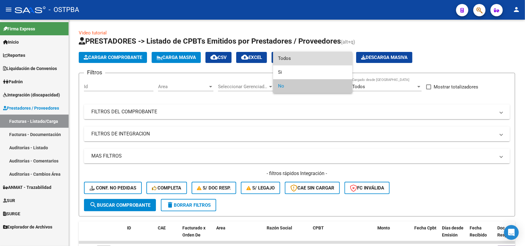
click at [294, 57] on span "Todos" at bounding box center [312, 59] width 69 height 14
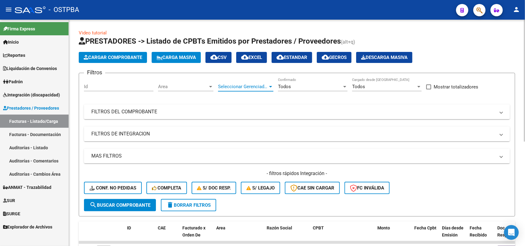
click at [270, 87] on div at bounding box center [270, 87] width 3 height 2
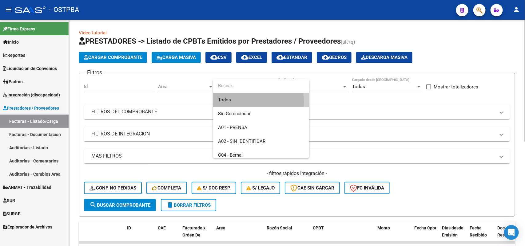
drag, startPoint x: 244, startPoint y: 102, endPoint x: 215, endPoint y: 101, distance: 29.8
click at [243, 102] on span "Todos" at bounding box center [261, 100] width 86 height 14
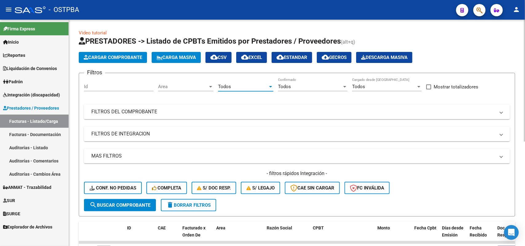
click at [211, 87] on div at bounding box center [211, 86] width 6 height 5
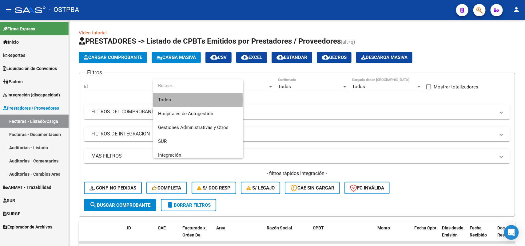
click at [183, 101] on span "Todos" at bounding box center [198, 100] width 80 height 14
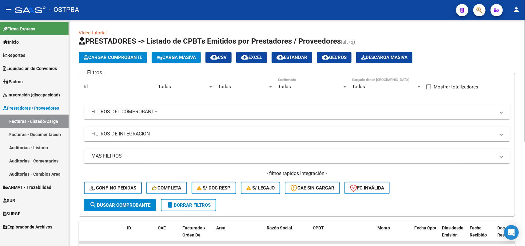
click at [152, 110] on mat-panel-title "FILTROS DEL COMPROBANTE" at bounding box center [293, 111] width 404 height 7
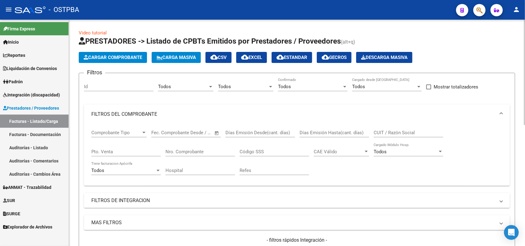
click at [208, 151] on input "Nro. Comprobante" at bounding box center [199, 152] width 69 height 6
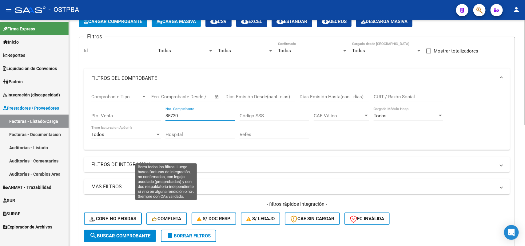
scroll to position [154, 0]
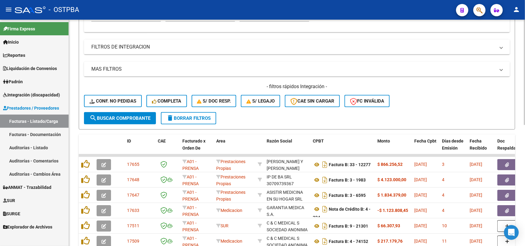
type input "85720"
click at [131, 116] on span "search Buscar Comprobante" at bounding box center [119, 119] width 61 height 6
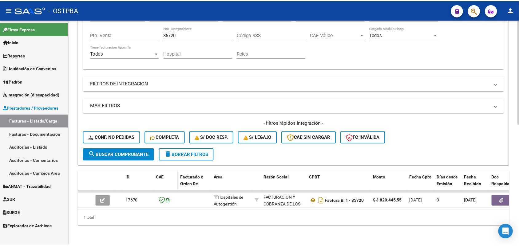
scroll to position [121, 0]
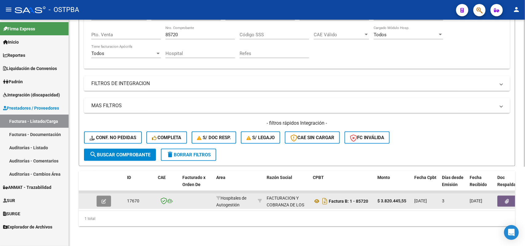
click at [103, 199] on icon "button" at bounding box center [103, 201] width 5 height 5
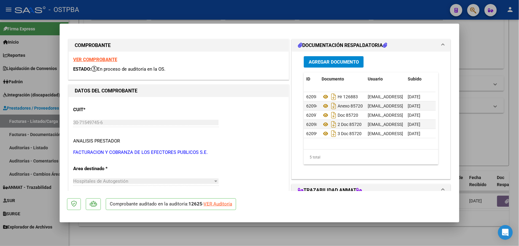
click at [226, 205] on div "VER Auditoría" at bounding box center [217, 204] width 29 height 7
type input "$ 0,00"
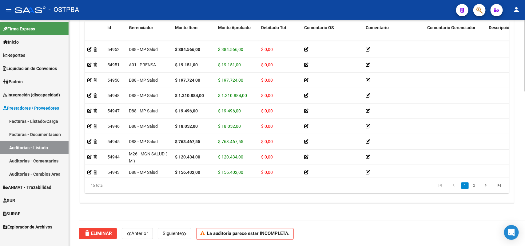
scroll to position [85, 0]
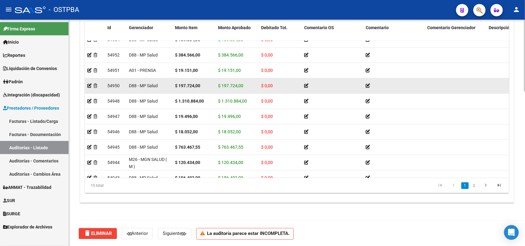
click at [210, 82] on div "$ 197.724,00" at bounding box center [194, 85] width 38 height 7
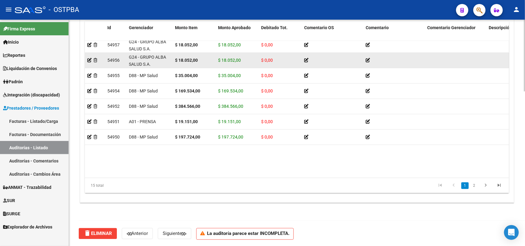
scroll to position [0, 0]
